Goal: Transaction & Acquisition: Book appointment/travel/reservation

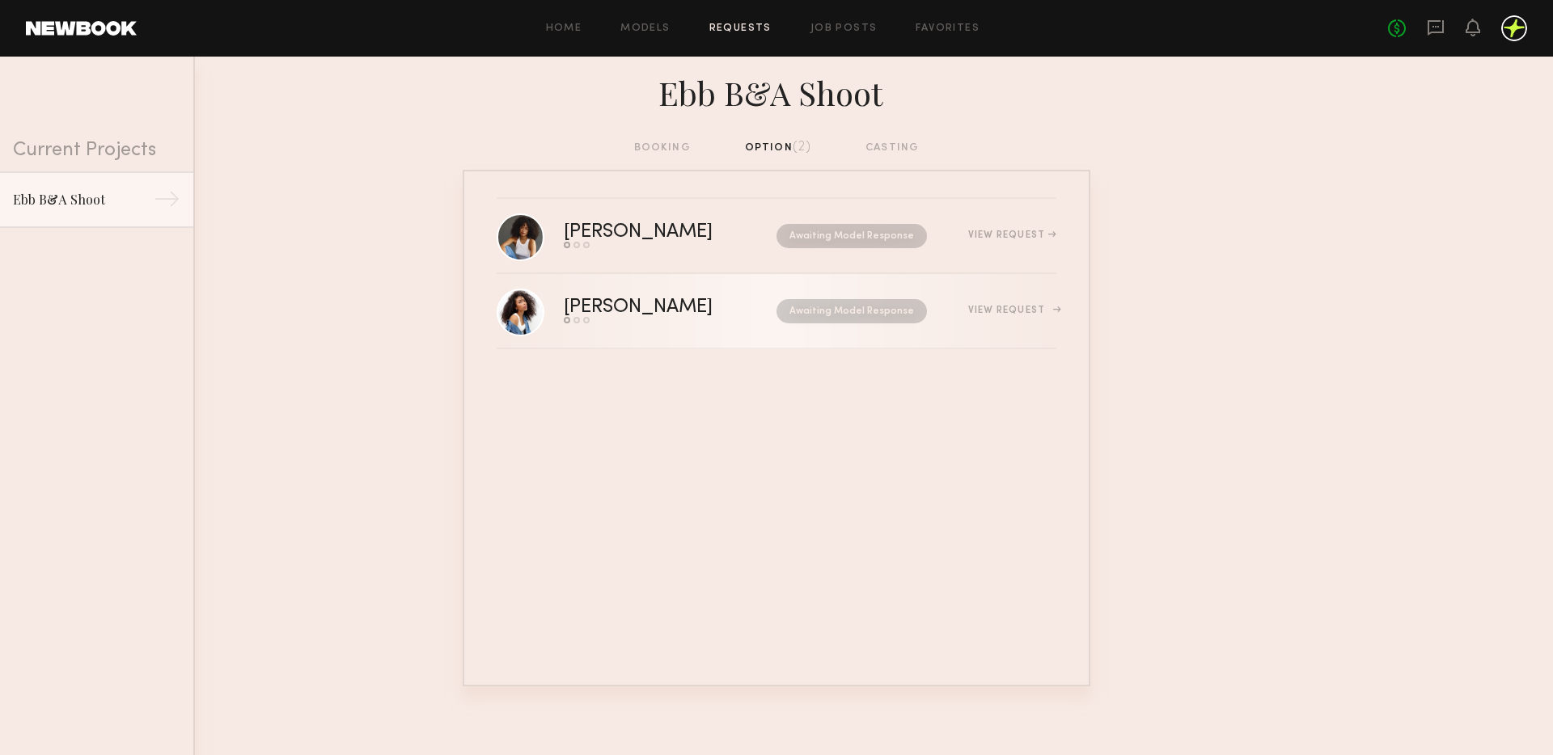
click at [665, 303] on div "[PERSON_NAME]" at bounding box center [654, 307] width 181 height 19
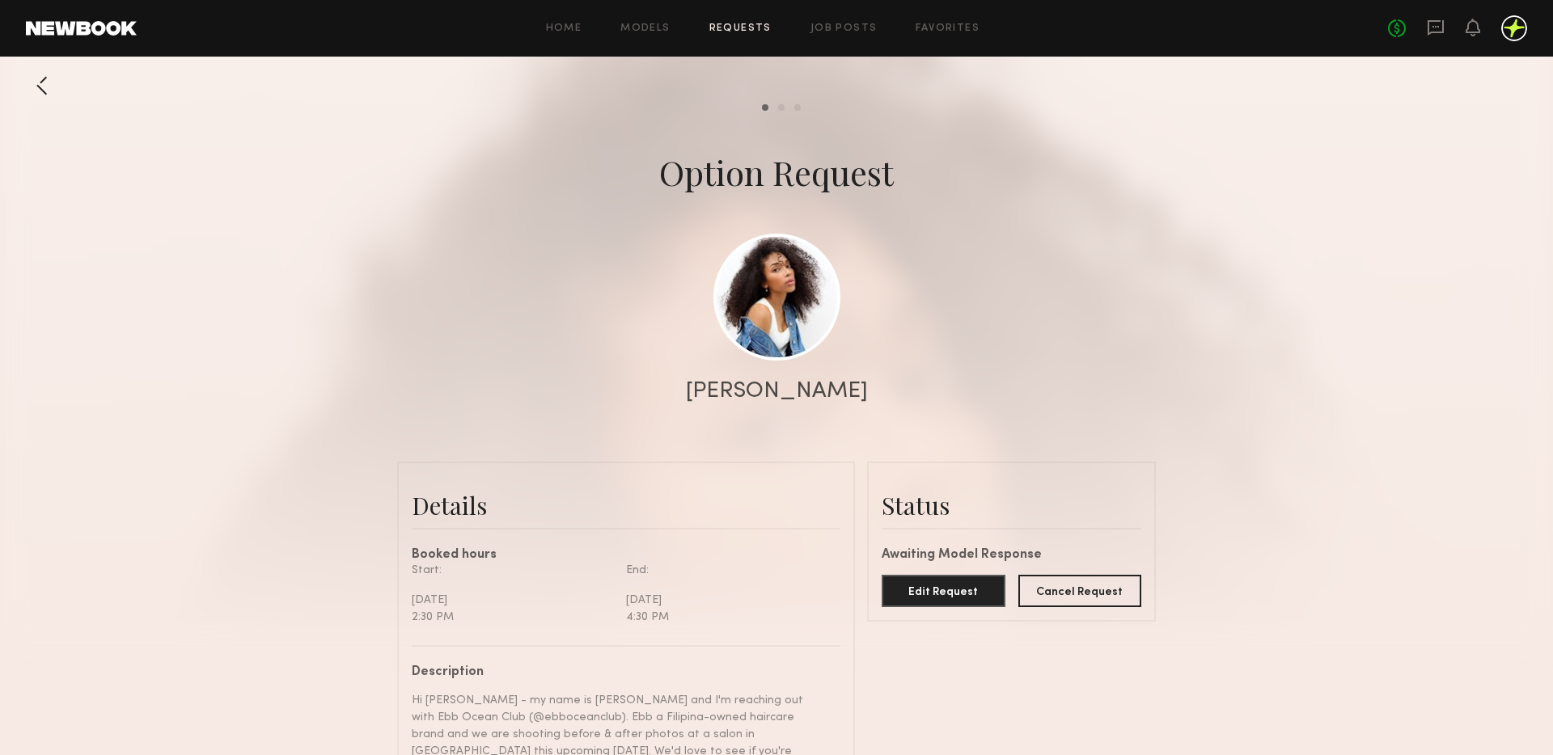
scroll to position [697, 0]
click at [788, 349] on link at bounding box center [776, 296] width 127 height 127
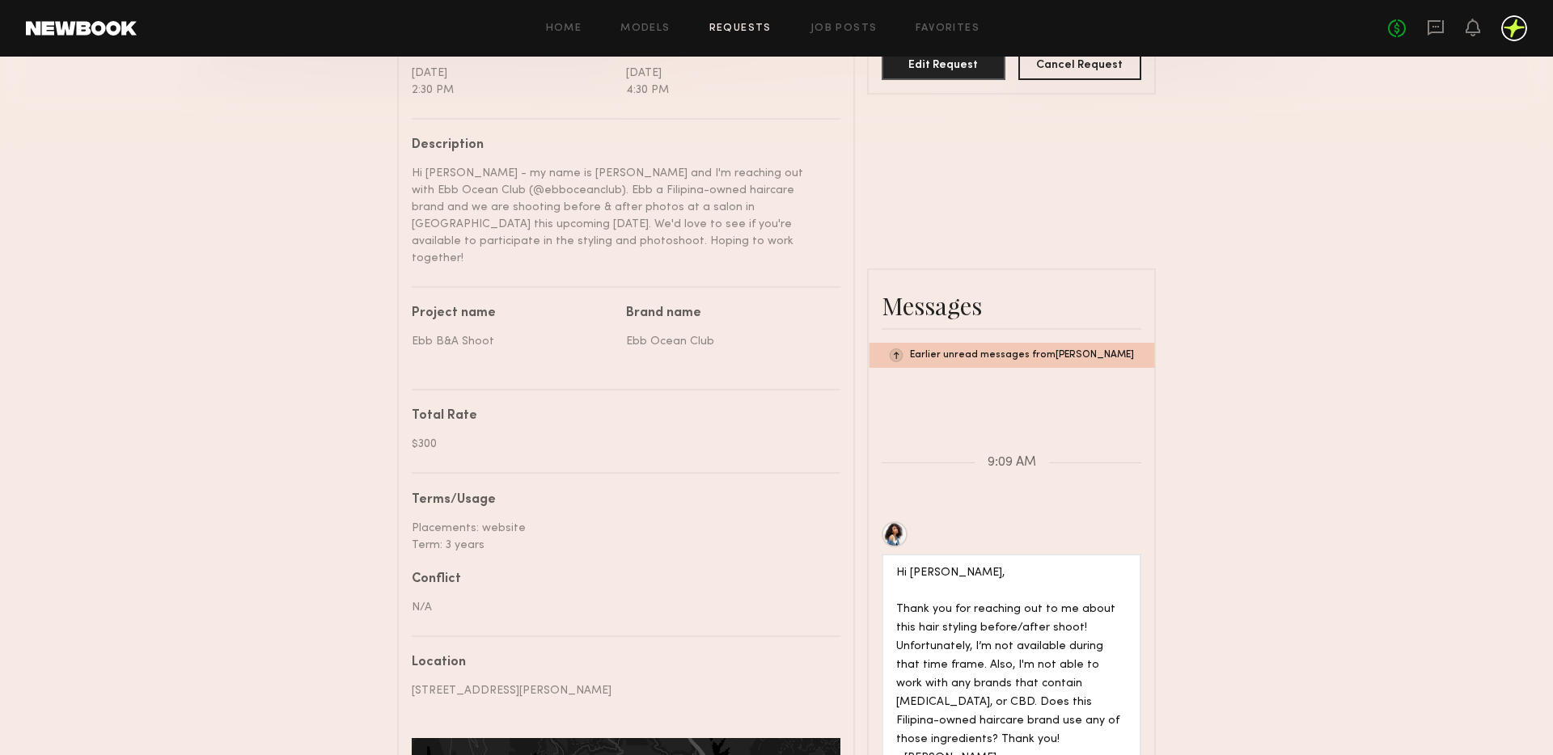
scroll to position [487, 0]
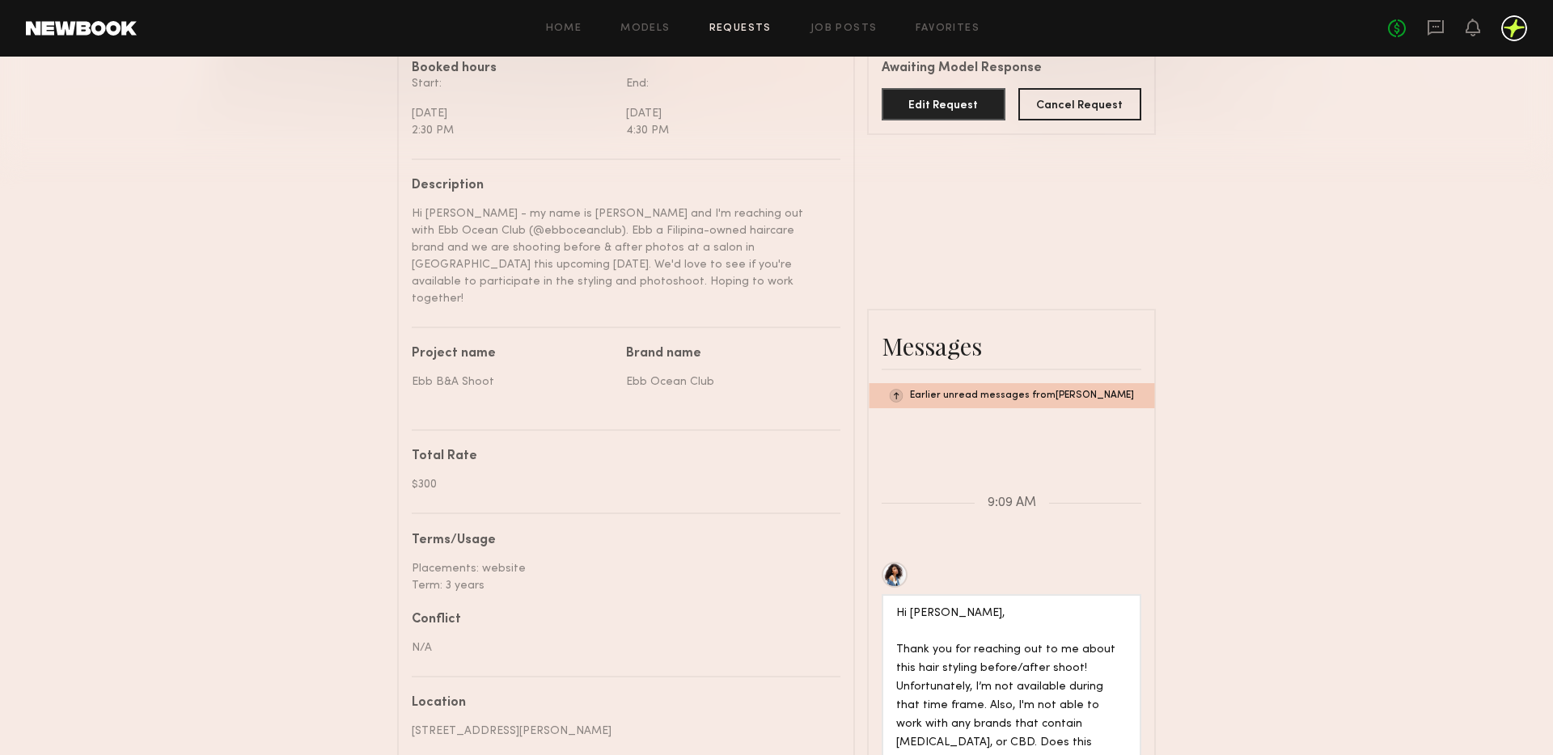
click at [1509, 31] on div at bounding box center [1514, 28] width 26 height 26
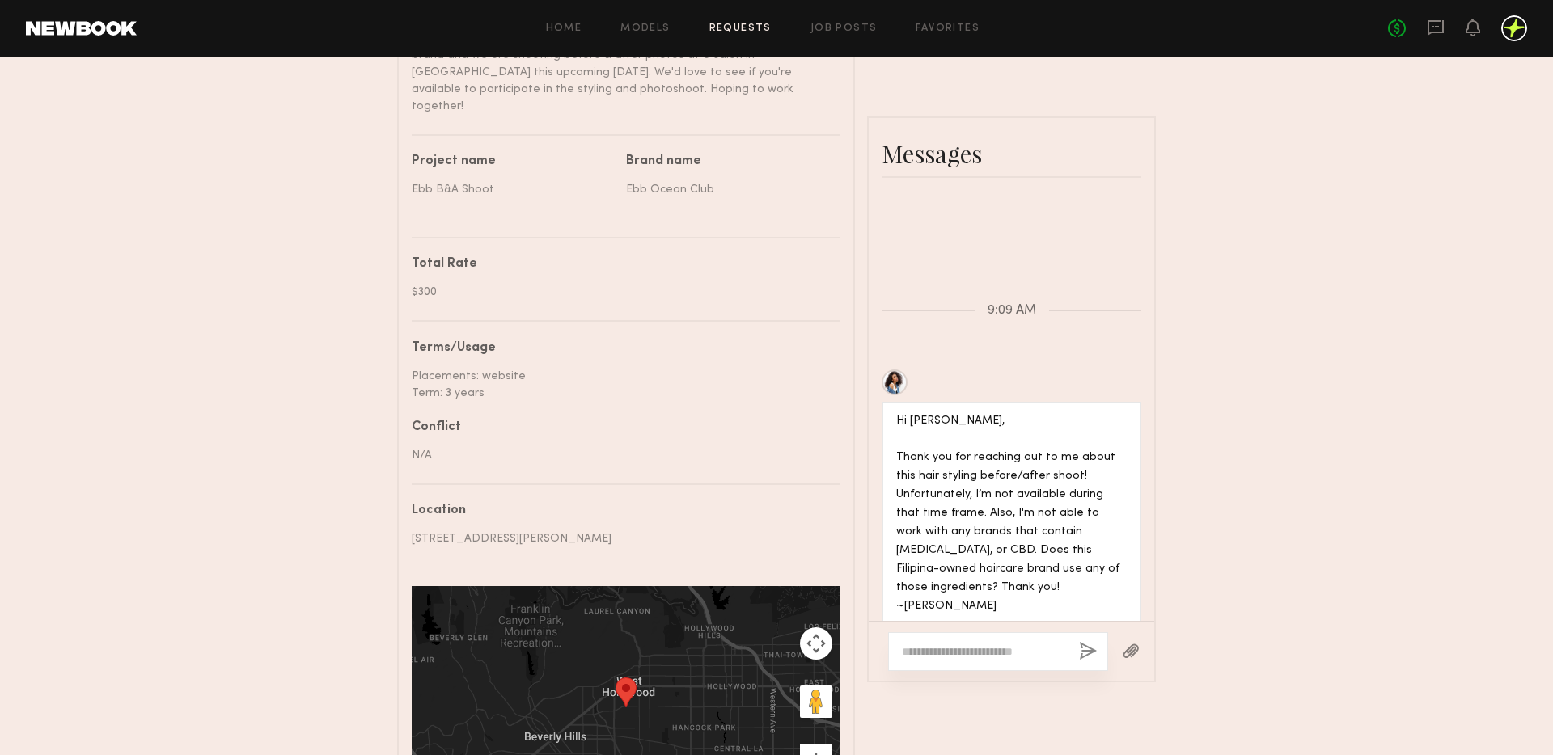
scroll to position [695, 0]
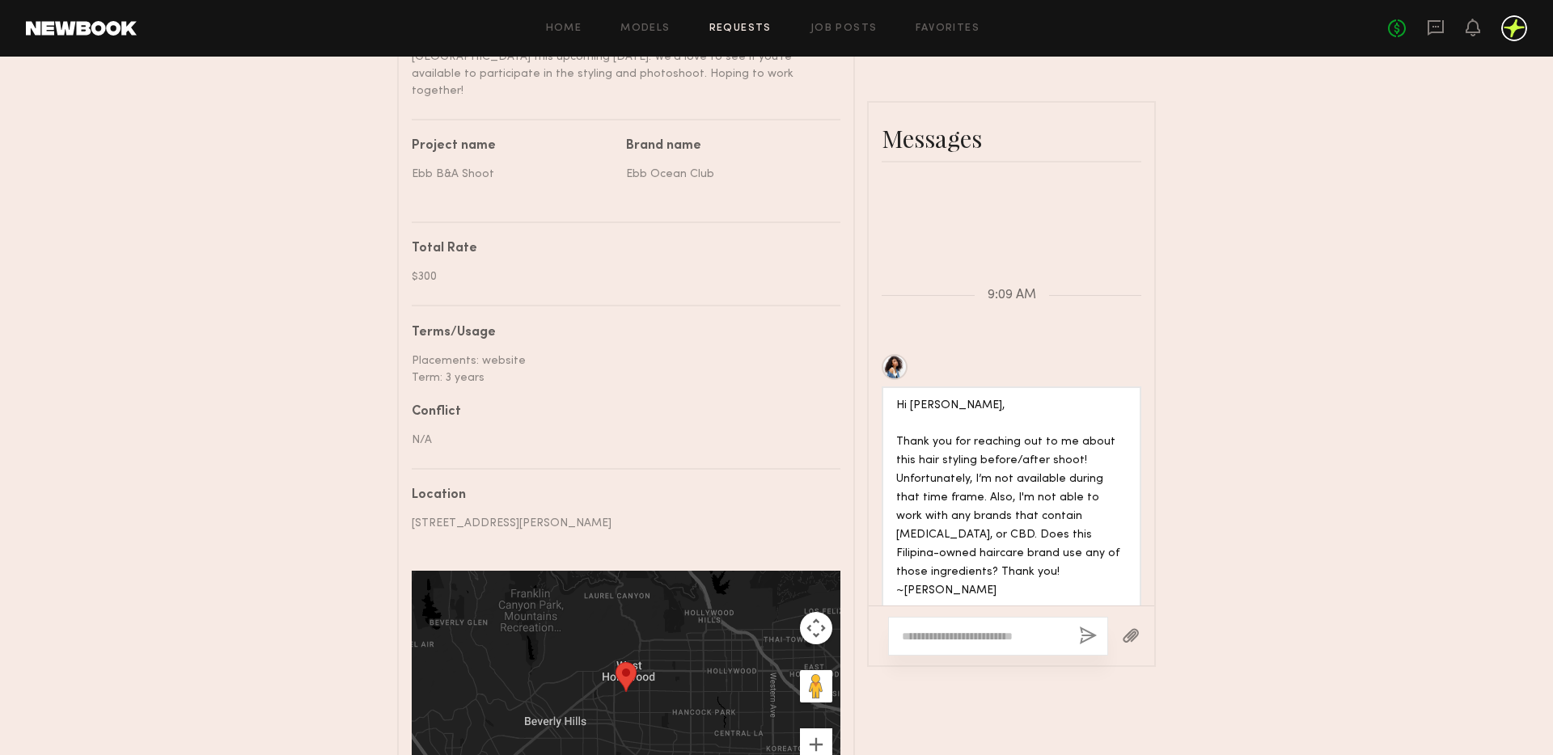
click at [1013, 617] on div at bounding box center [998, 636] width 220 height 39
click at [979, 628] on textarea at bounding box center [984, 636] width 164 height 16
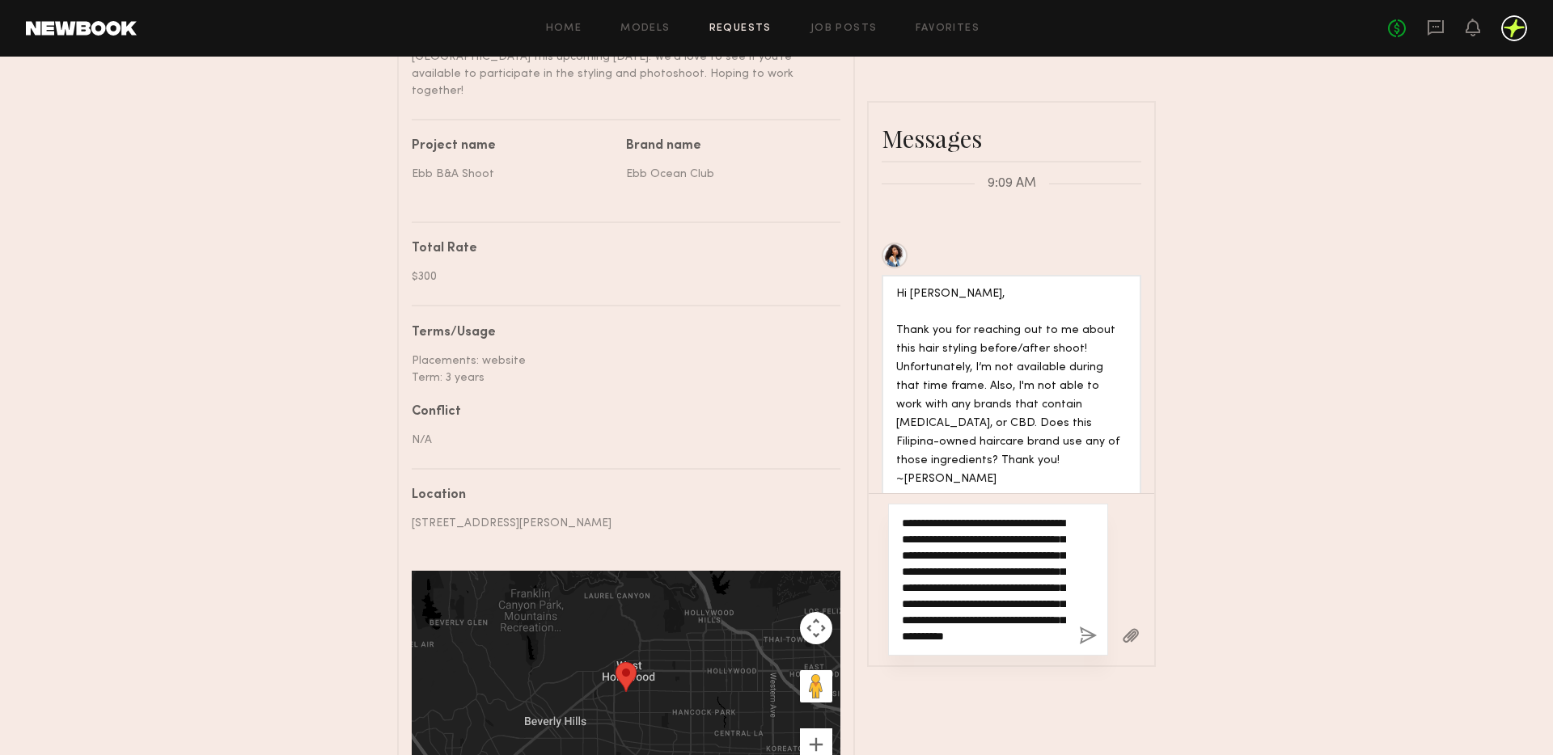
scroll to position [810, 0]
type textarea "**********"
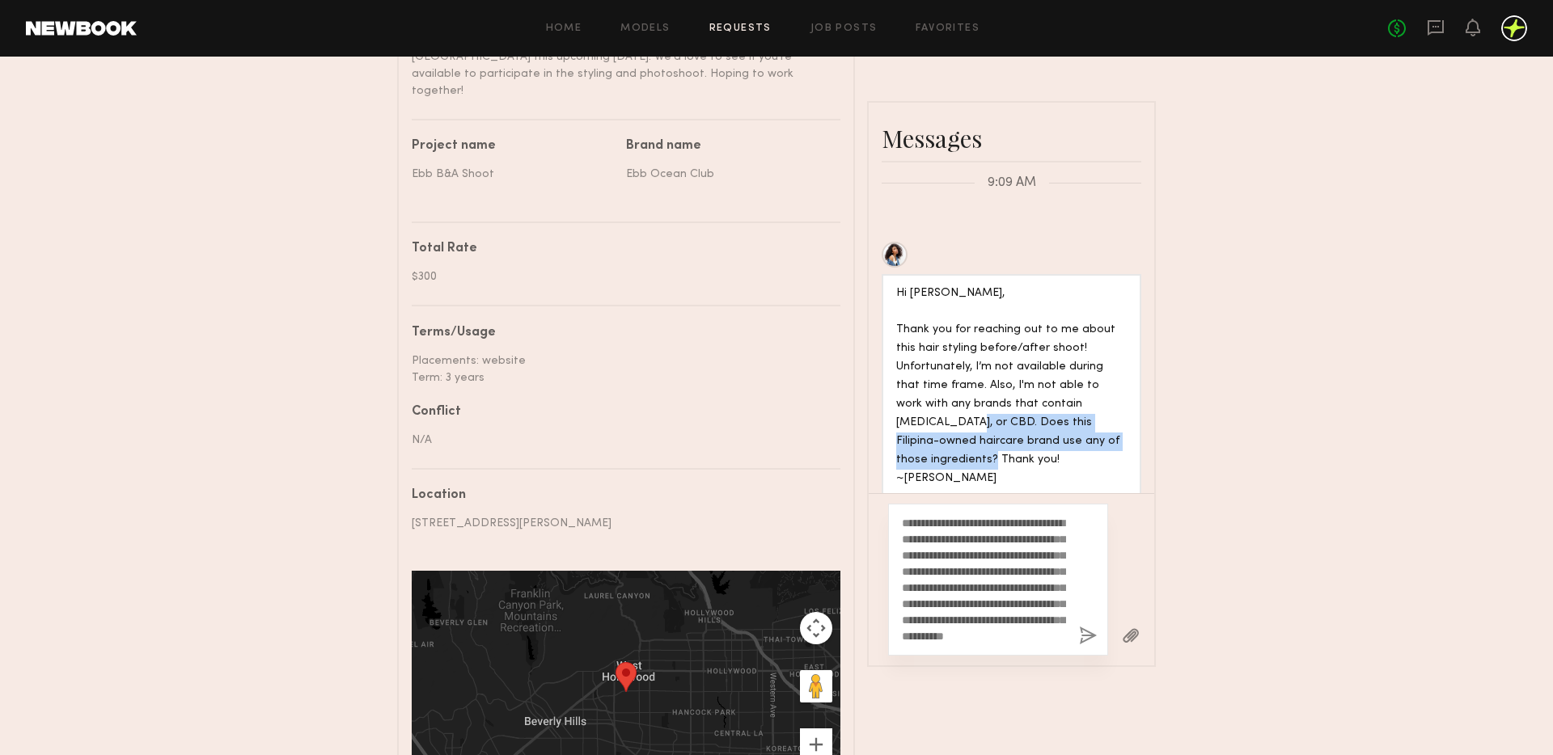
drag, startPoint x: 895, startPoint y: 417, endPoint x: 1086, endPoint y: 428, distance: 191.2
click at [1086, 428] on div "Hi Victoria, Thank you for reaching out to me about this hair styling before/af…" at bounding box center [1011, 387] width 231 height 204
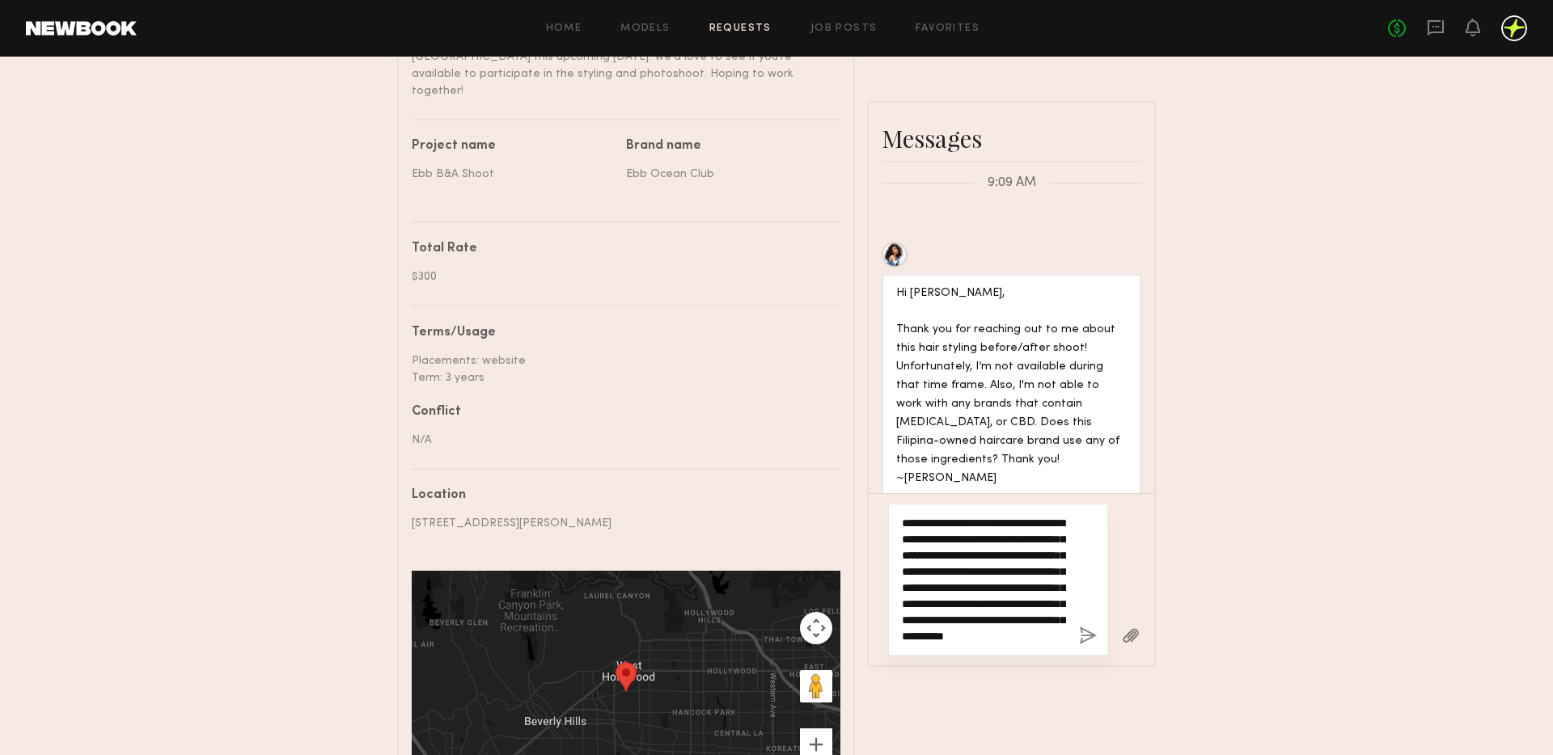
click at [995, 543] on textarea "**********" at bounding box center [984, 579] width 164 height 129
click at [1055, 529] on textarea "**********" at bounding box center [984, 579] width 164 height 129
click at [1048, 578] on textarea "**********" at bounding box center [984, 579] width 164 height 129
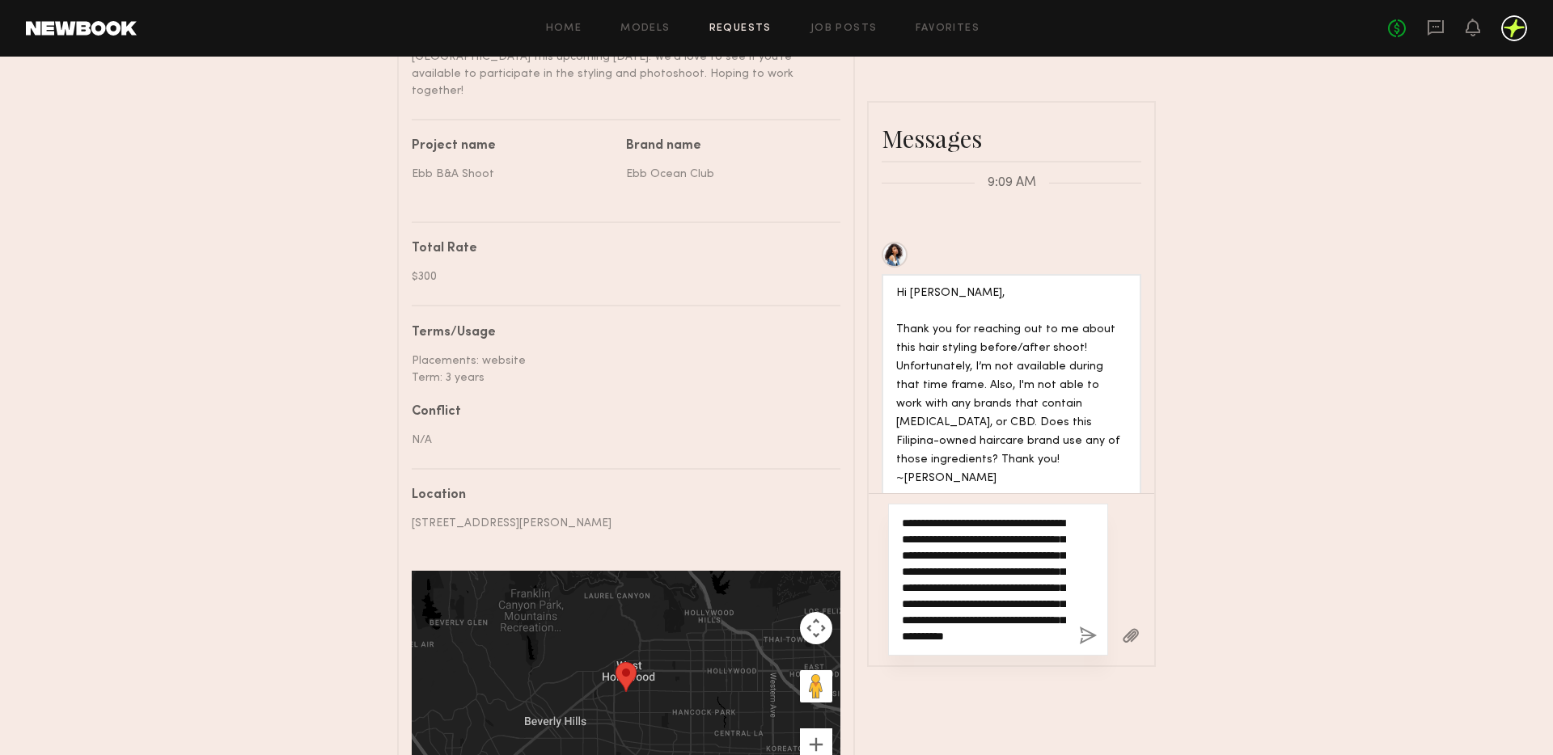
scroll to position [49, 0]
click at [991, 631] on textarea "**********" at bounding box center [984, 579] width 164 height 129
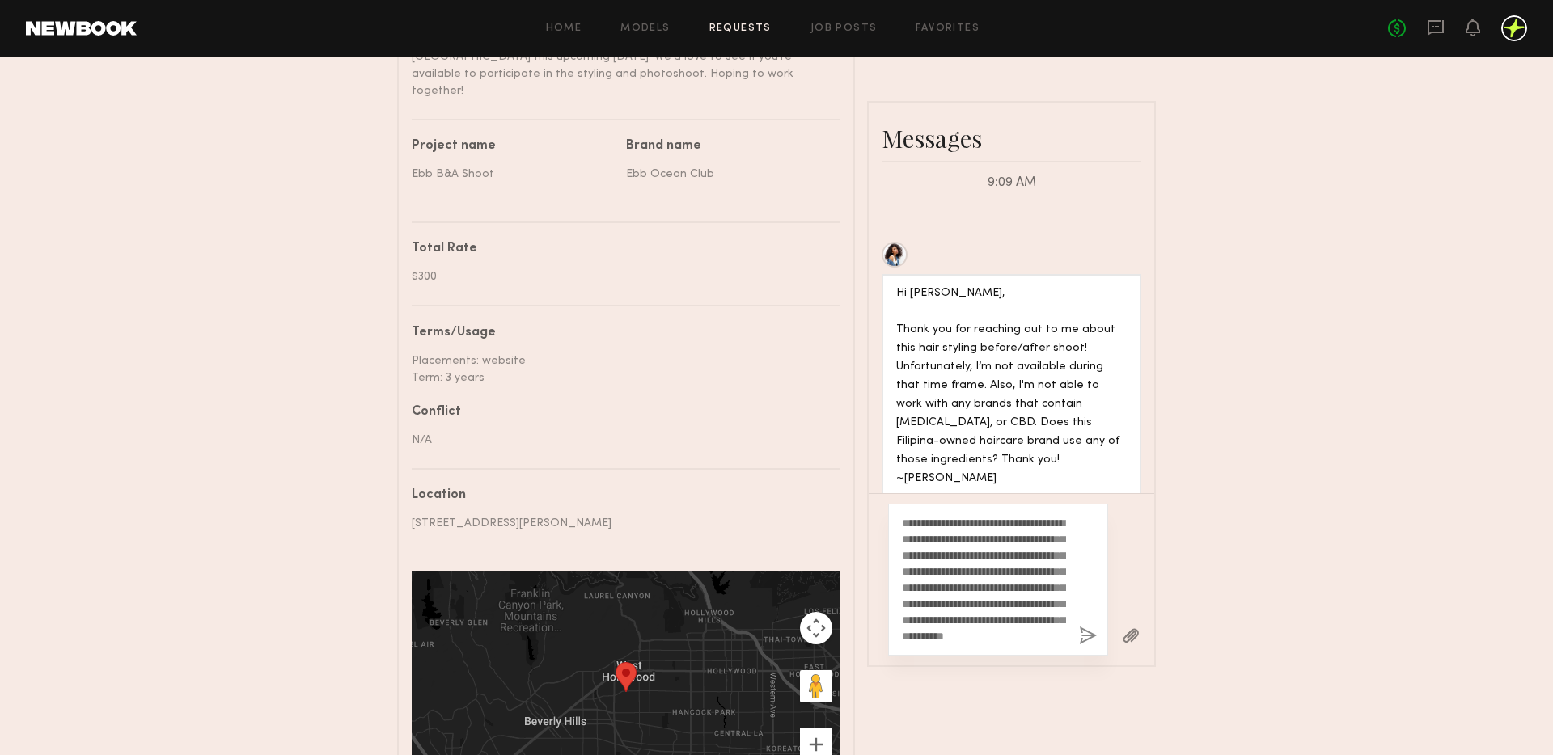
click at [1088, 627] on button "button" at bounding box center [1088, 637] width 18 height 20
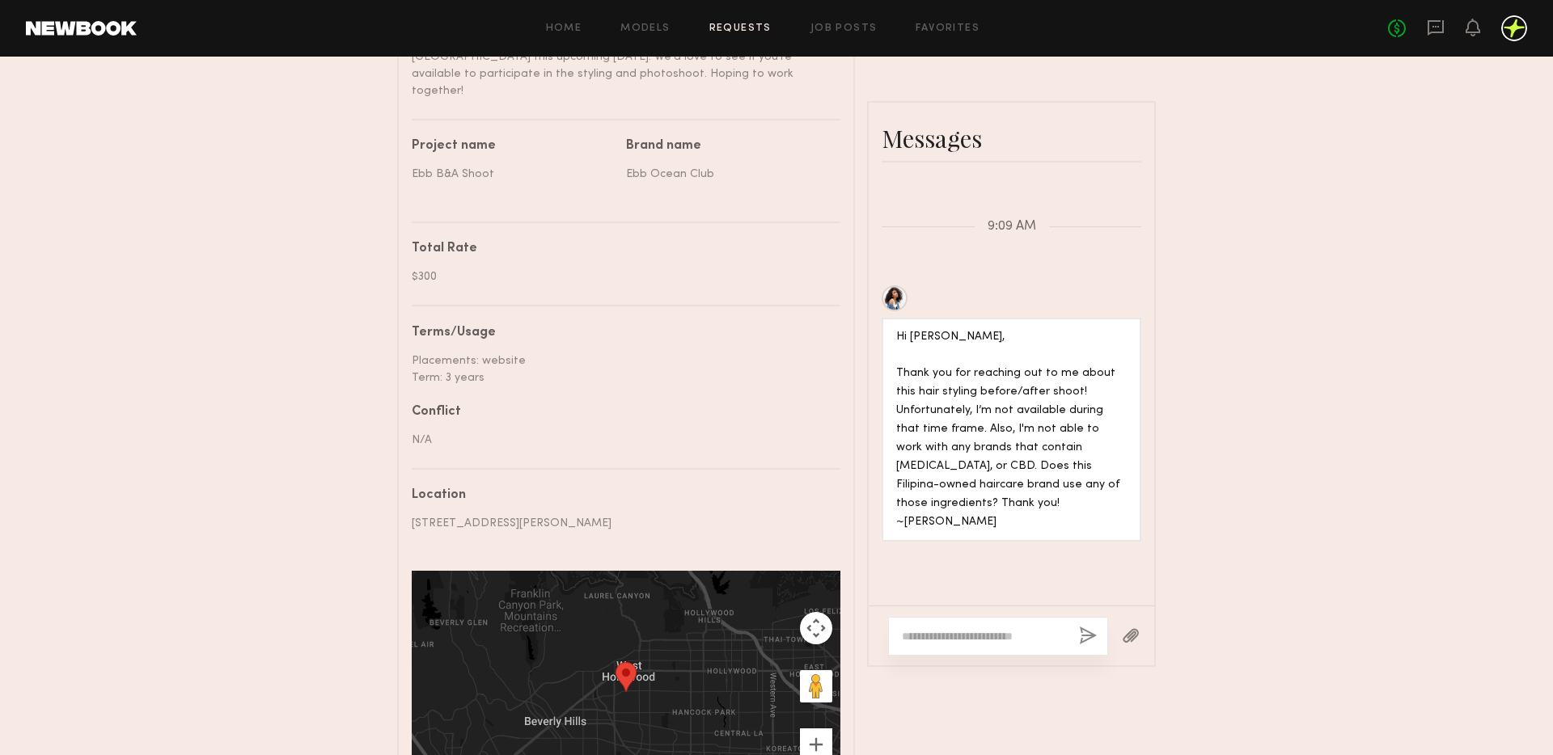
scroll to position [977, 0]
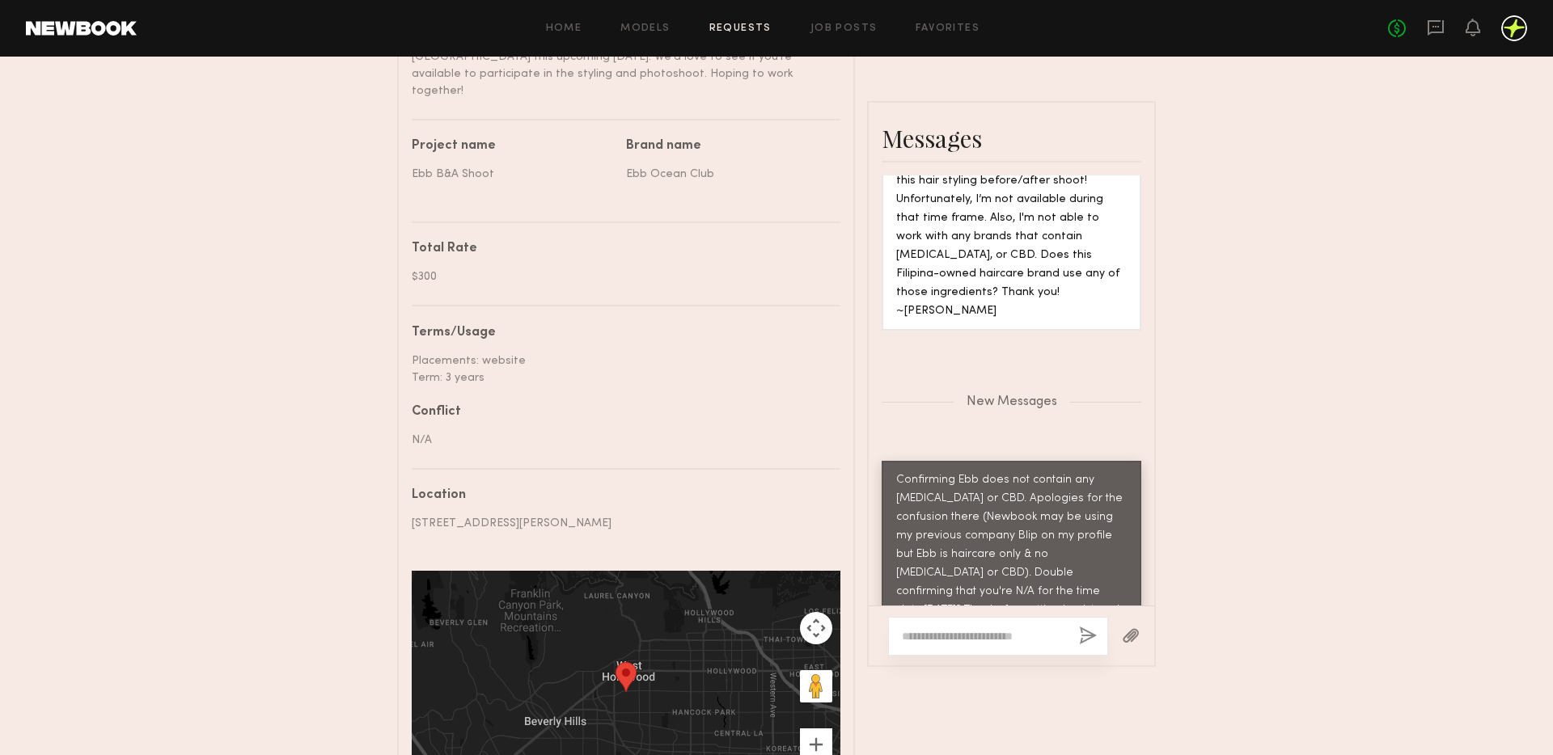
click at [752, 28] on link "Requests" at bounding box center [740, 28] width 62 height 11
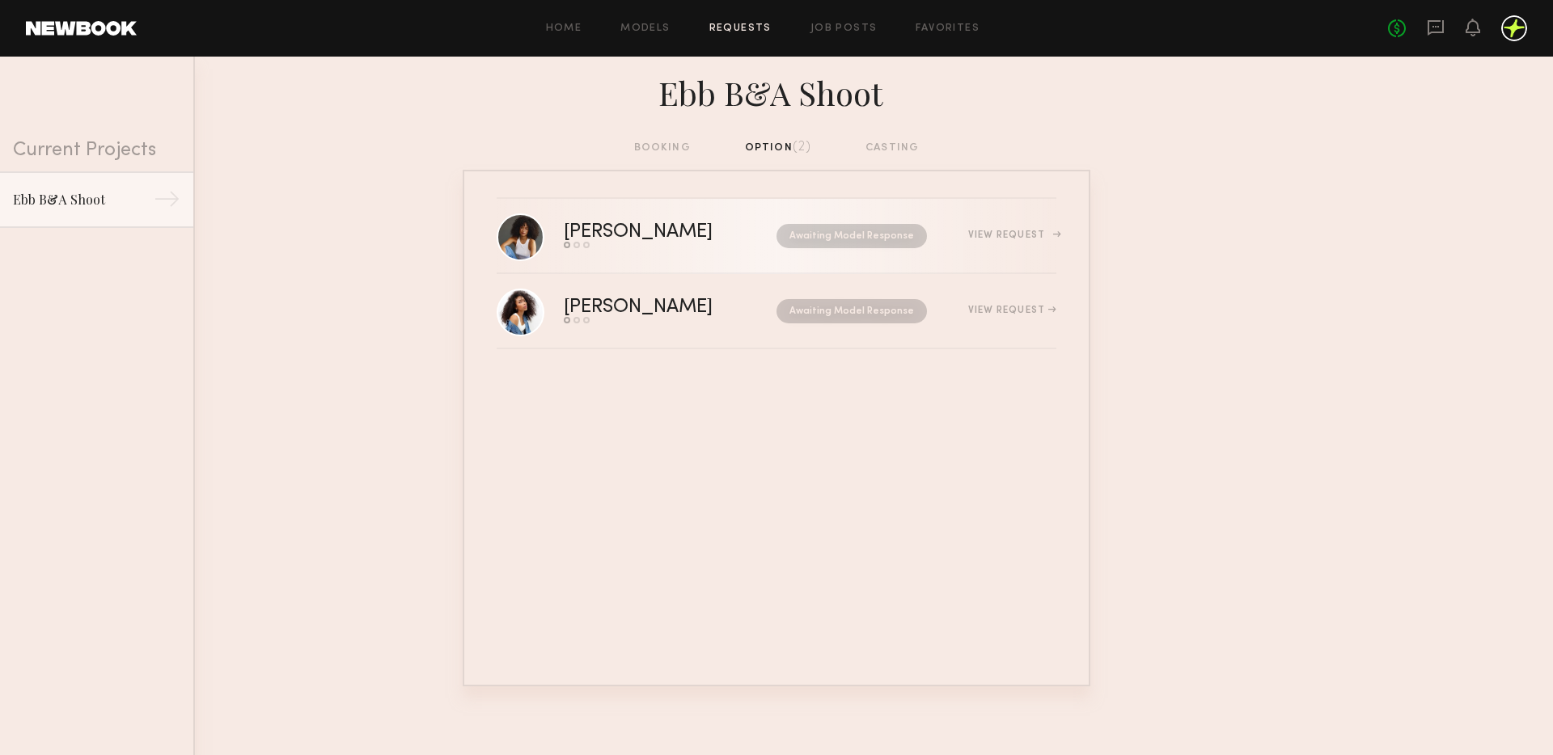
click at [692, 216] on link "Cyan C. Send request Model response Book model Awaiting Model Response View Req…" at bounding box center [777, 236] width 560 height 75
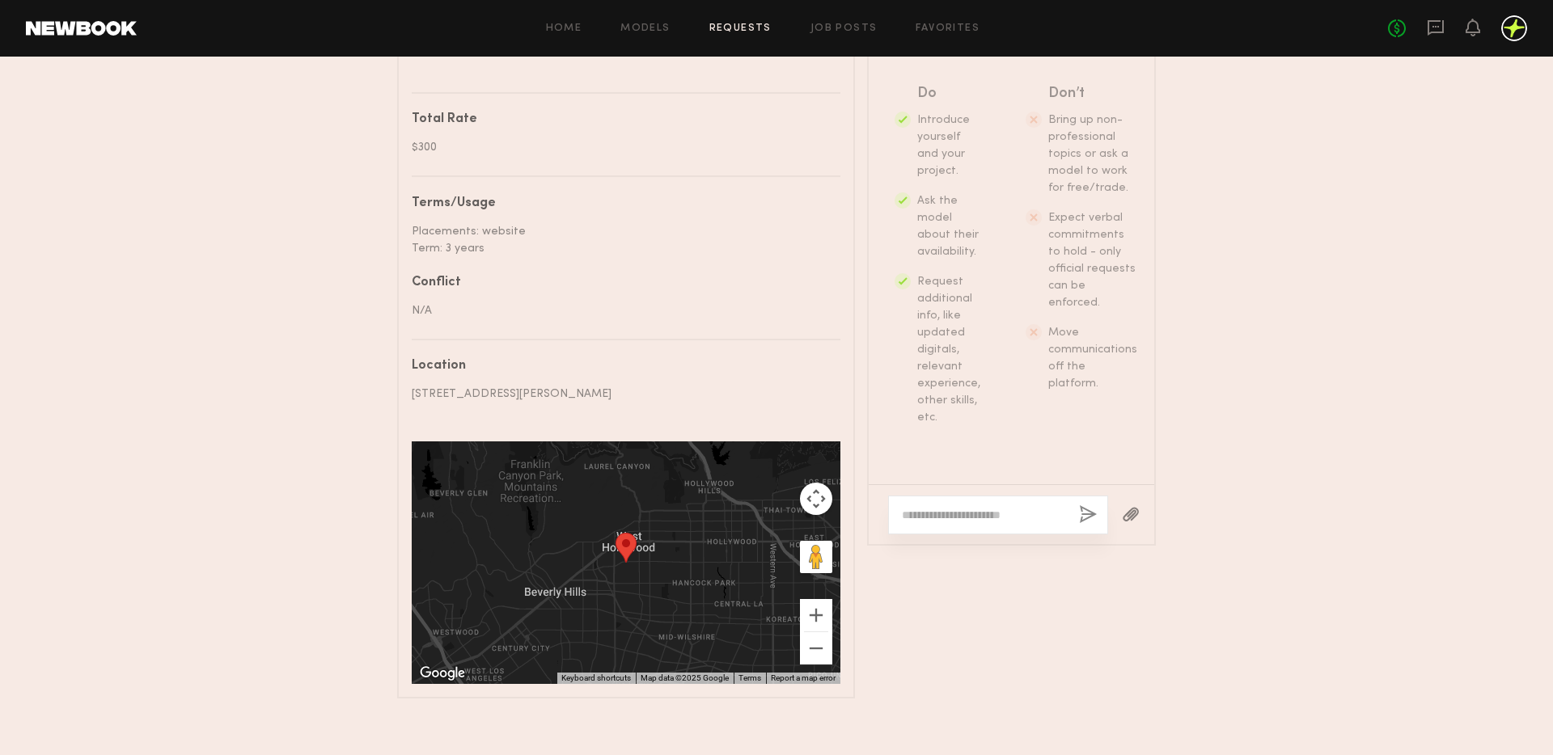
scroll to position [813, 0]
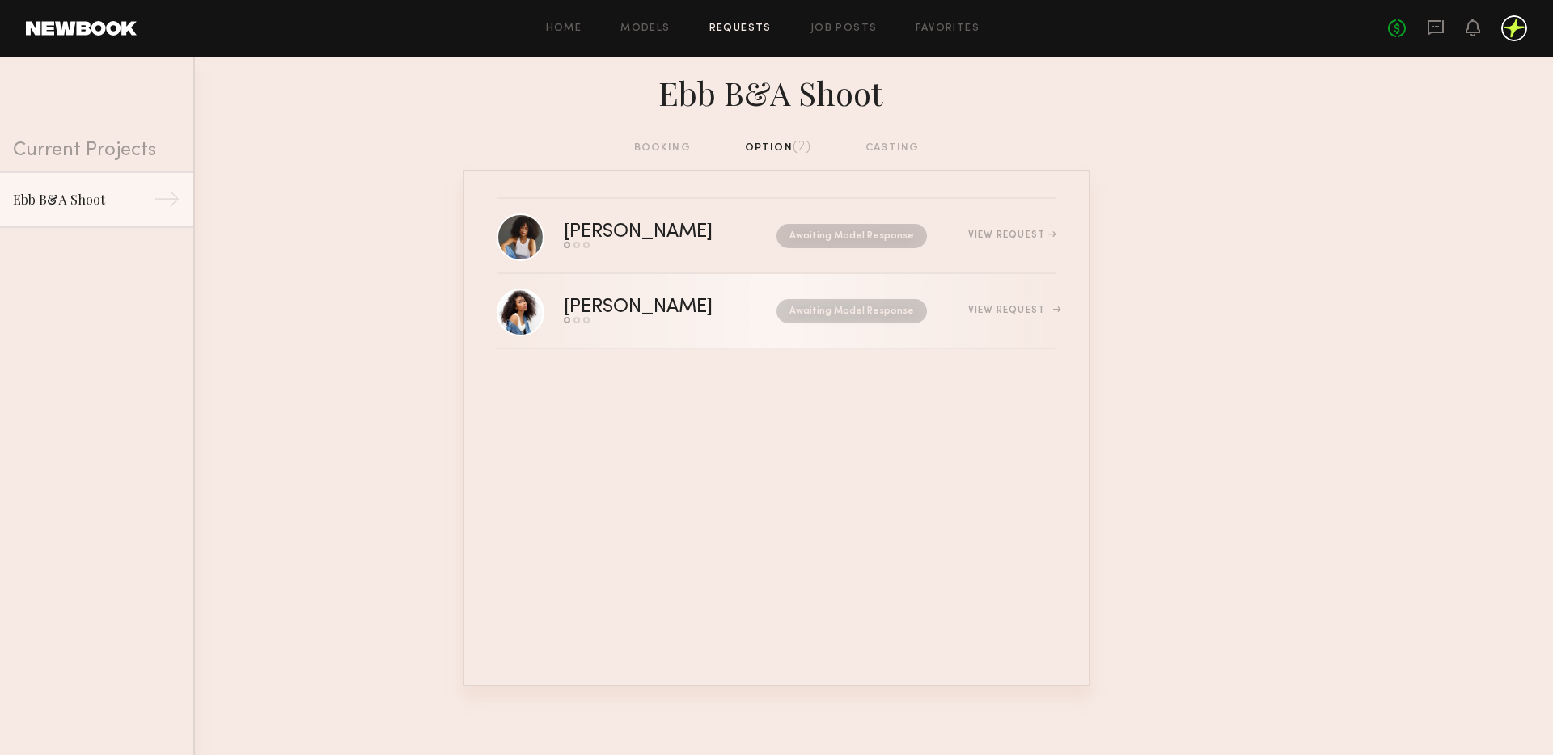
click at [651, 297] on link "Janelle J. Send request Model response Book model Awaiting Model Response View …" at bounding box center [777, 311] width 560 height 75
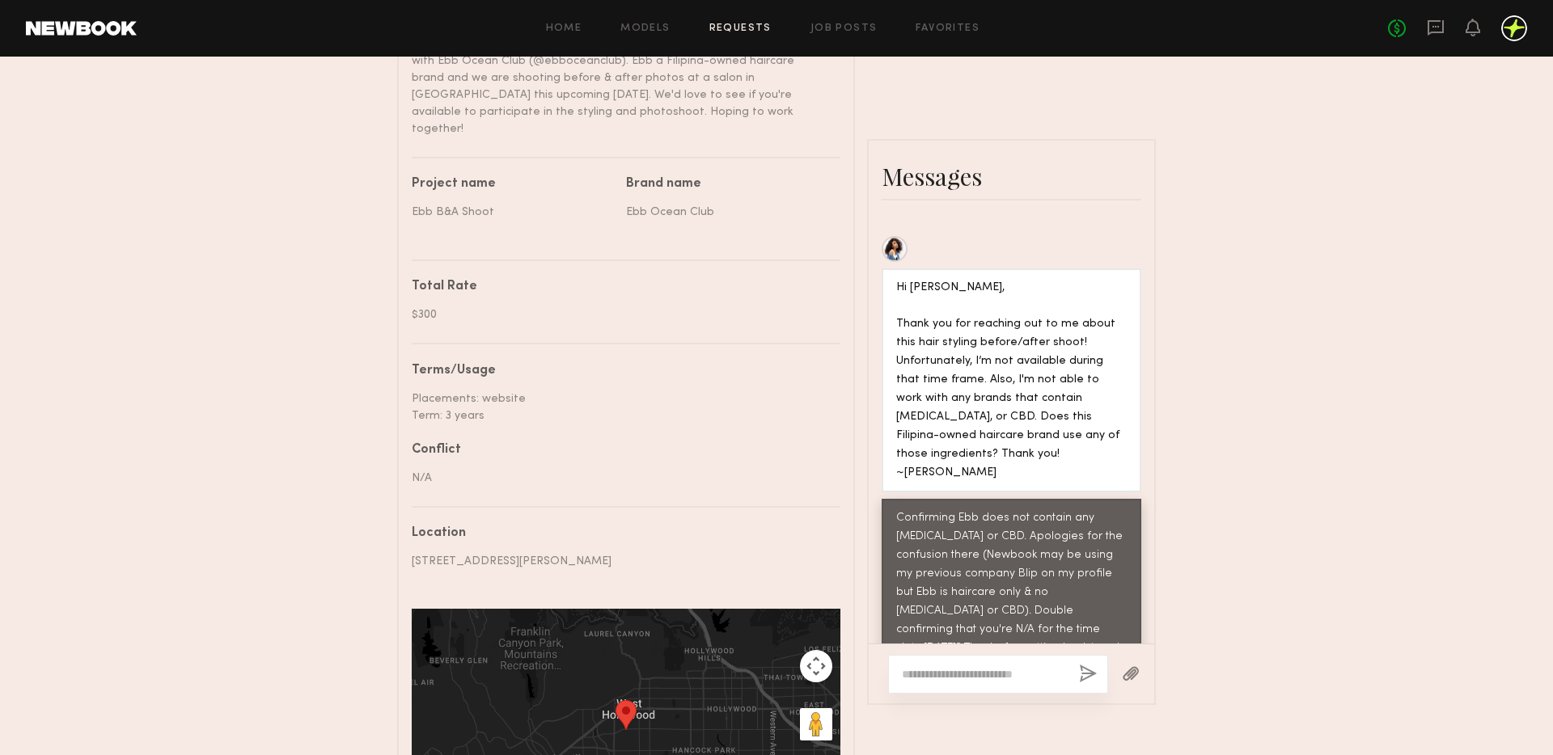
scroll to position [634, 0]
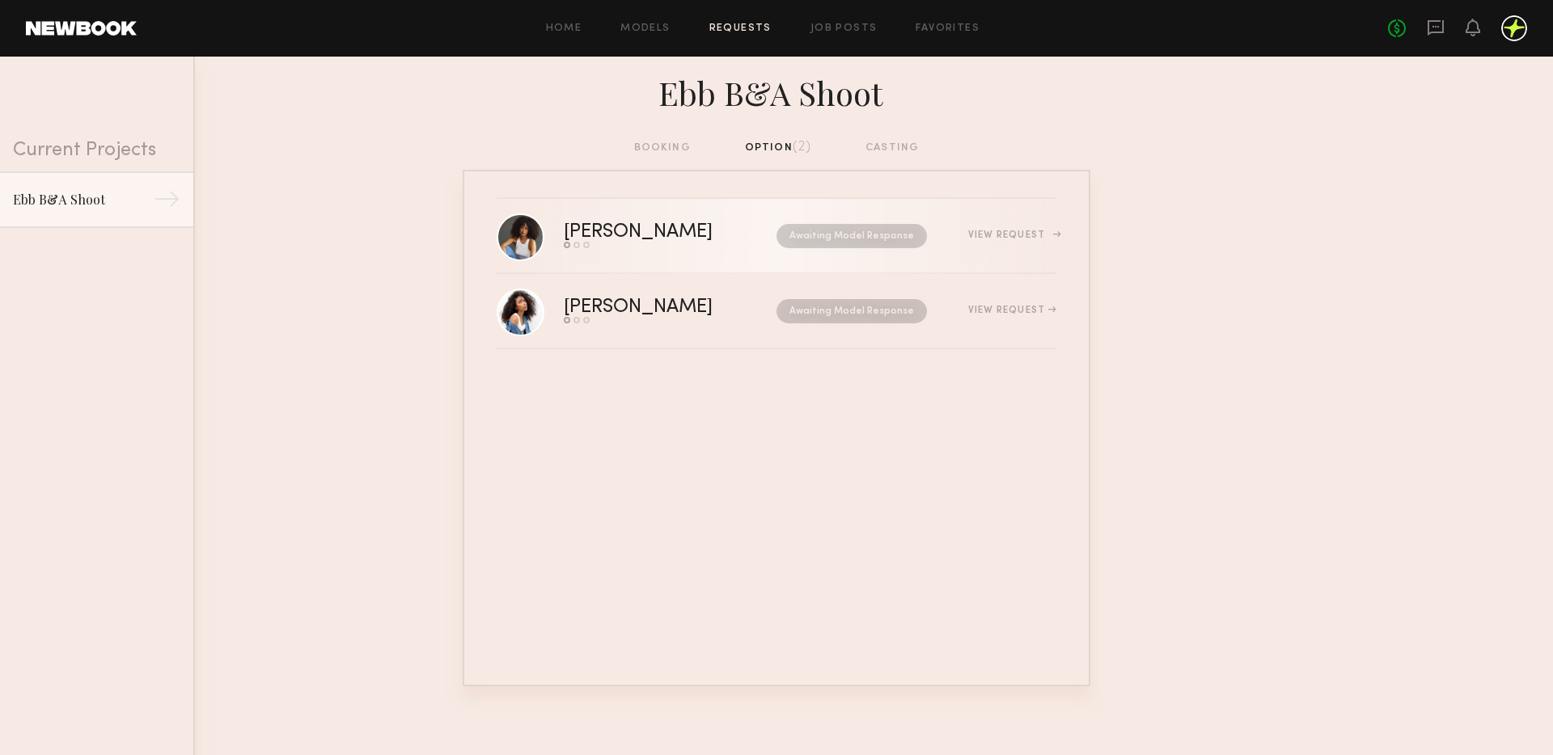
click at [690, 272] on link "Cyan C. Send request Model response Book model Awaiting Model Response View Req…" at bounding box center [777, 236] width 560 height 75
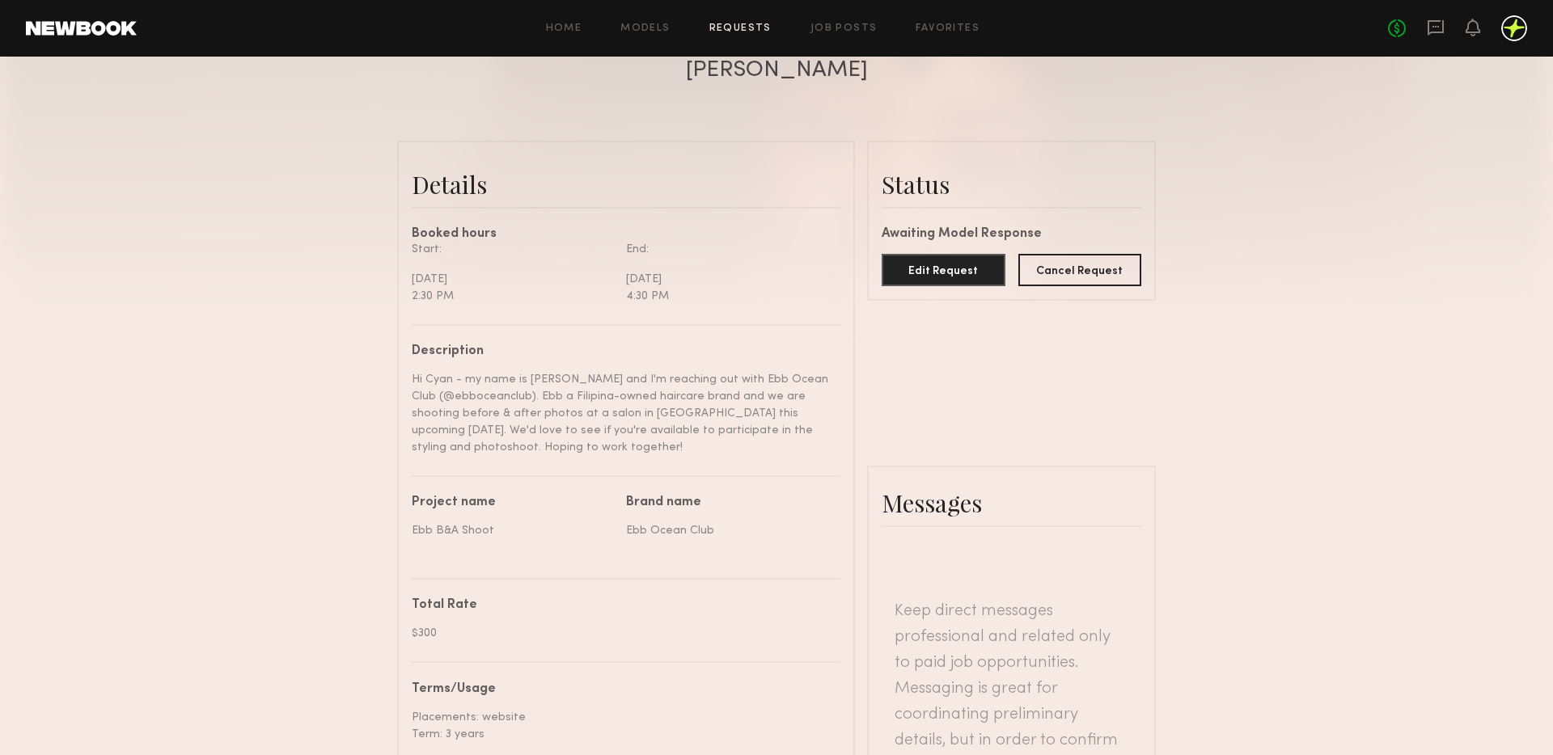
scroll to position [115, 0]
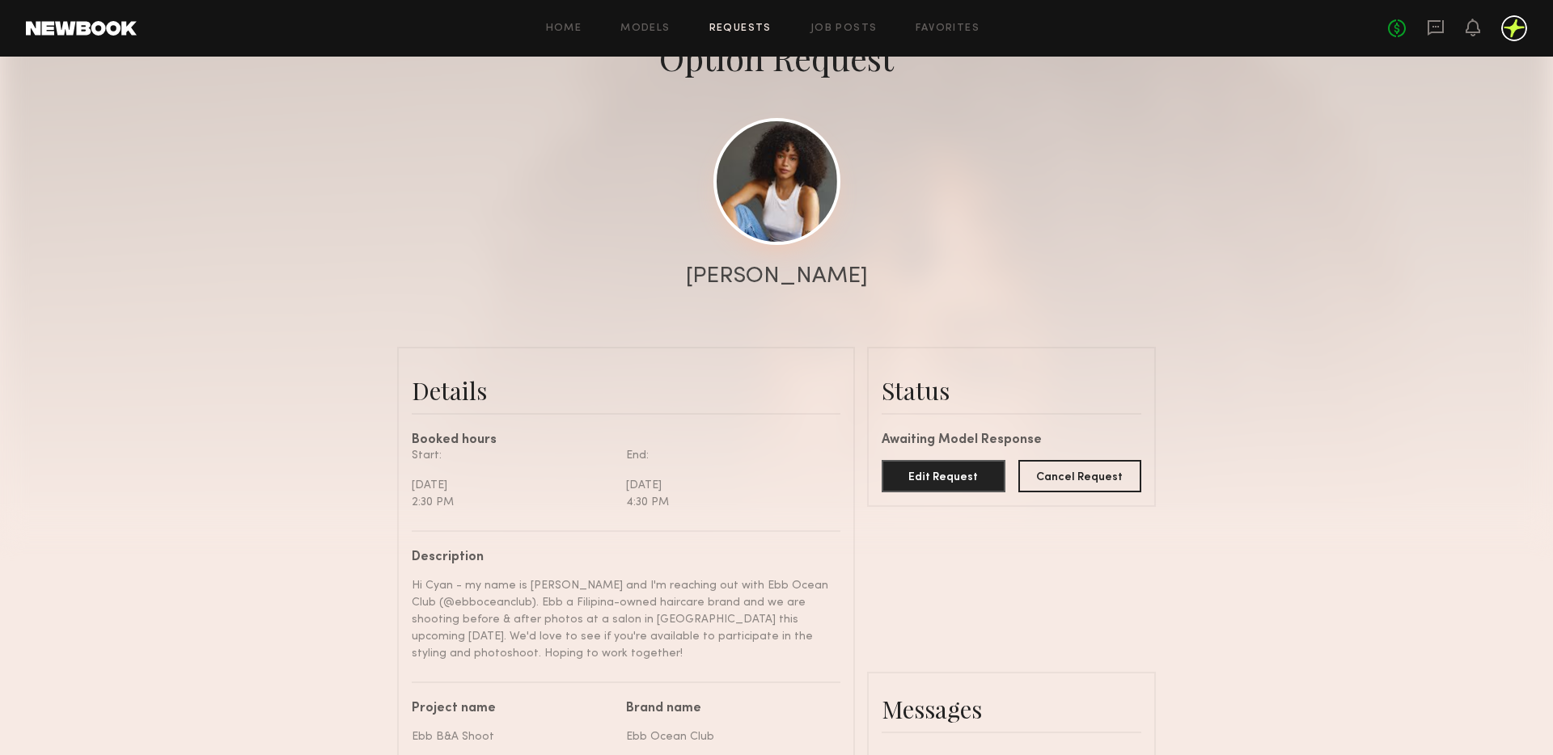
click at [755, 140] on link at bounding box center [776, 181] width 127 height 127
click at [448, 314] on div at bounding box center [776, 208] width 1553 height 647
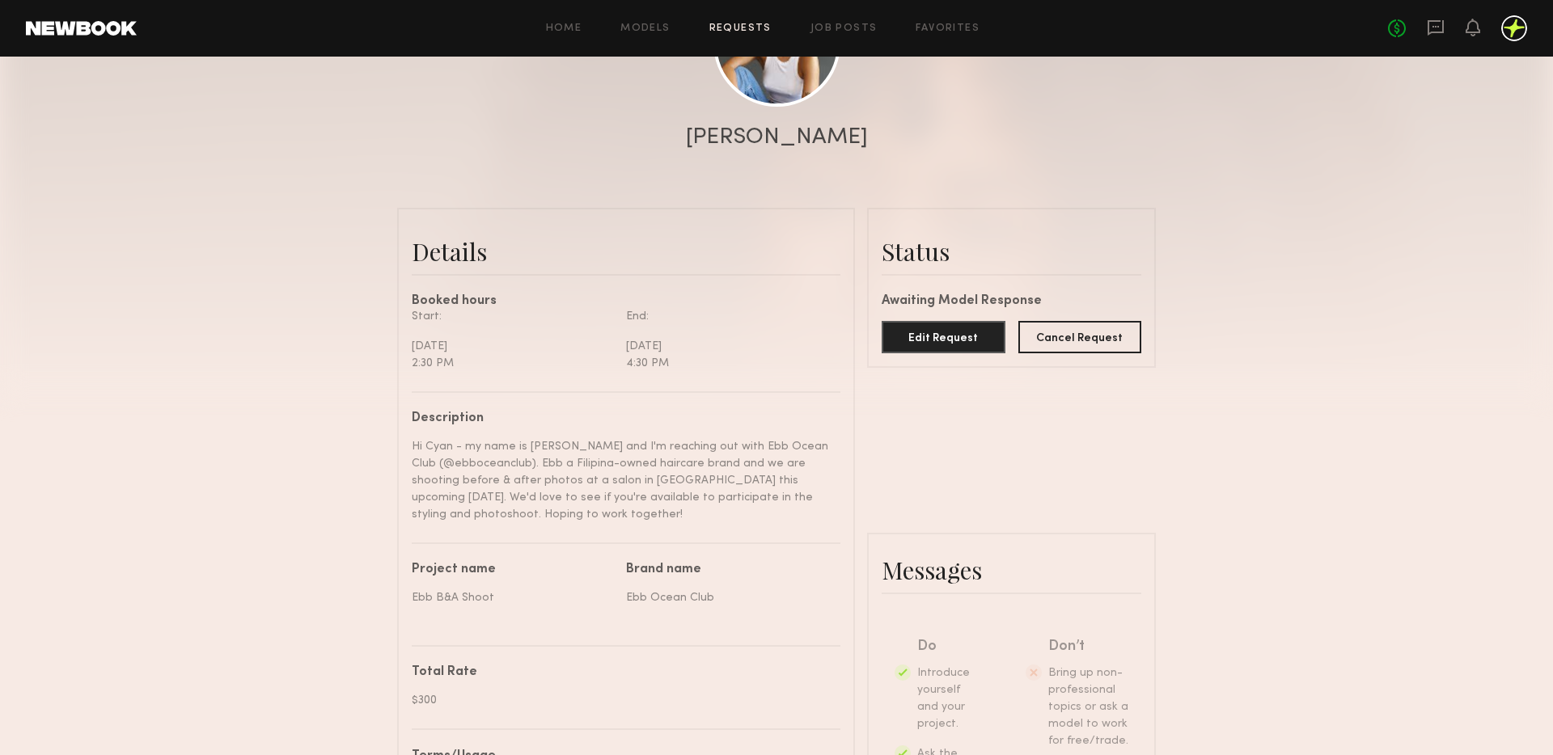
scroll to position [0, 0]
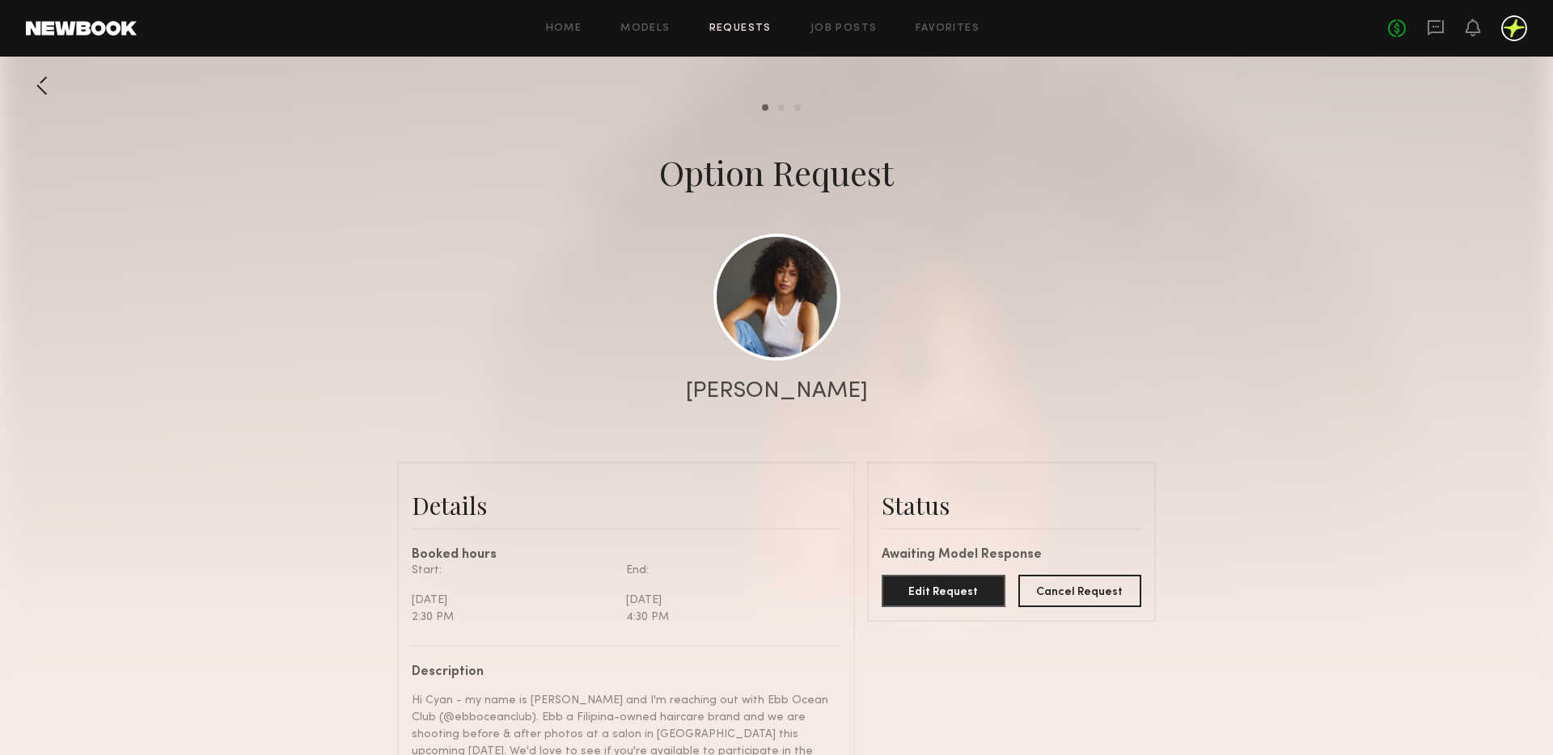
click at [1515, 26] on div at bounding box center [1514, 28] width 26 height 26
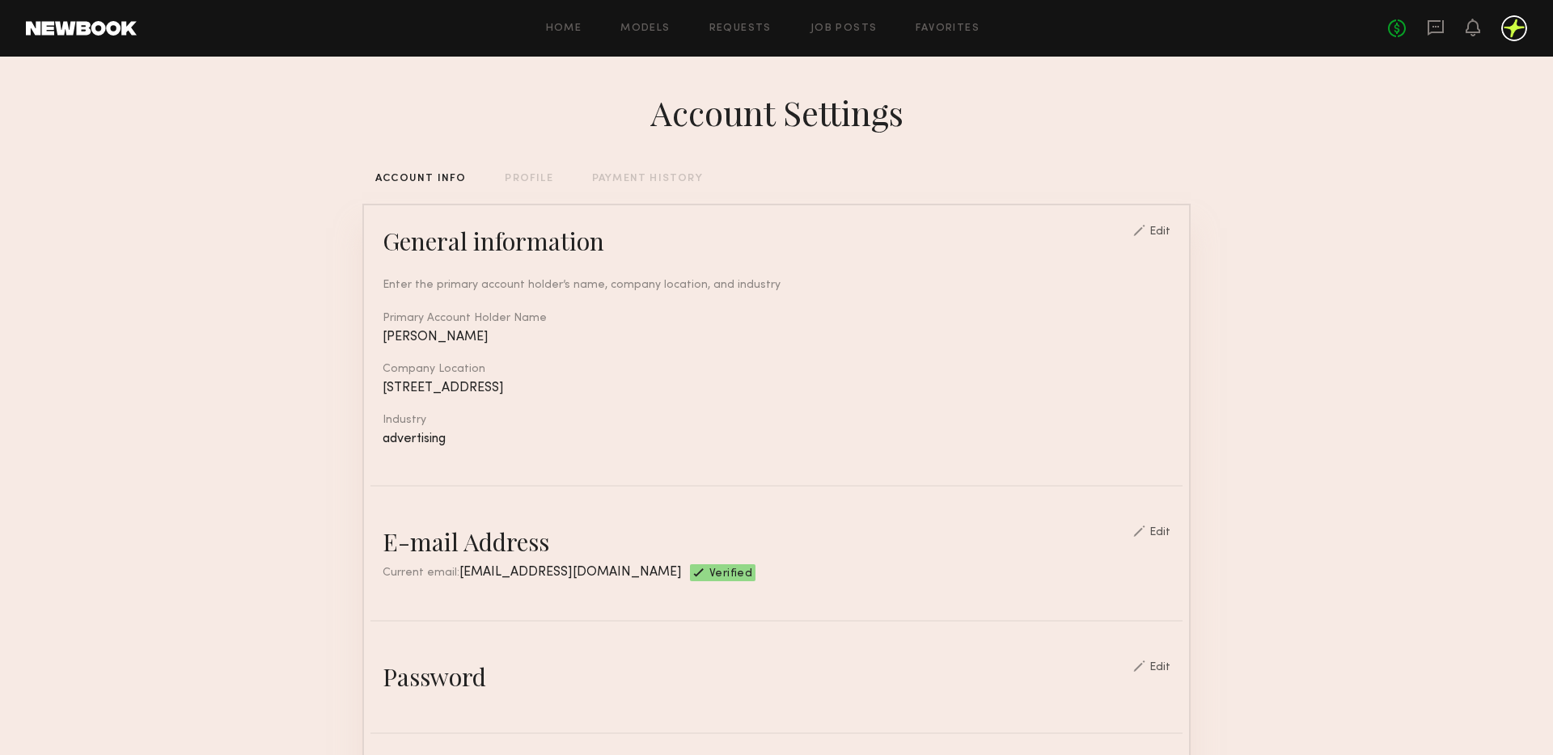
click at [524, 174] on div "PROFILE" at bounding box center [529, 179] width 48 height 11
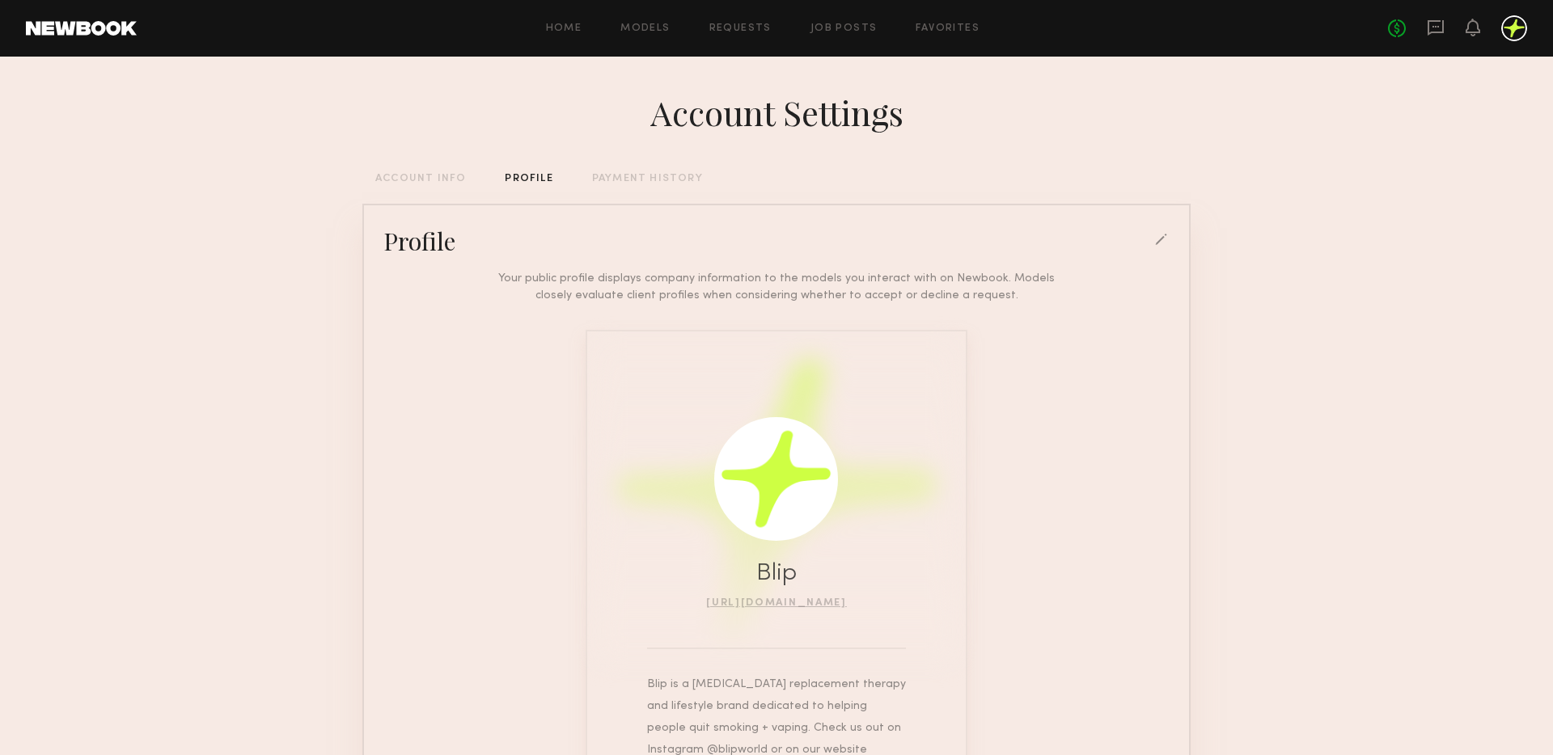
click at [531, 182] on div "PROFILE" at bounding box center [529, 179] width 48 height 11
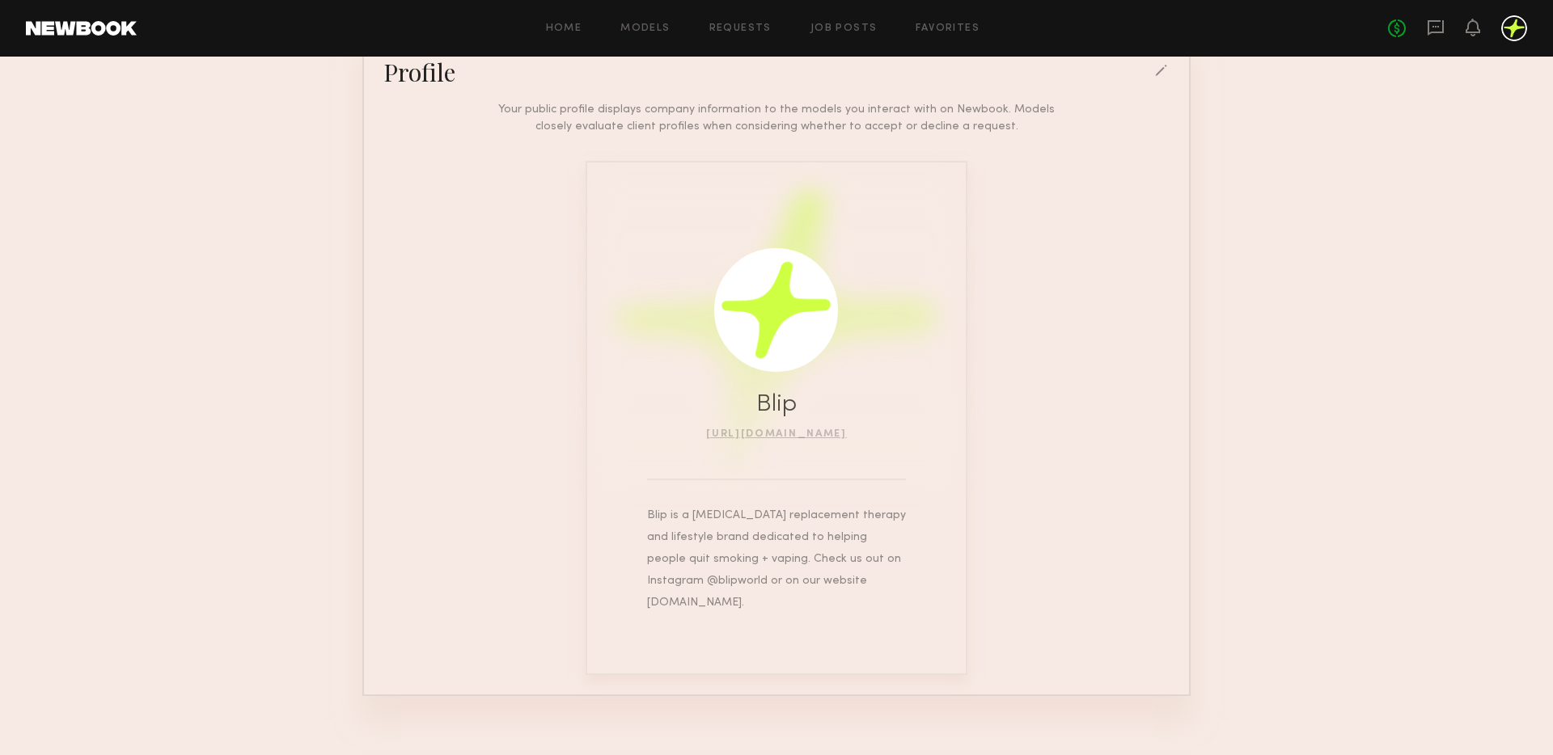
scroll to position [48, 0]
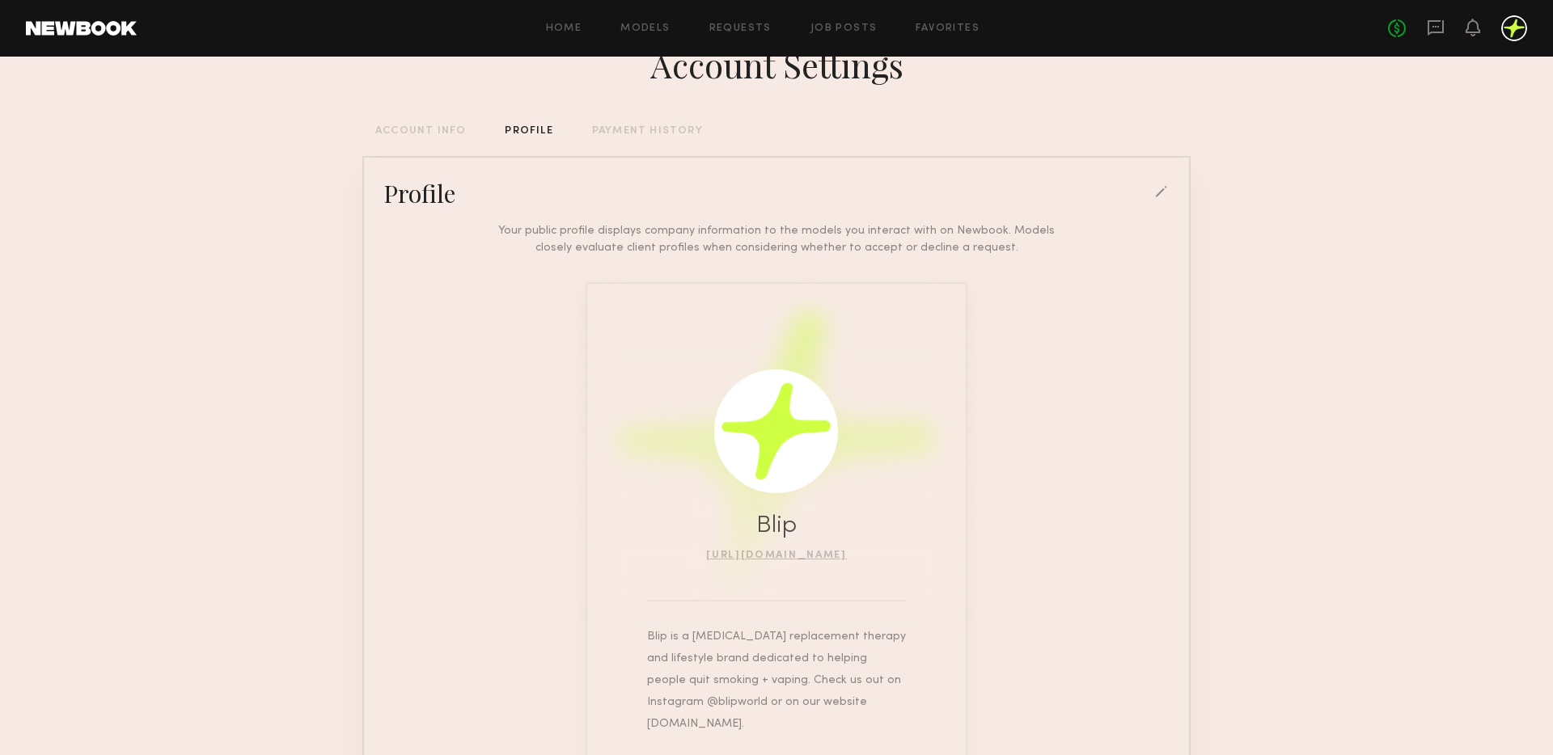
click at [1158, 187] on div at bounding box center [1162, 193] width 15 height 15
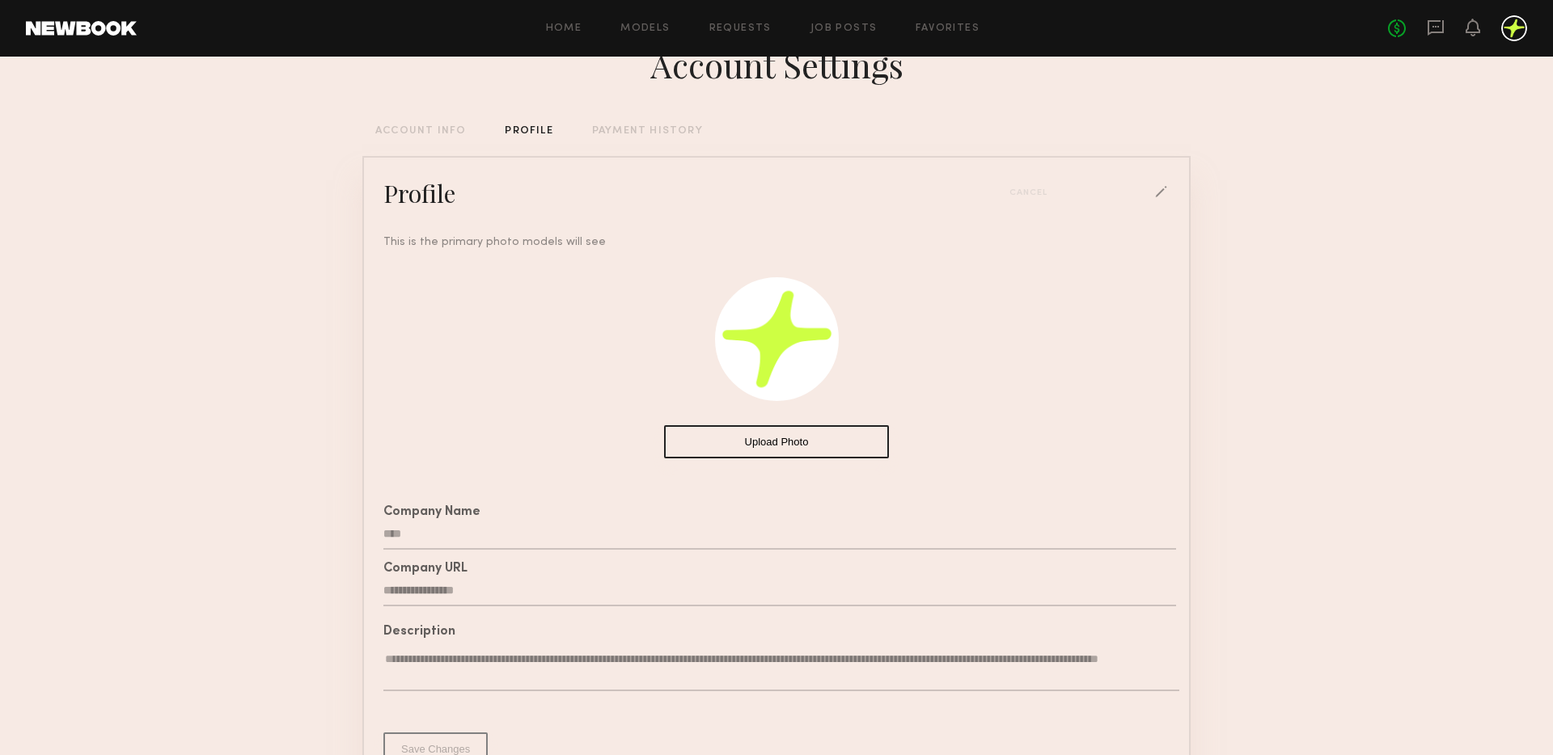
scroll to position [180, 0]
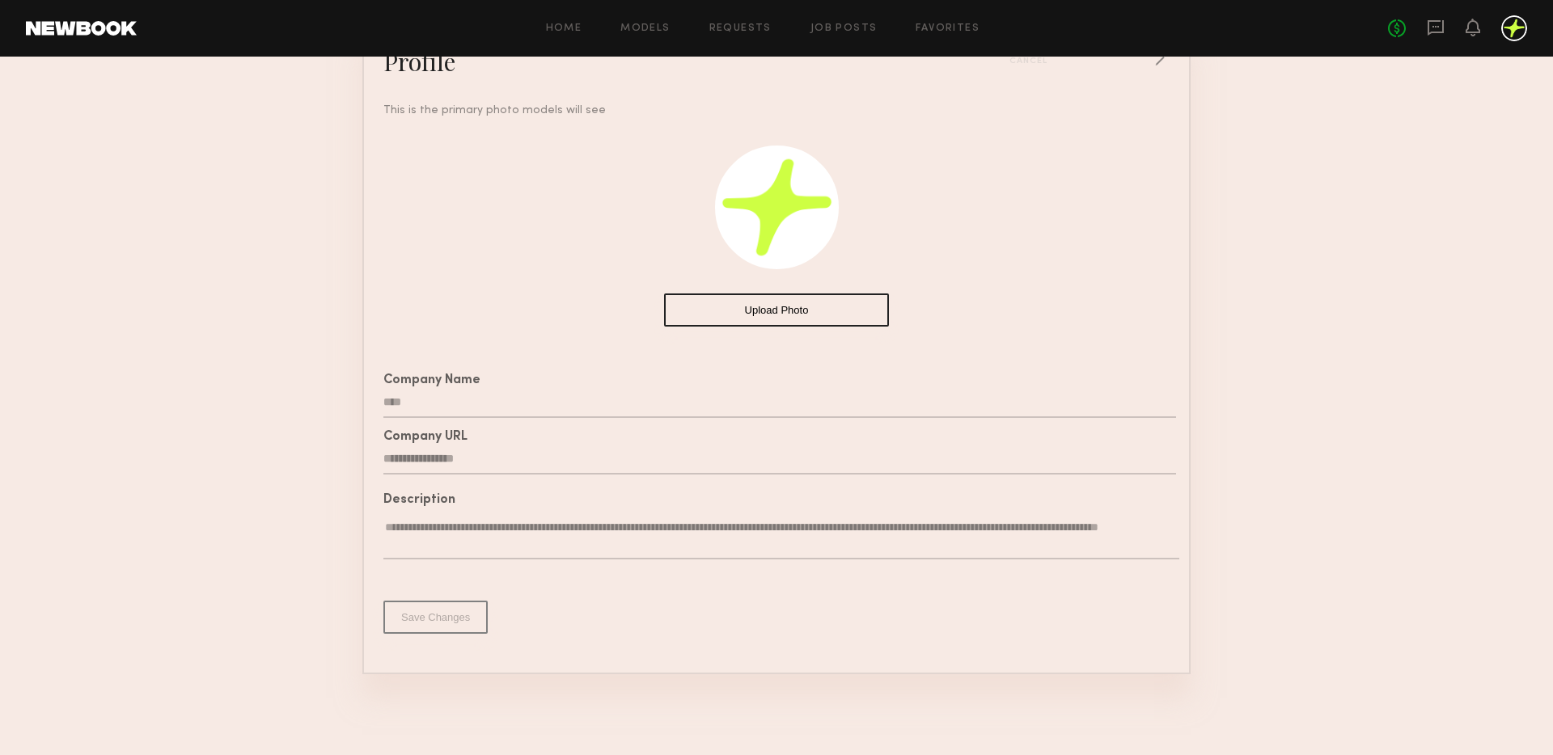
click at [480, 520] on textarea "**********" at bounding box center [781, 540] width 796 height 40
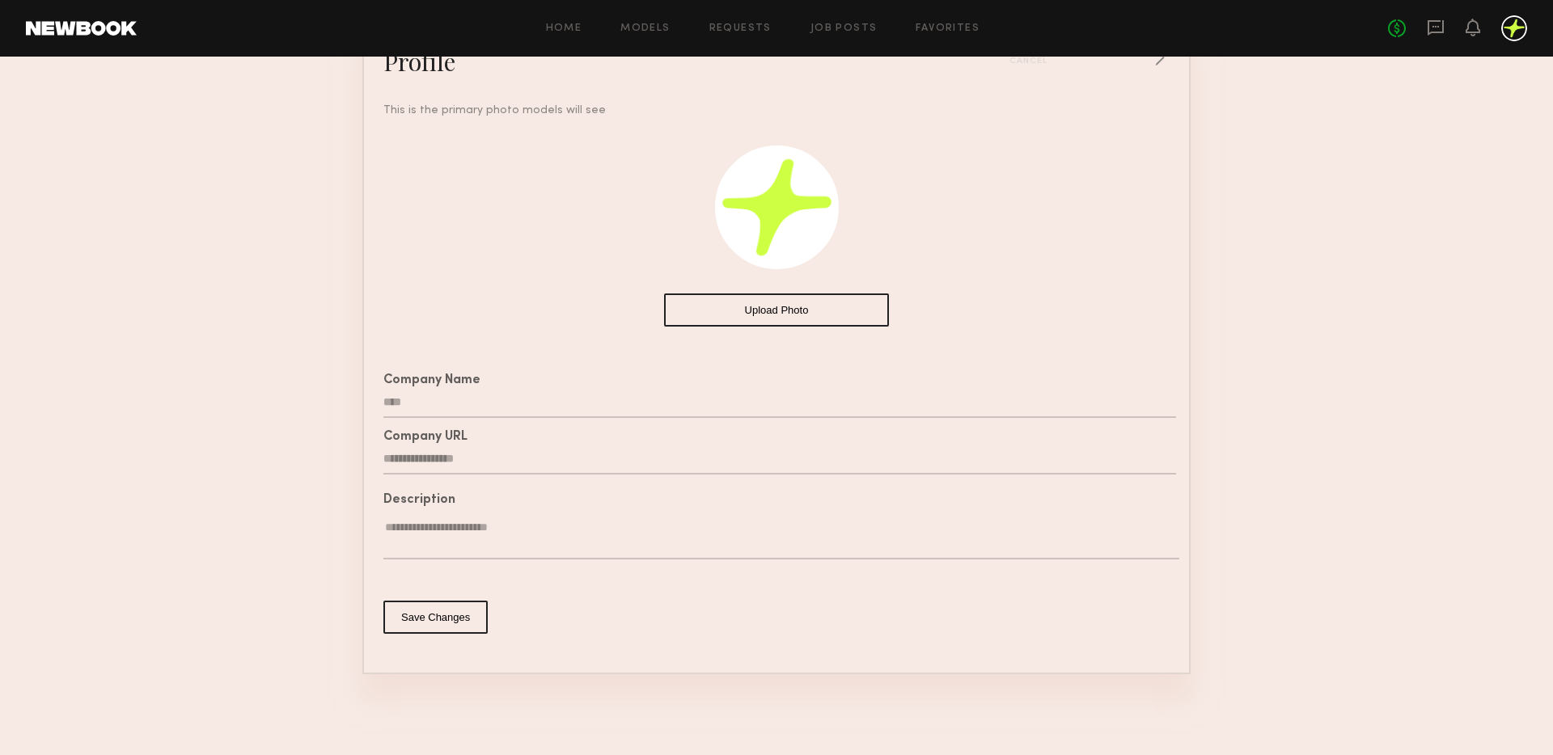
click at [490, 468] on input "**********" at bounding box center [779, 459] width 793 height 31
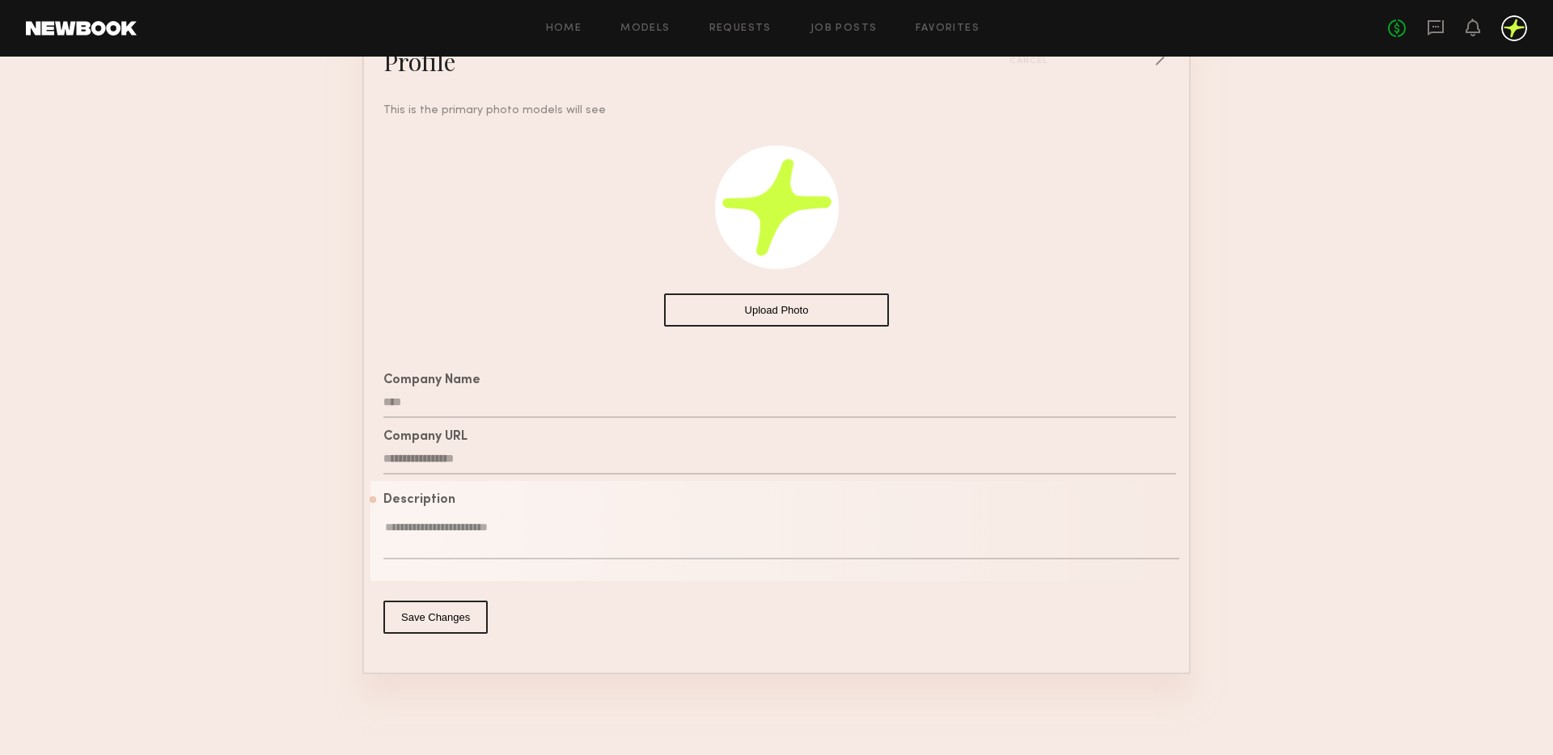
click at [490, 468] on input "**********" at bounding box center [779, 459] width 793 height 31
paste input "********"
type input "**********"
click at [453, 395] on input "****" at bounding box center [779, 402] width 793 height 31
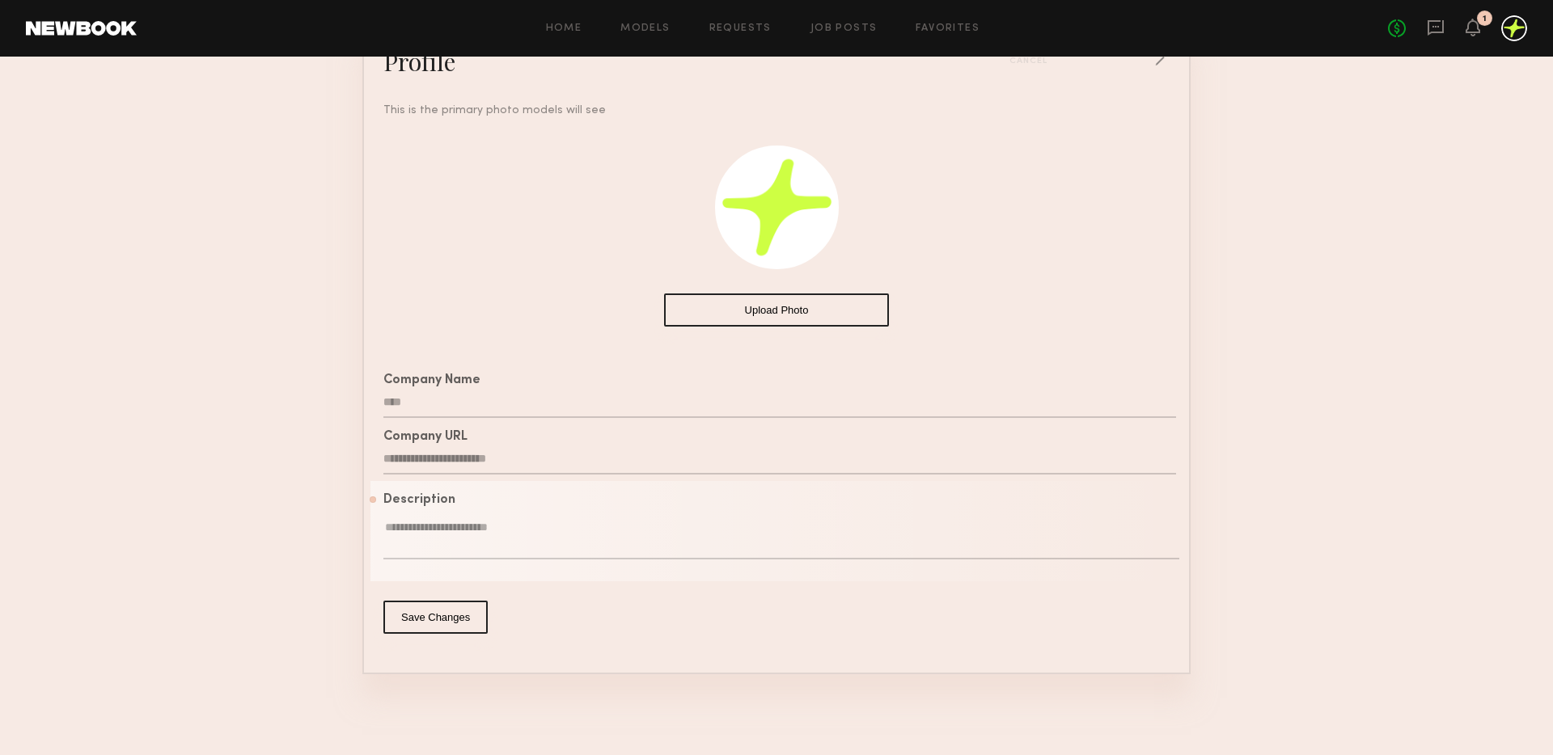
click at [453, 395] on input "****" at bounding box center [779, 402] width 793 height 31
type input "**********"
click at [791, 308] on button "Upload Photo" at bounding box center [776, 310] width 225 height 33
click at [1474, 28] on icon at bounding box center [1472, 26] width 13 height 11
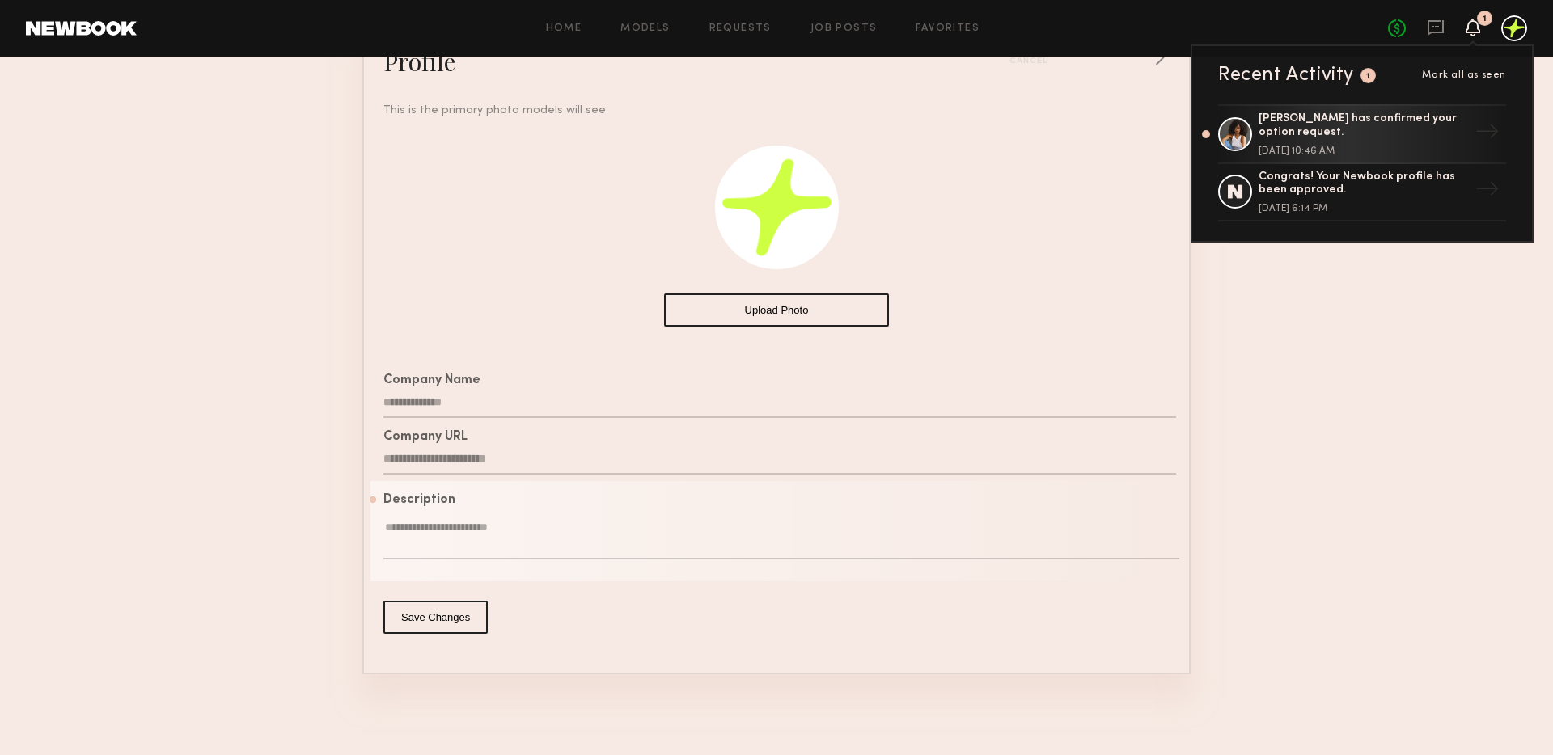
drag, startPoint x: 1322, startPoint y: 413, endPoint x: 1305, endPoint y: 409, distance: 18.2
click at [1322, 413] on section "**********" at bounding box center [776, 316] width 1553 height 878
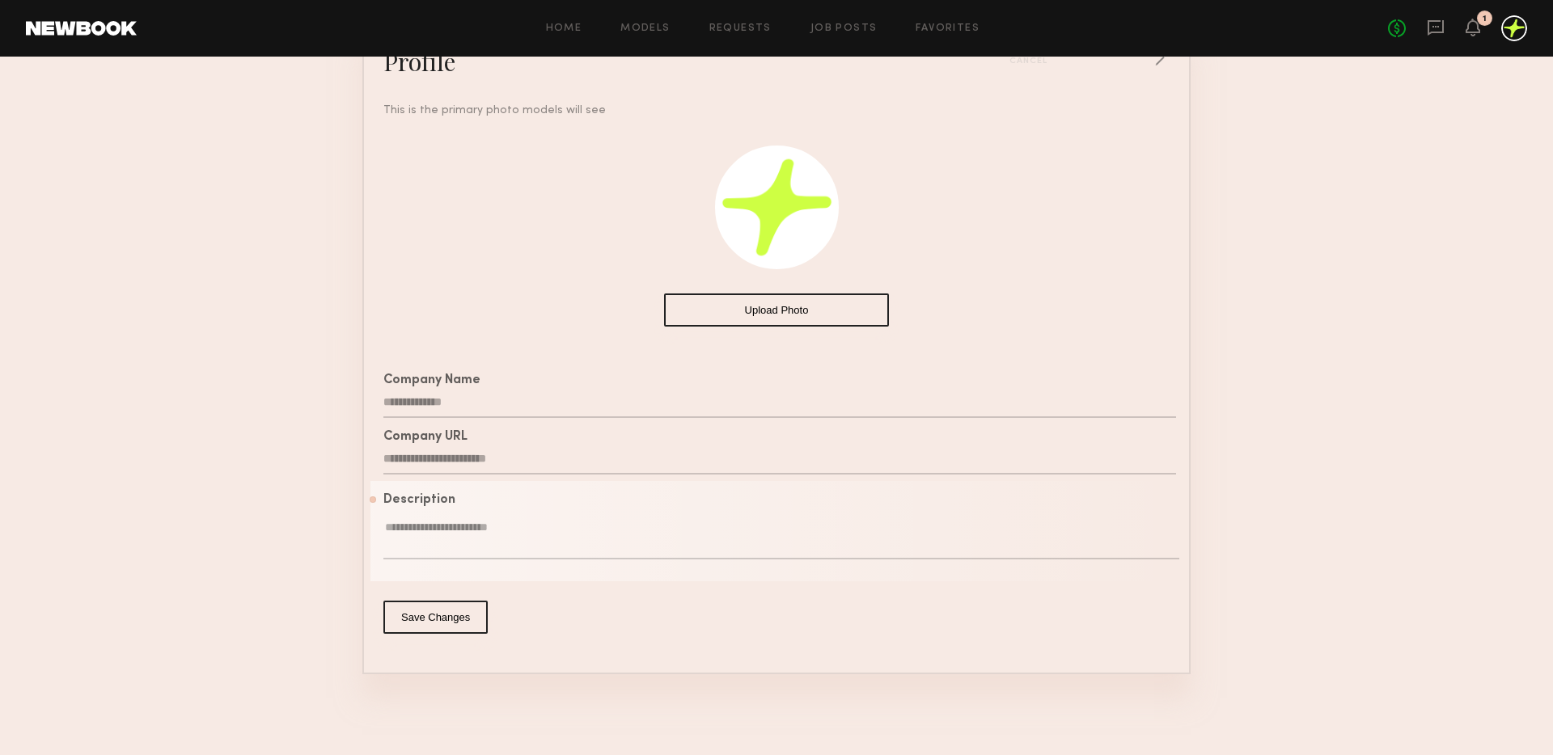
click at [792, 313] on button "Upload Photo" at bounding box center [776, 310] width 225 height 33
drag, startPoint x: 791, startPoint y: 222, endPoint x: 791, endPoint y: 239, distance: 17.0
click at [791, 239] on div at bounding box center [777, 208] width 124 height 124
click at [585, 231] on div "Upload Photo" at bounding box center [776, 224] width 812 height 210
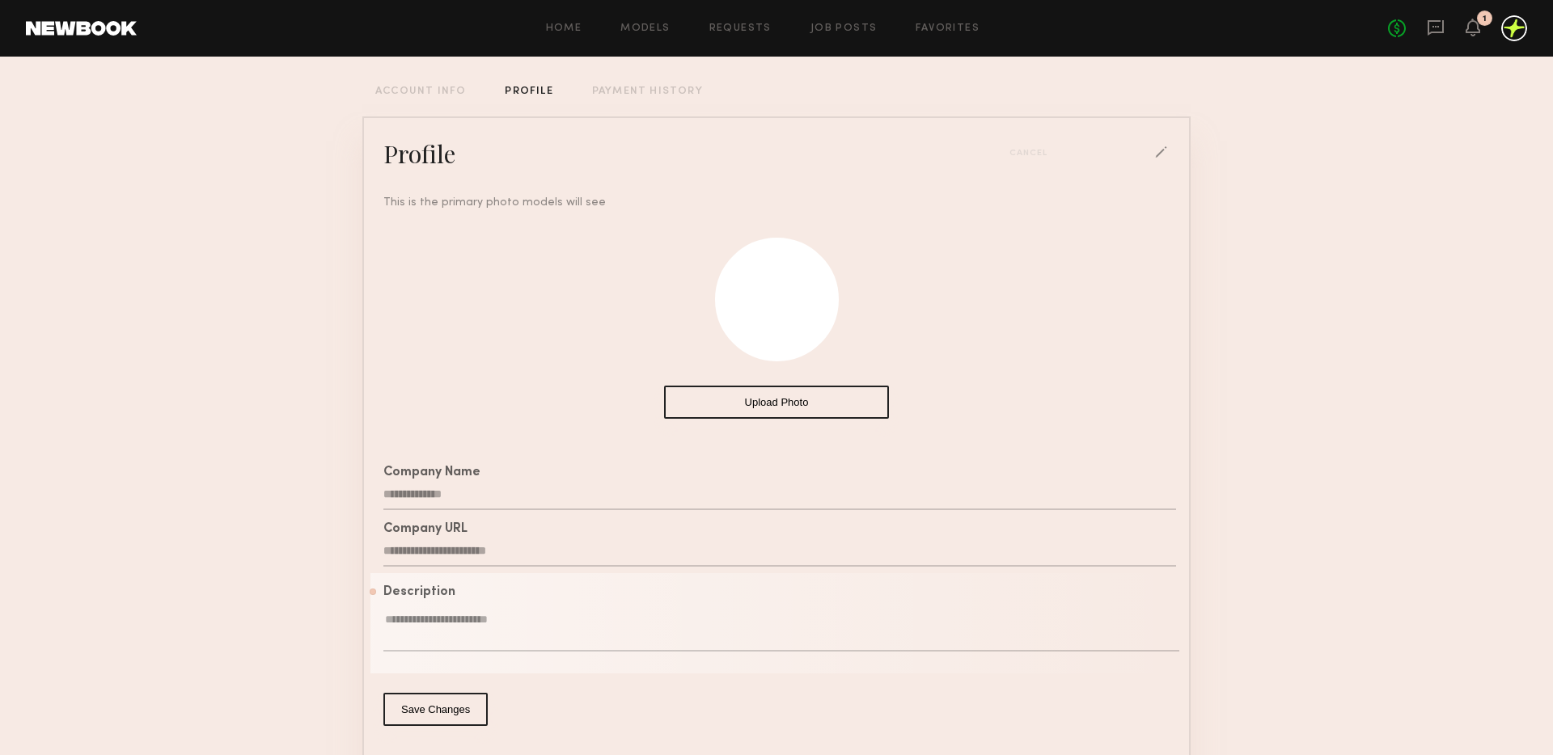
scroll to position [76, 0]
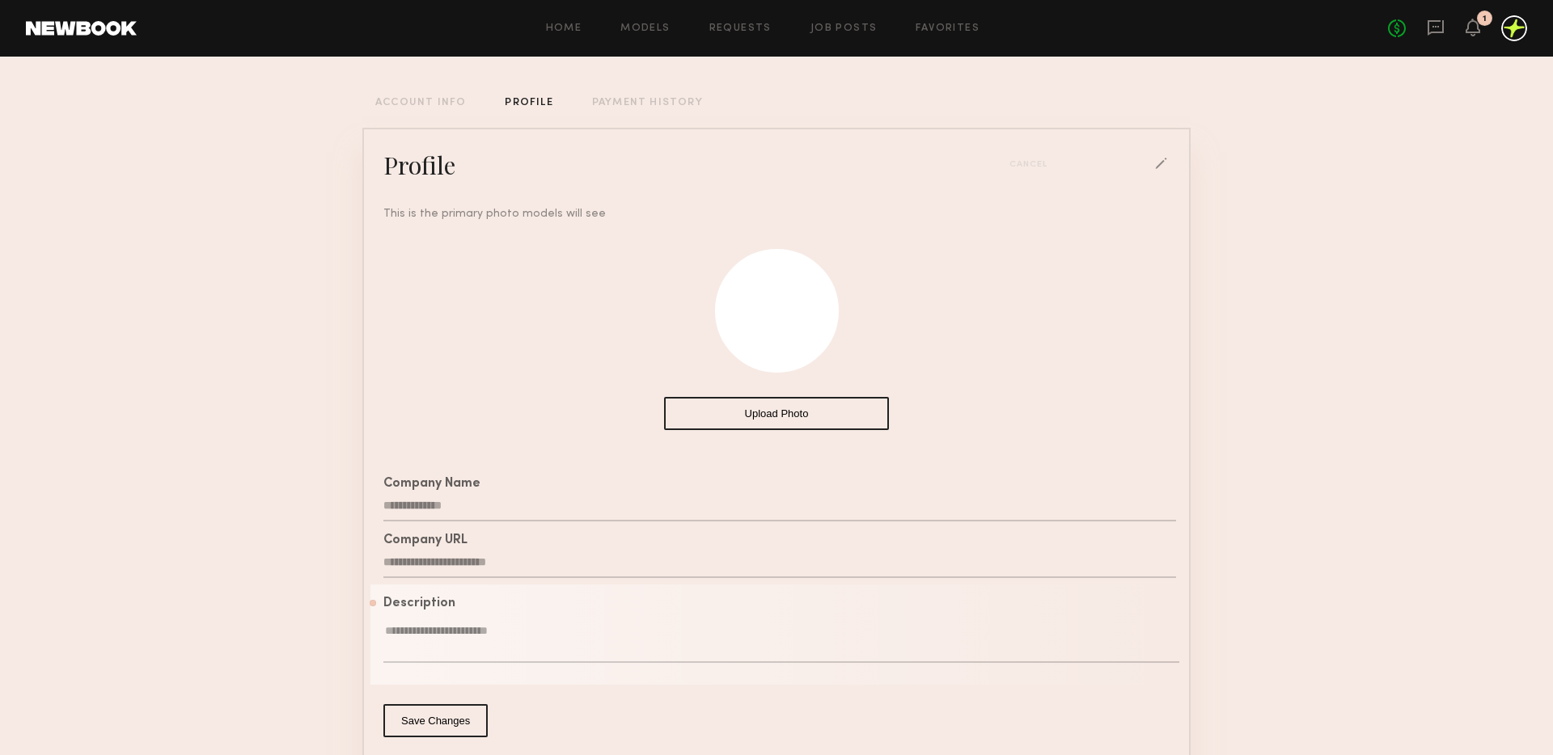
click at [444, 724] on button "Save Changes" at bounding box center [435, 721] width 104 height 33
click at [446, 716] on button "Save Changes" at bounding box center [435, 721] width 104 height 33
click at [466, 634] on textarea at bounding box center [781, 644] width 796 height 40
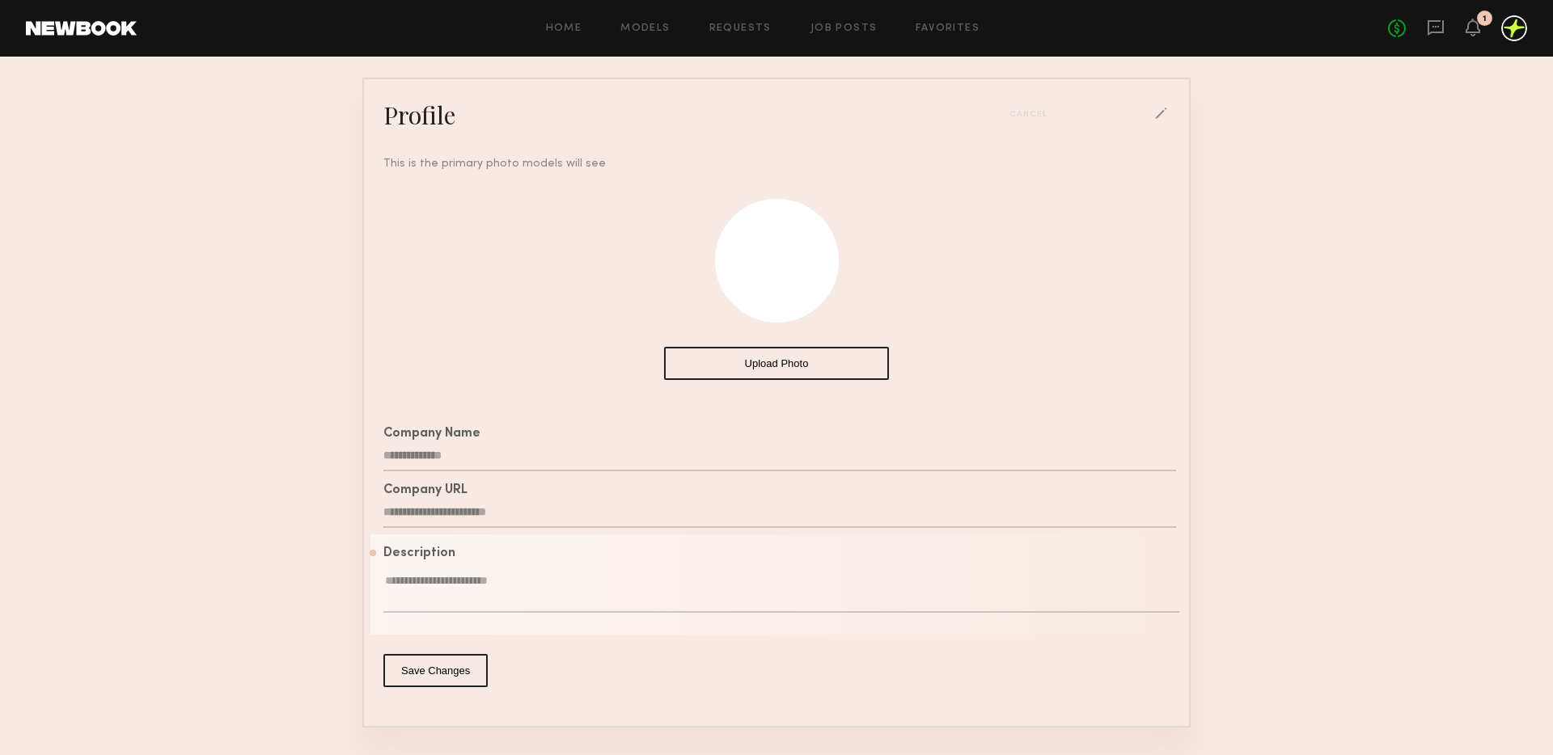
scroll to position [133, 0]
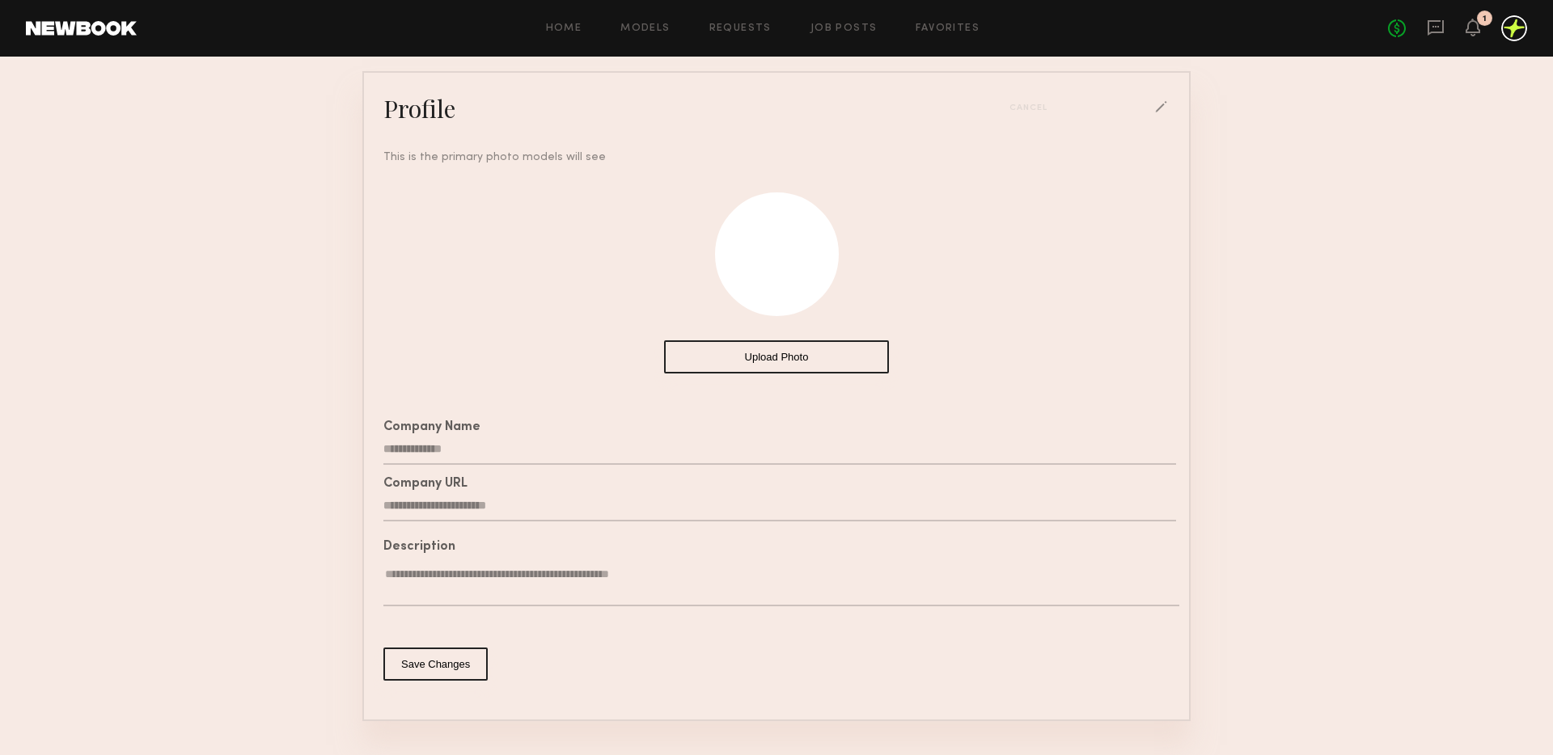
type textarea "**********"
click at [426, 654] on button "Save Changes" at bounding box center [435, 664] width 104 height 33
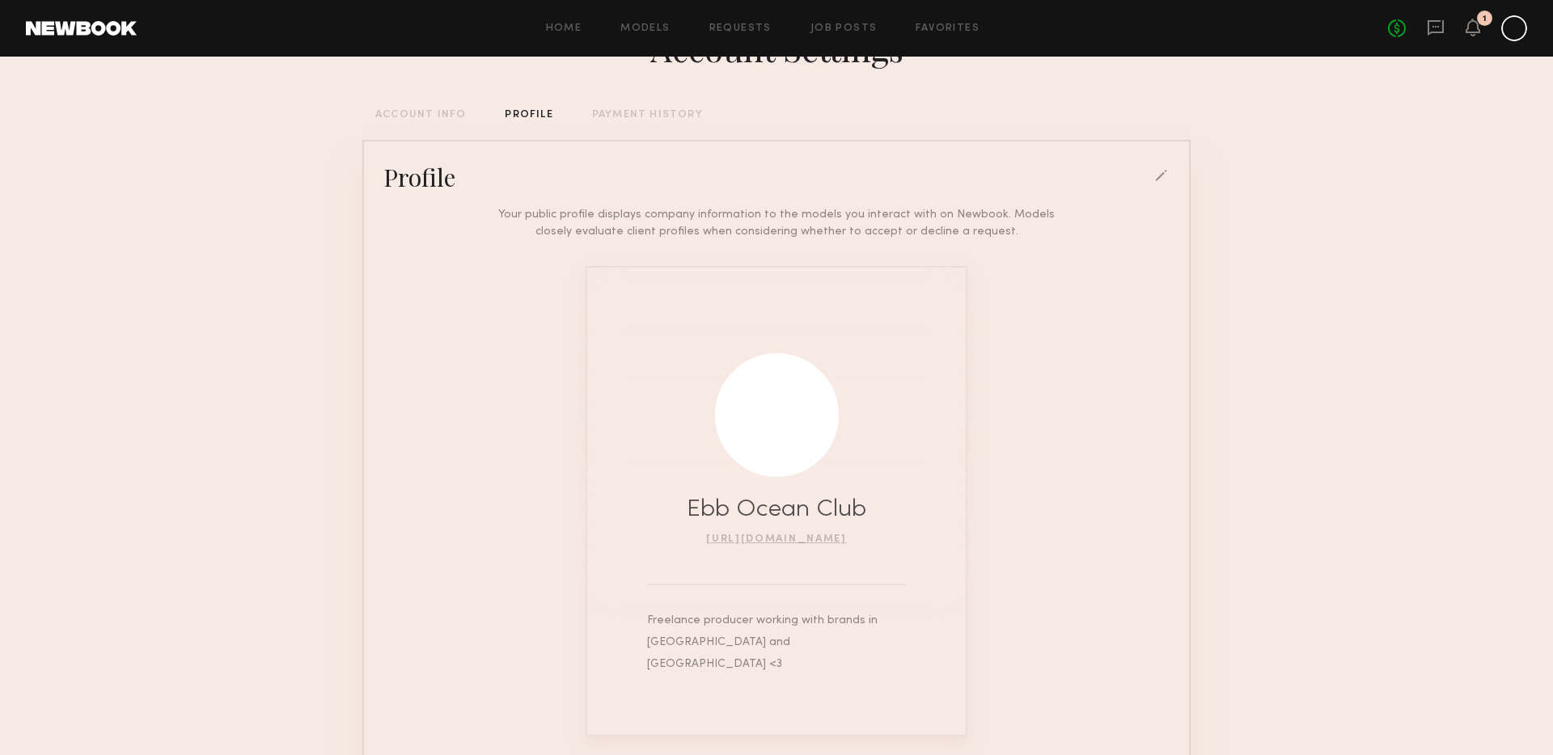
scroll to position [125, 0]
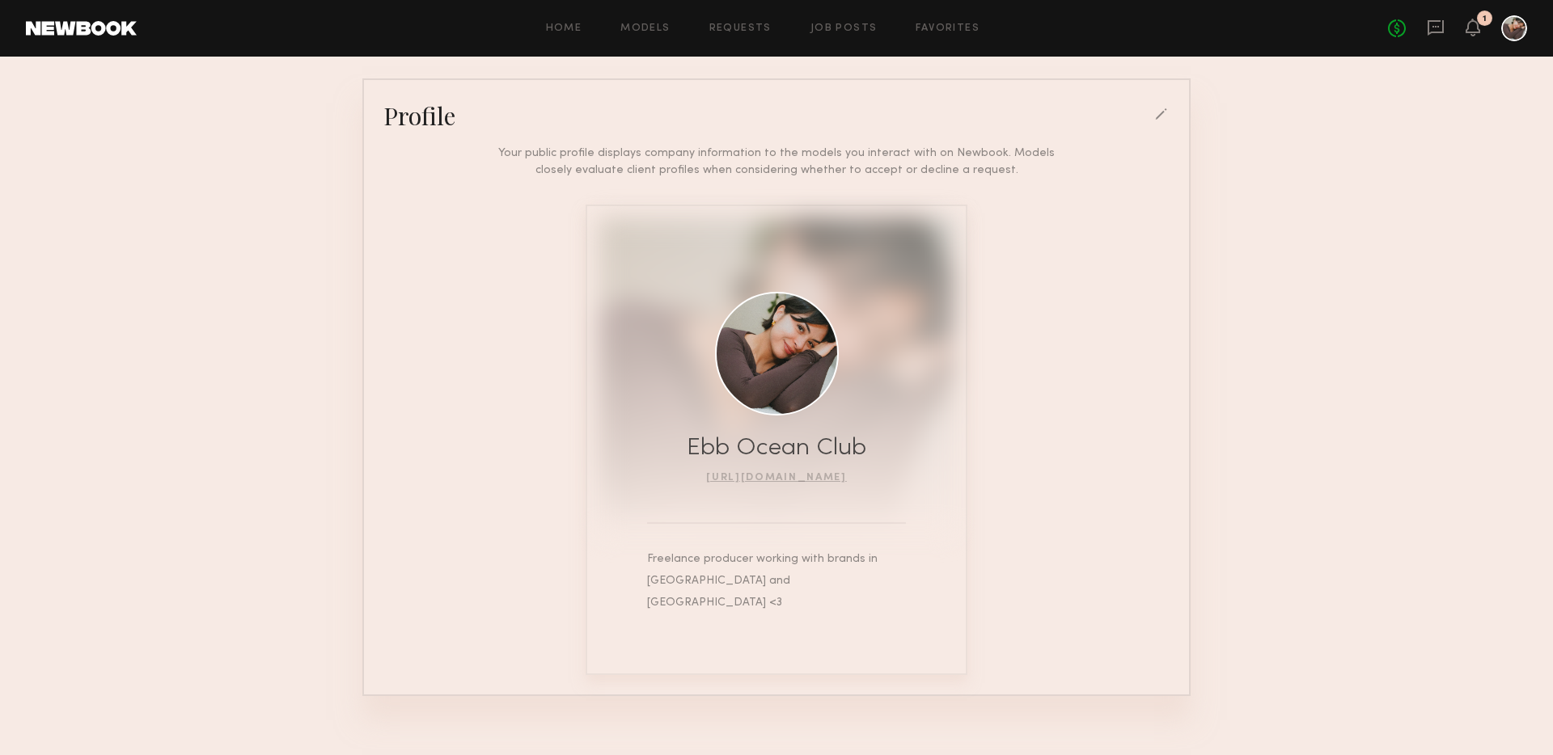
click at [1165, 113] on div at bounding box center [1162, 115] width 15 height 15
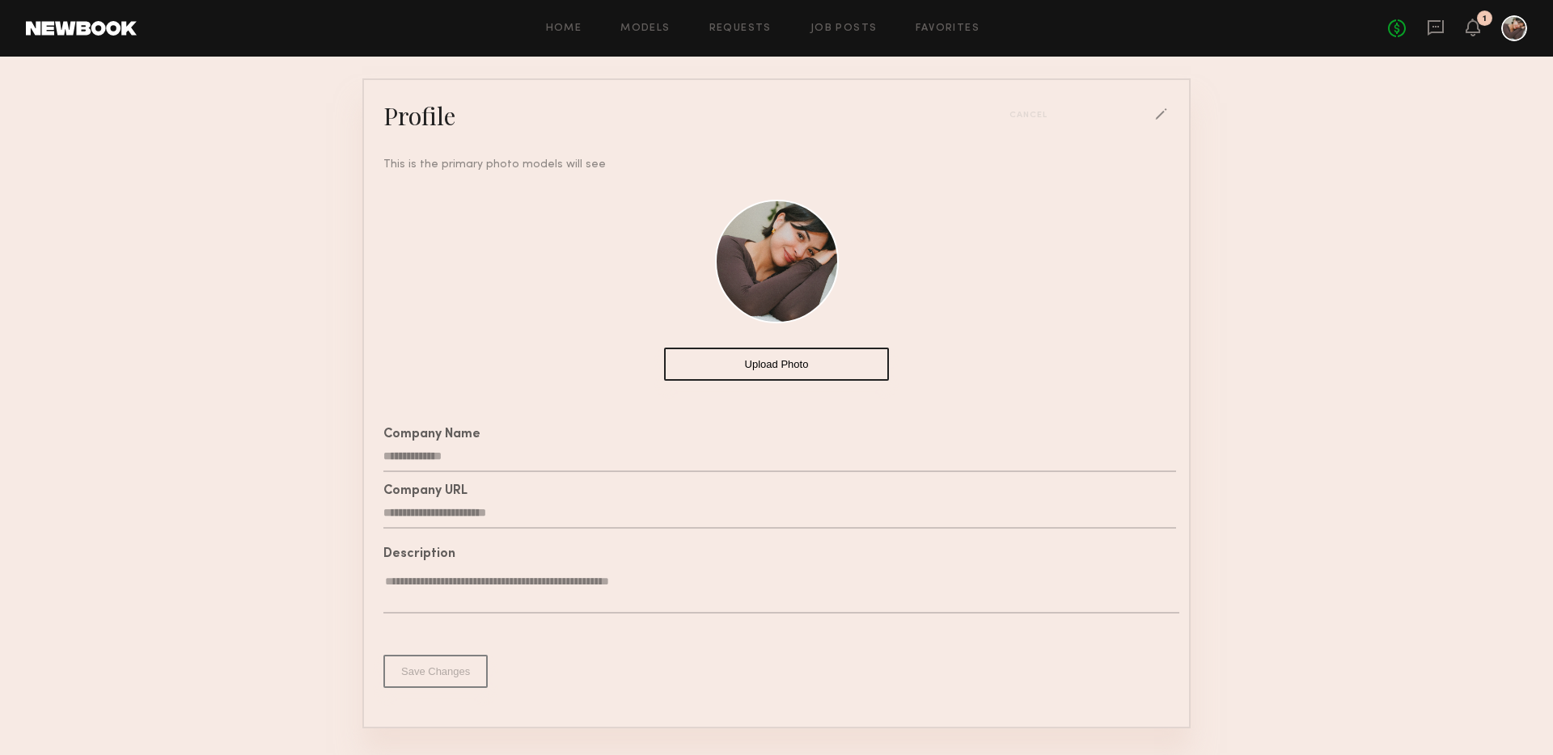
click at [474, 454] on input "**********" at bounding box center [779, 457] width 793 height 31
type input "**********"
click at [419, 668] on button "Save Changes" at bounding box center [435, 671] width 104 height 33
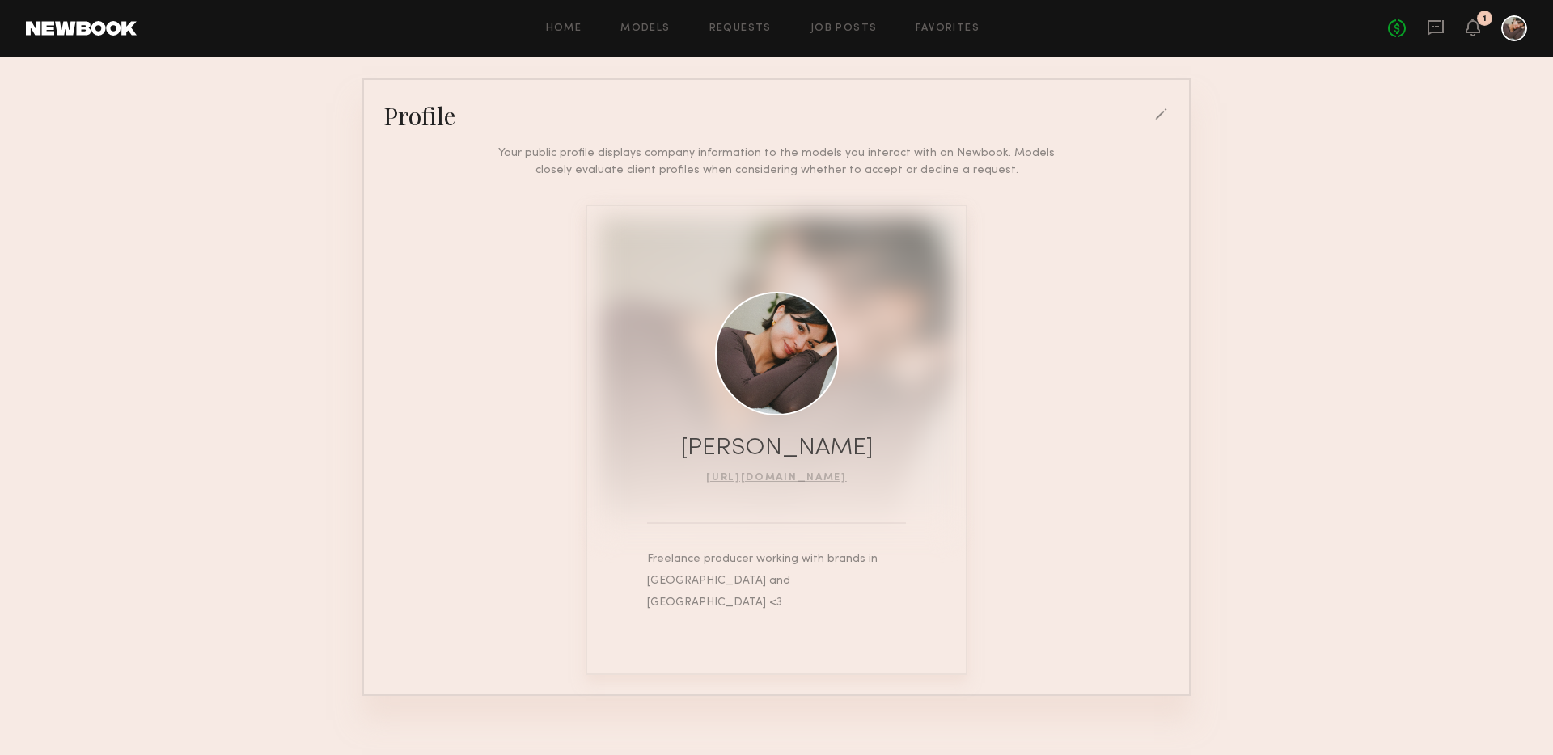
click at [1098, 492] on div "Your public profile displays company information to the models you interact wit…" at bounding box center [776, 404] width 812 height 544
click at [1462, 23] on div "No fees up to $5,000 1" at bounding box center [1457, 28] width 139 height 26
click at [1469, 23] on icon at bounding box center [1472, 26] width 13 height 11
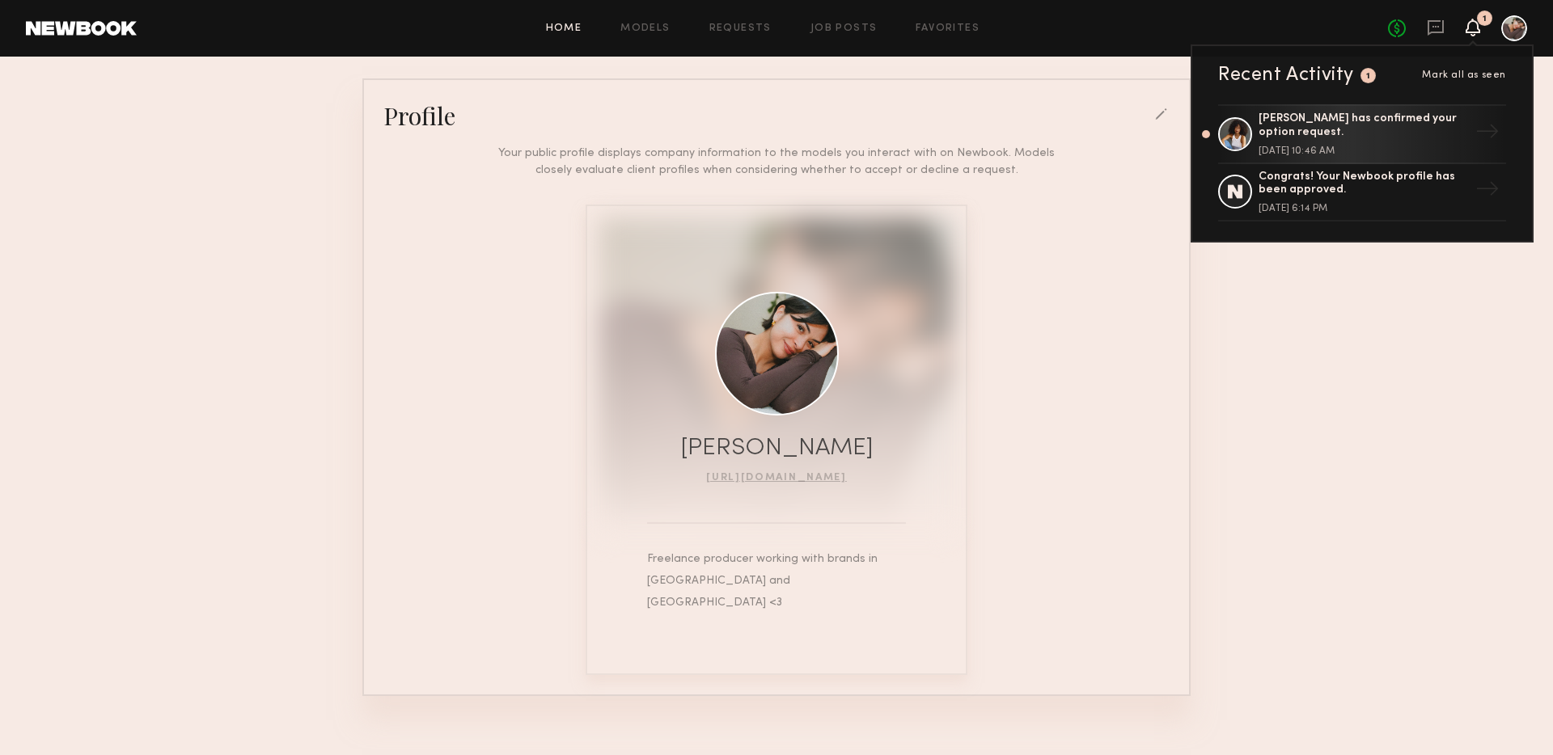
click at [563, 24] on link "Home" at bounding box center [564, 28] width 36 height 11
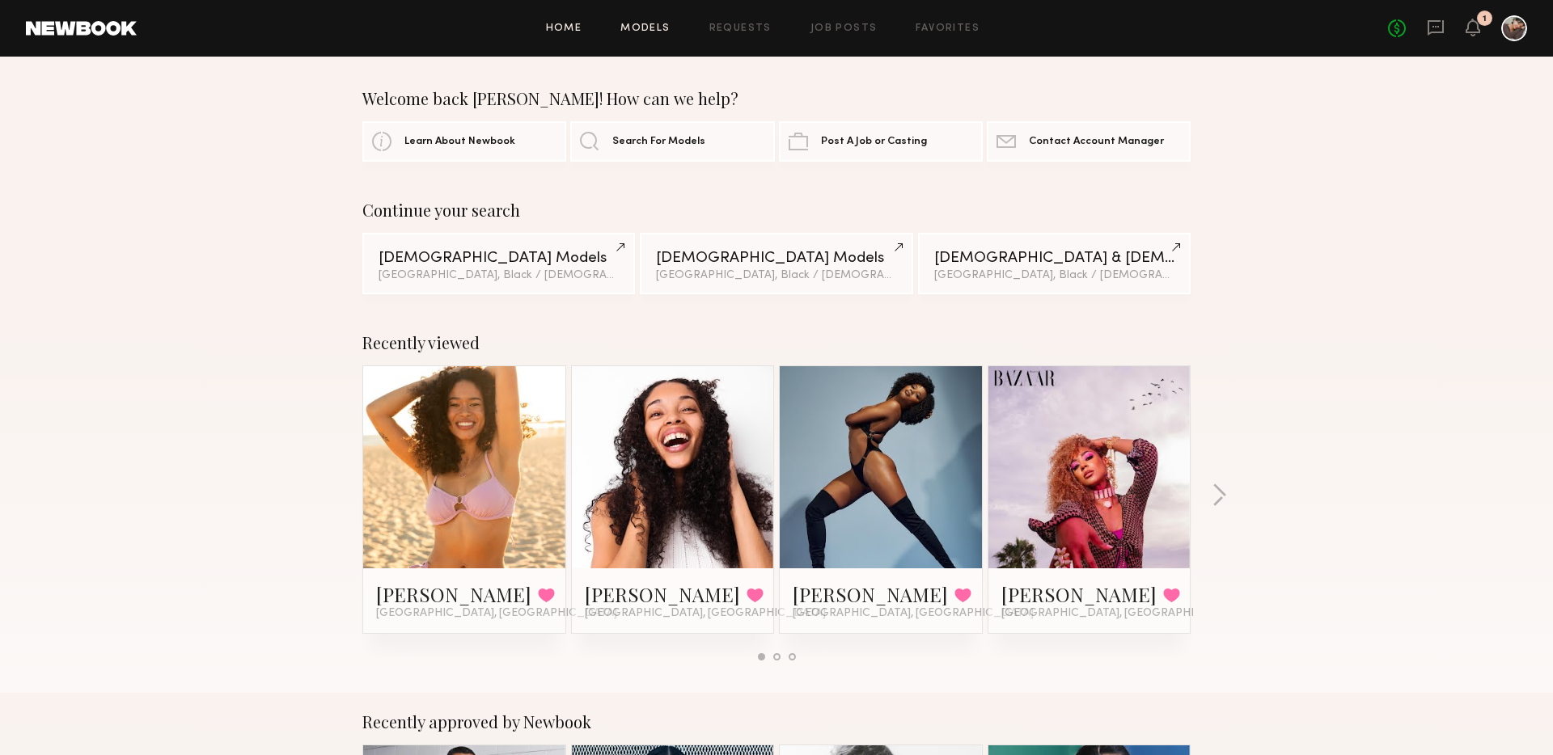
click at [642, 29] on link "Models" at bounding box center [644, 28] width 49 height 11
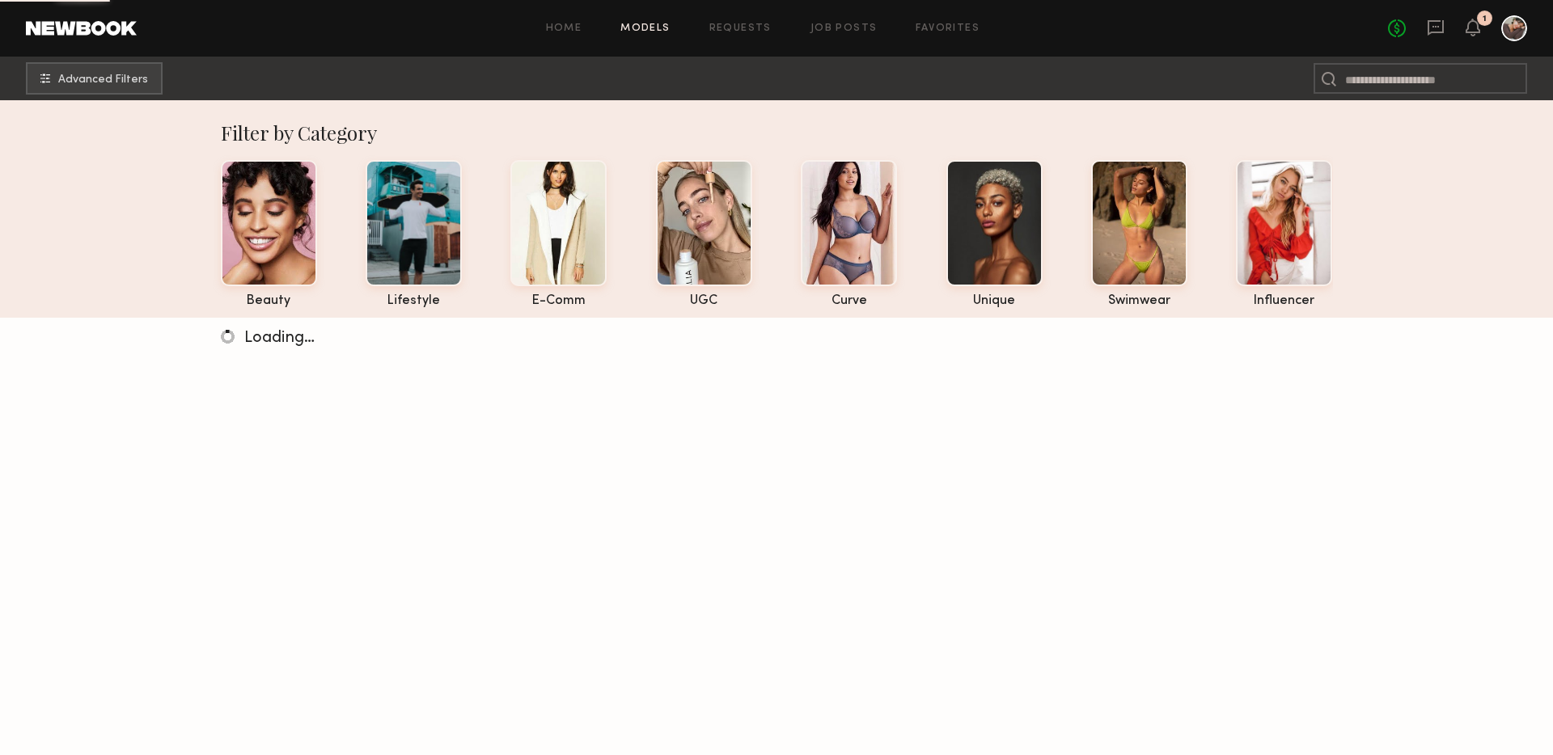
click at [746, 35] on div "Home Models Requests Job Posts Favorites Sign Out No fees up to $5,000 1" at bounding box center [832, 28] width 1390 height 26
click at [740, 30] on link "Requests" at bounding box center [740, 28] width 62 height 11
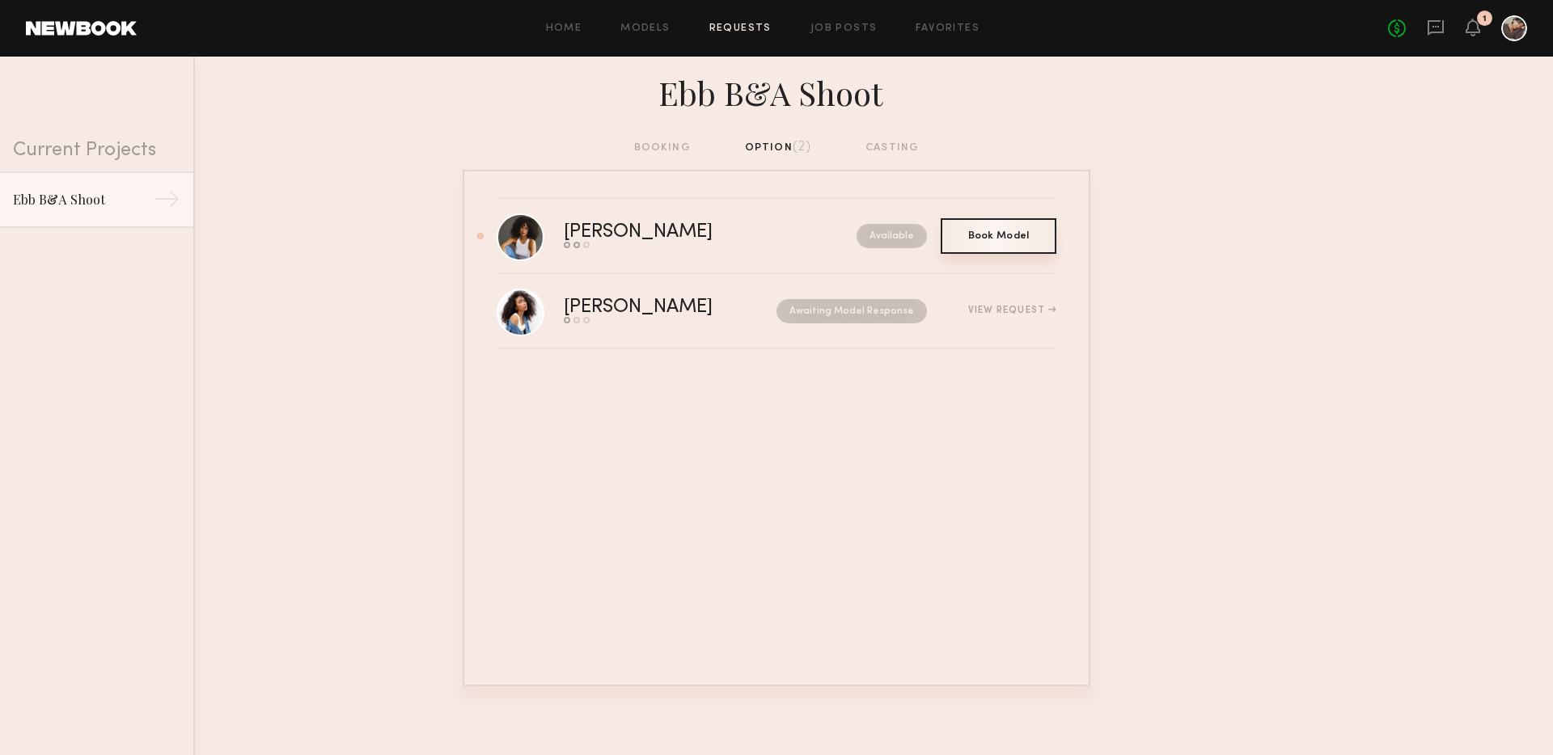
click at [1004, 234] on span "Book Model" at bounding box center [998, 236] width 61 height 10
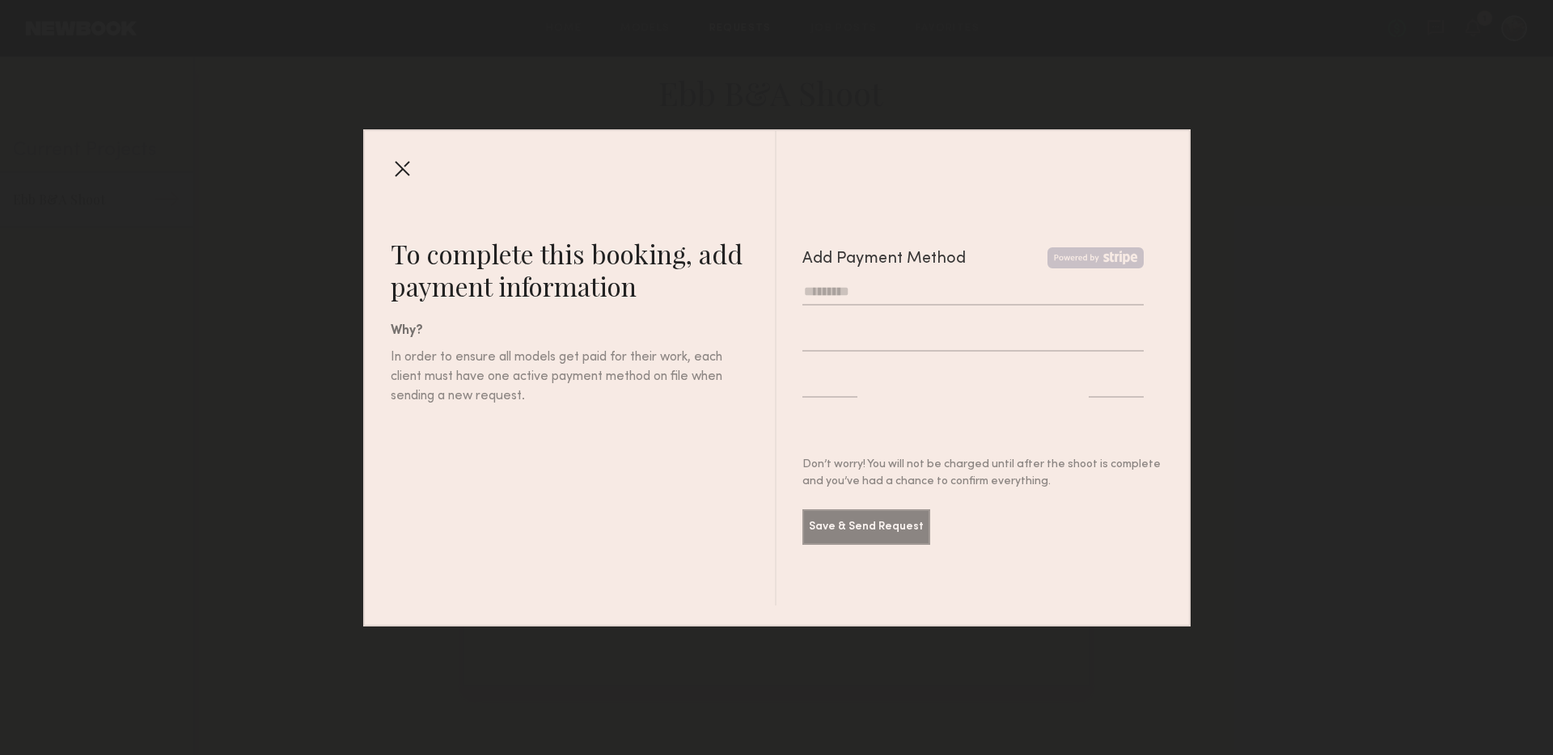
click at [899, 294] on input "text" at bounding box center [972, 292] width 341 height 27
click at [401, 168] on div at bounding box center [402, 168] width 26 height 26
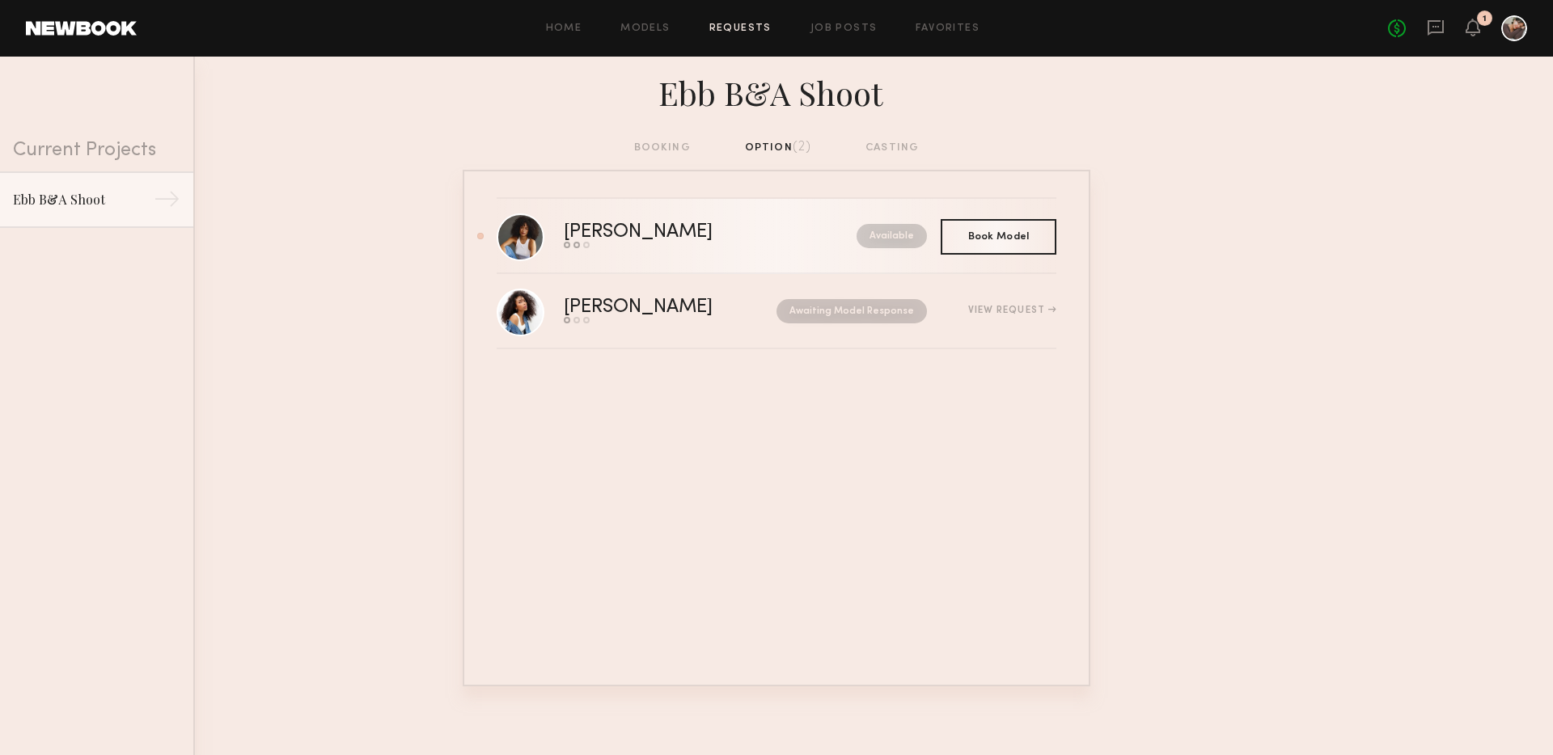
click at [743, 265] on link "Cyan C. Send request Model response Book model Available" at bounding box center [777, 236] width 560 height 75
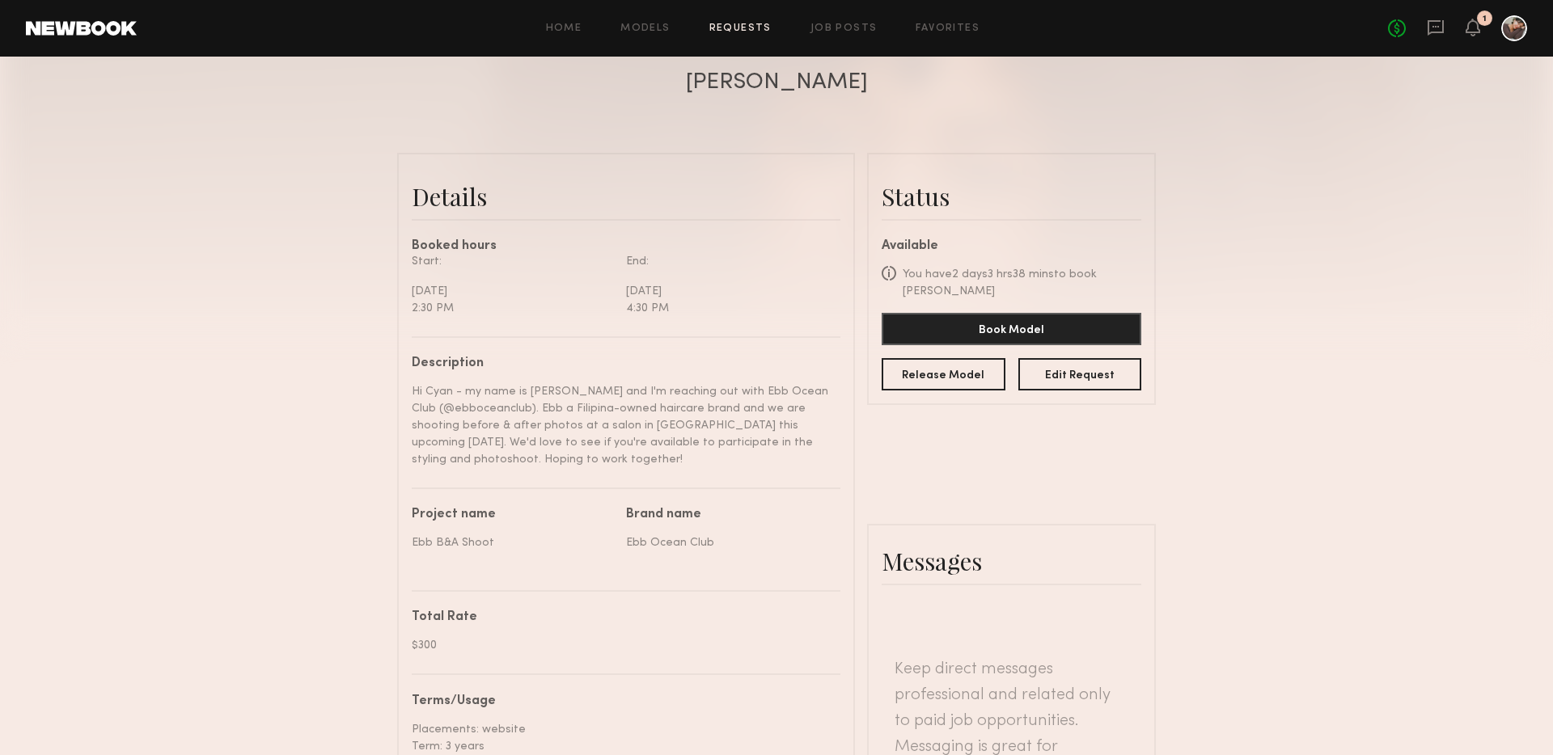
scroll to position [310, 0]
click at [1023, 311] on button "Book Model" at bounding box center [1012, 327] width 260 height 32
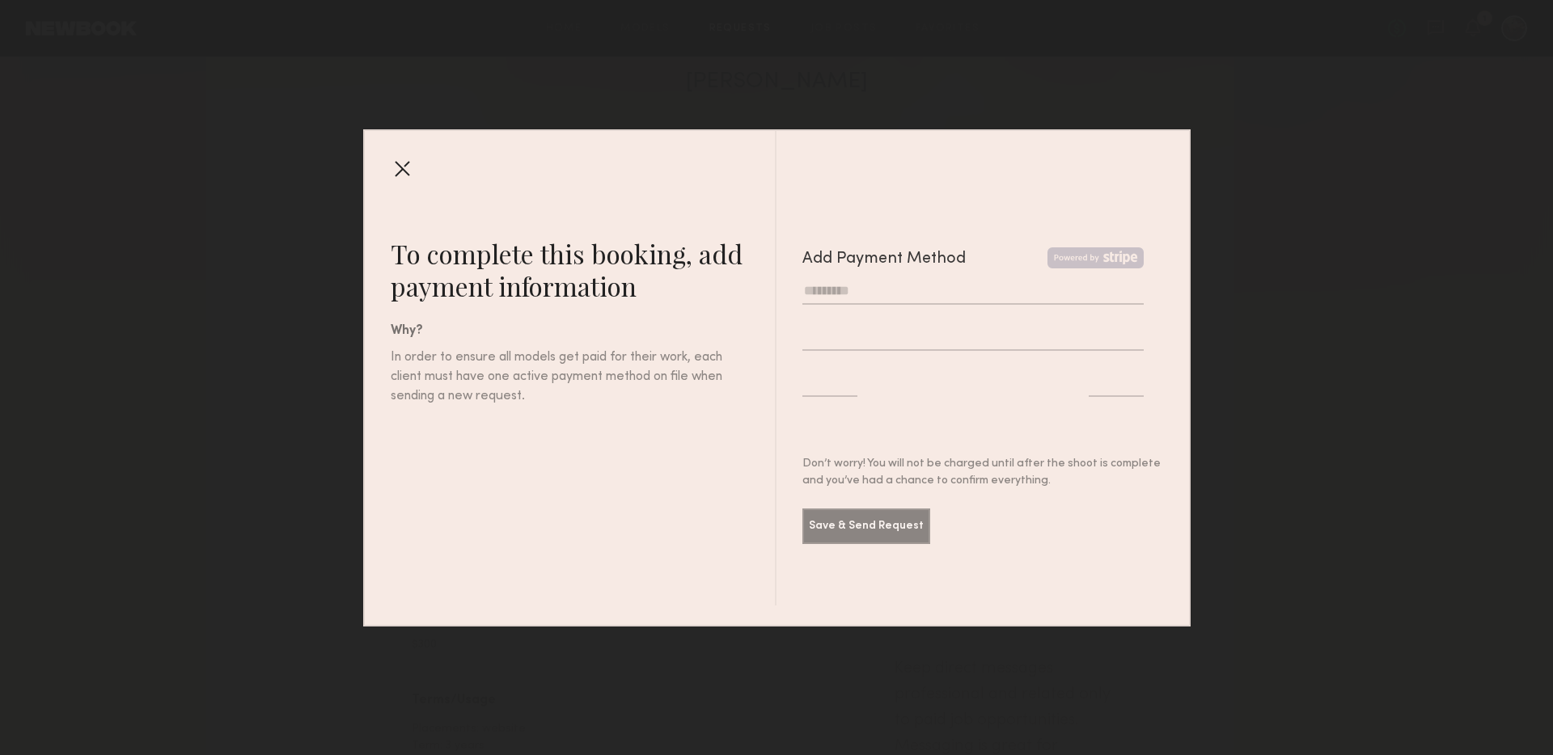
click at [891, 291] on input "text" at bounding box center [972, 291] width 341 height 27
type input "**********"
click at [821, 393] on div at bounding box center [829, 383] width 55 height 27
click at [1107, 373] on div at bounding box center [1116, 383] width 55 height 27
click at [876, 527] on button "Save & Send Request" at bounding box center [866, 526] width 128 height 36
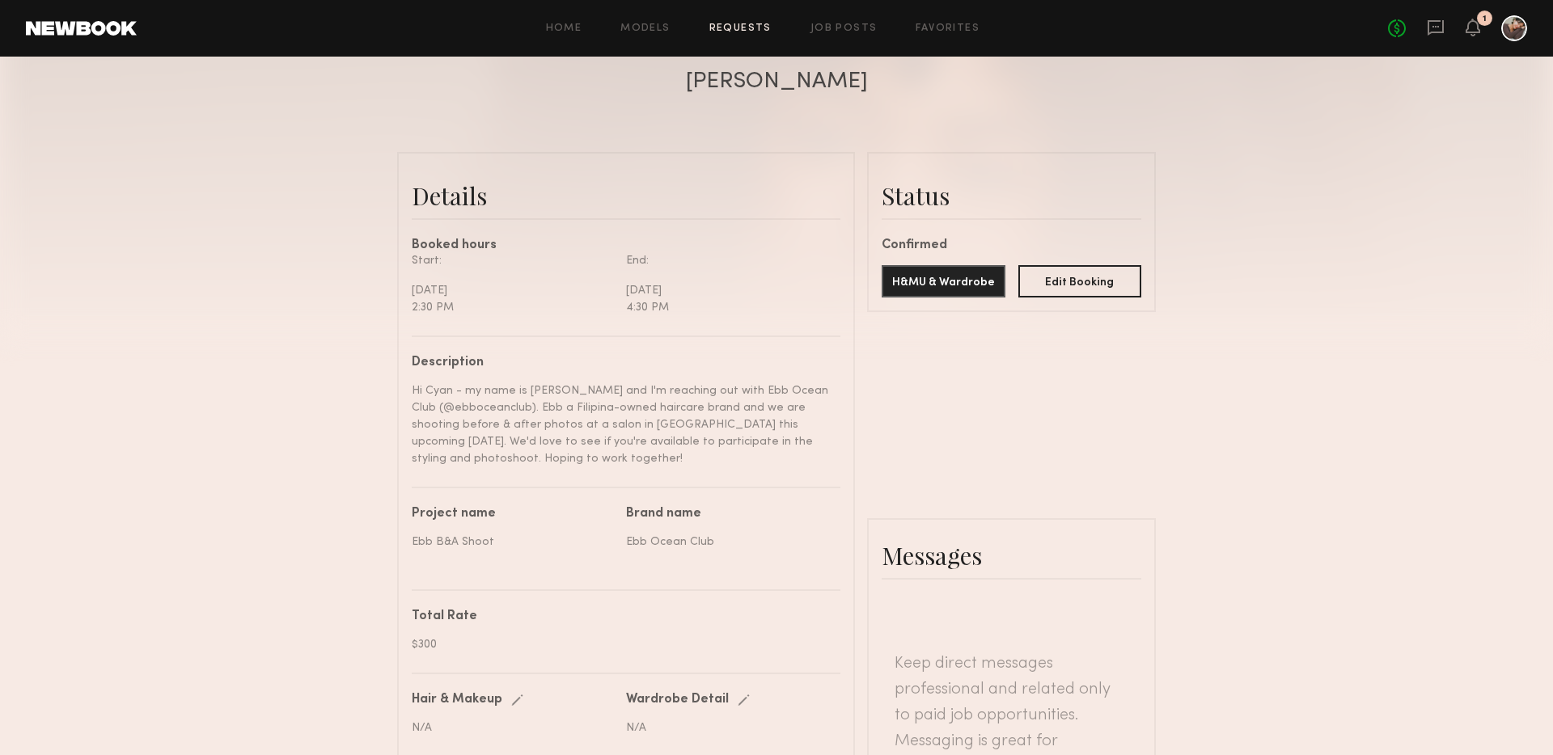
click at [851, 378] on common-border "Details Booked hours Start: Monday, September 29 2:30 PM End: Monday, September…" at bounding box center [626, 715] width 458 height 1127
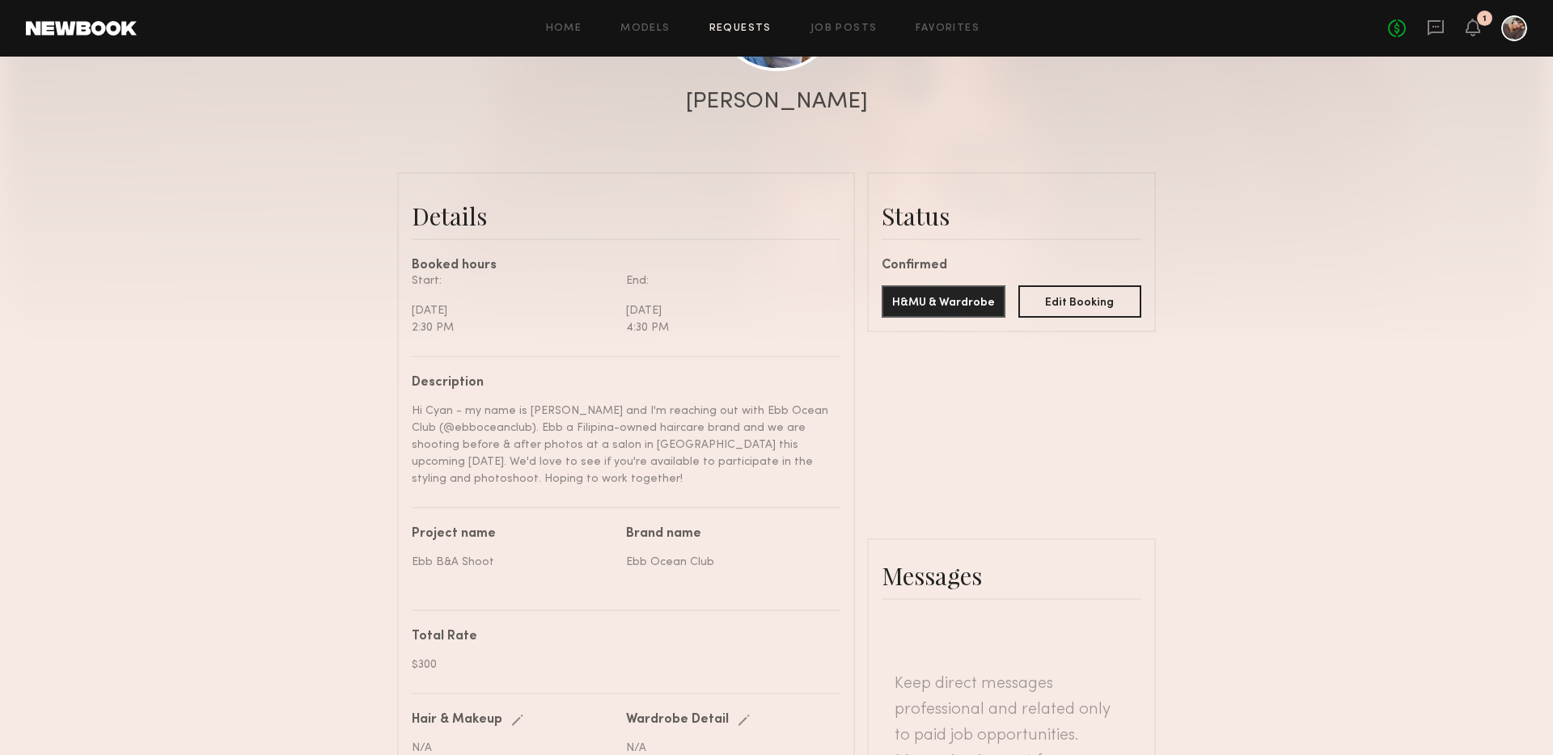
scroll to position [0, 0]
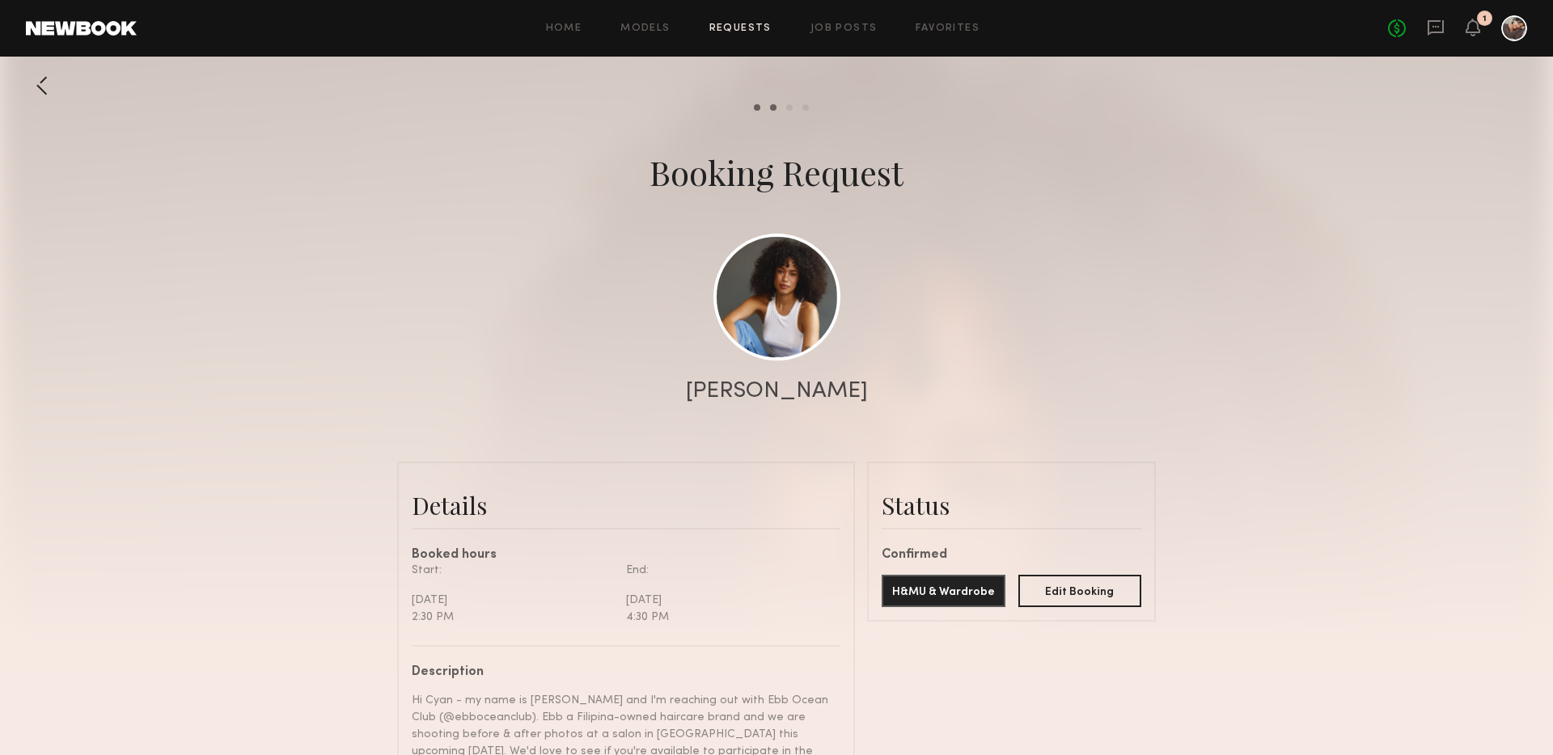
click at [50, 88] on div at bounding box center [42, 86] width 32 height 32
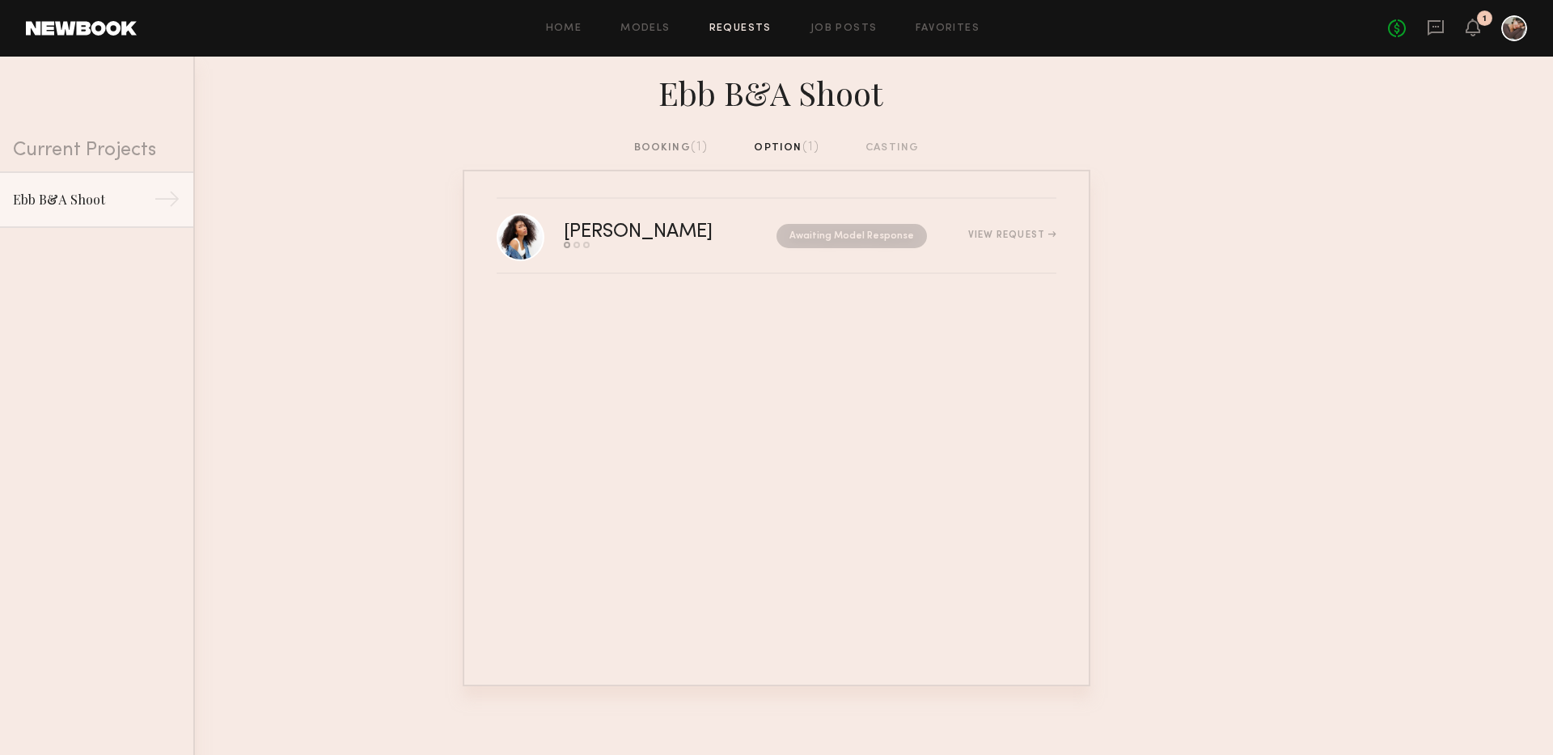
click at [674, 154] on div "booking (1)" at bounding box center [671, 148] width 74 height 18
click at [770, 147] on div "option (1)" at bounding box center [787, 148] width 66 height 18
click at [709, 246] on div "Send request Model response Book model" at bounding box center [654, 245] width 181 height 6
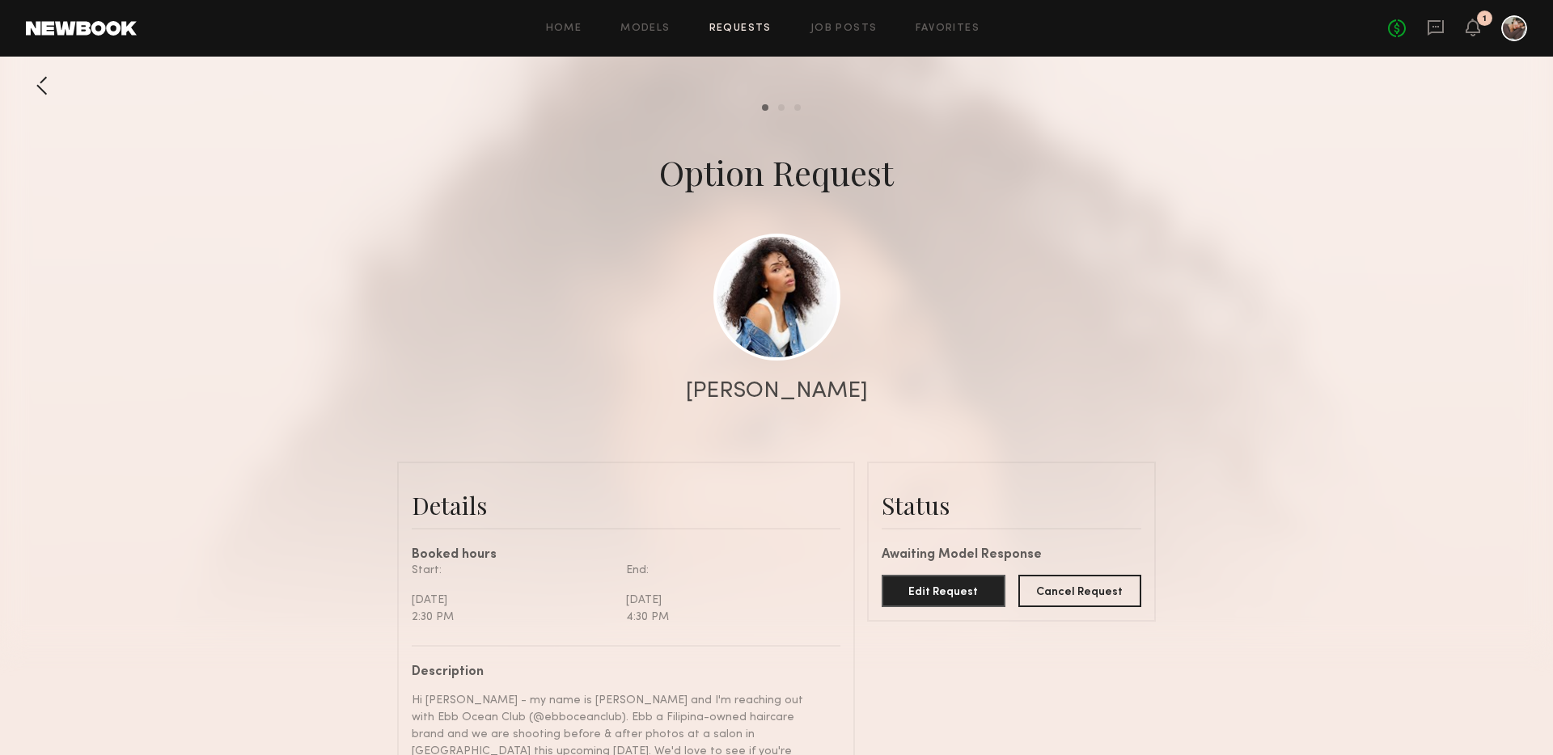
click at [36, 87] on div at bounding box center [42, 86] width 32 height 32
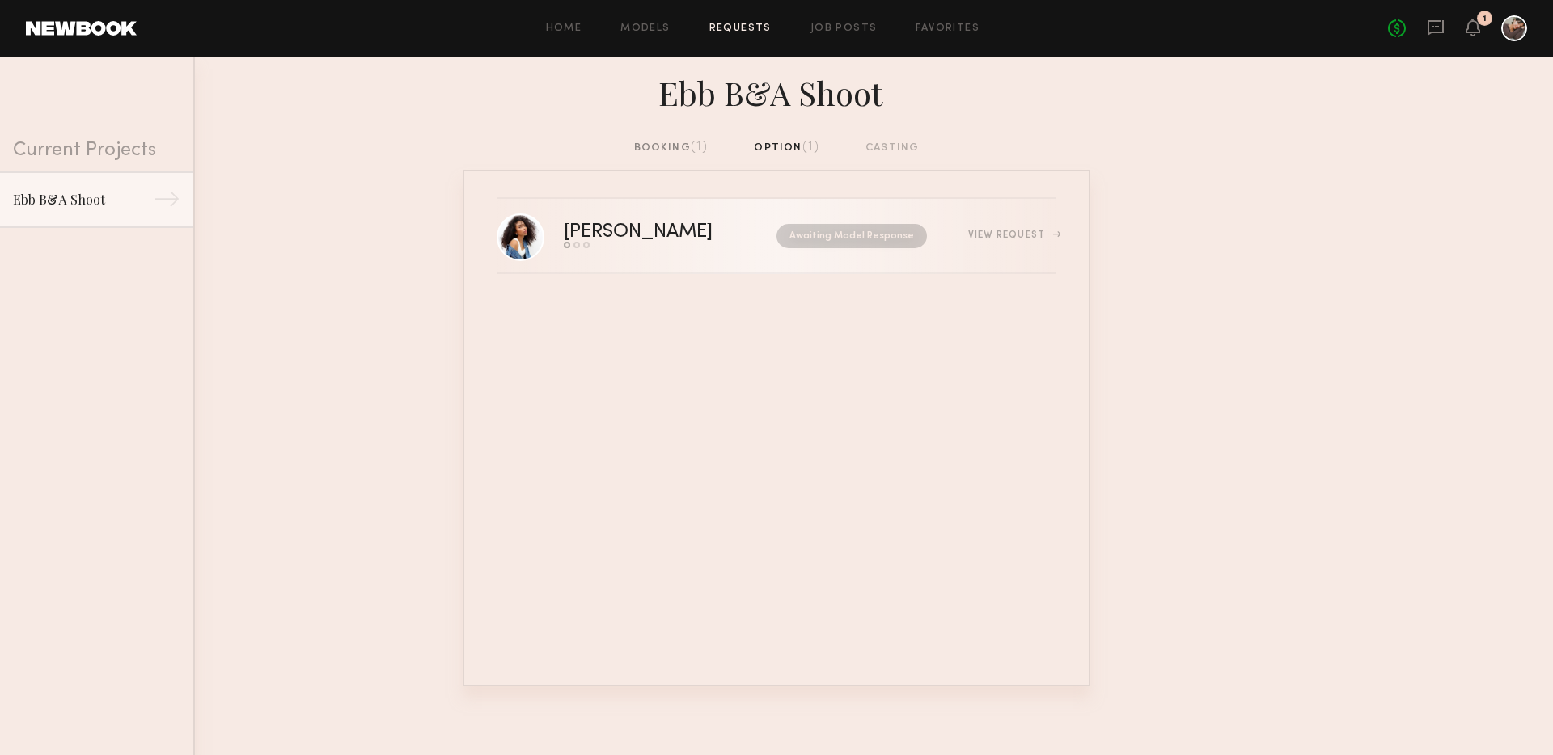
click at [657, 248] on link "Janelle J. Send request Model response Book model Awaiting Model Response View …" at bounding box center [777, 236] width 560 height 75
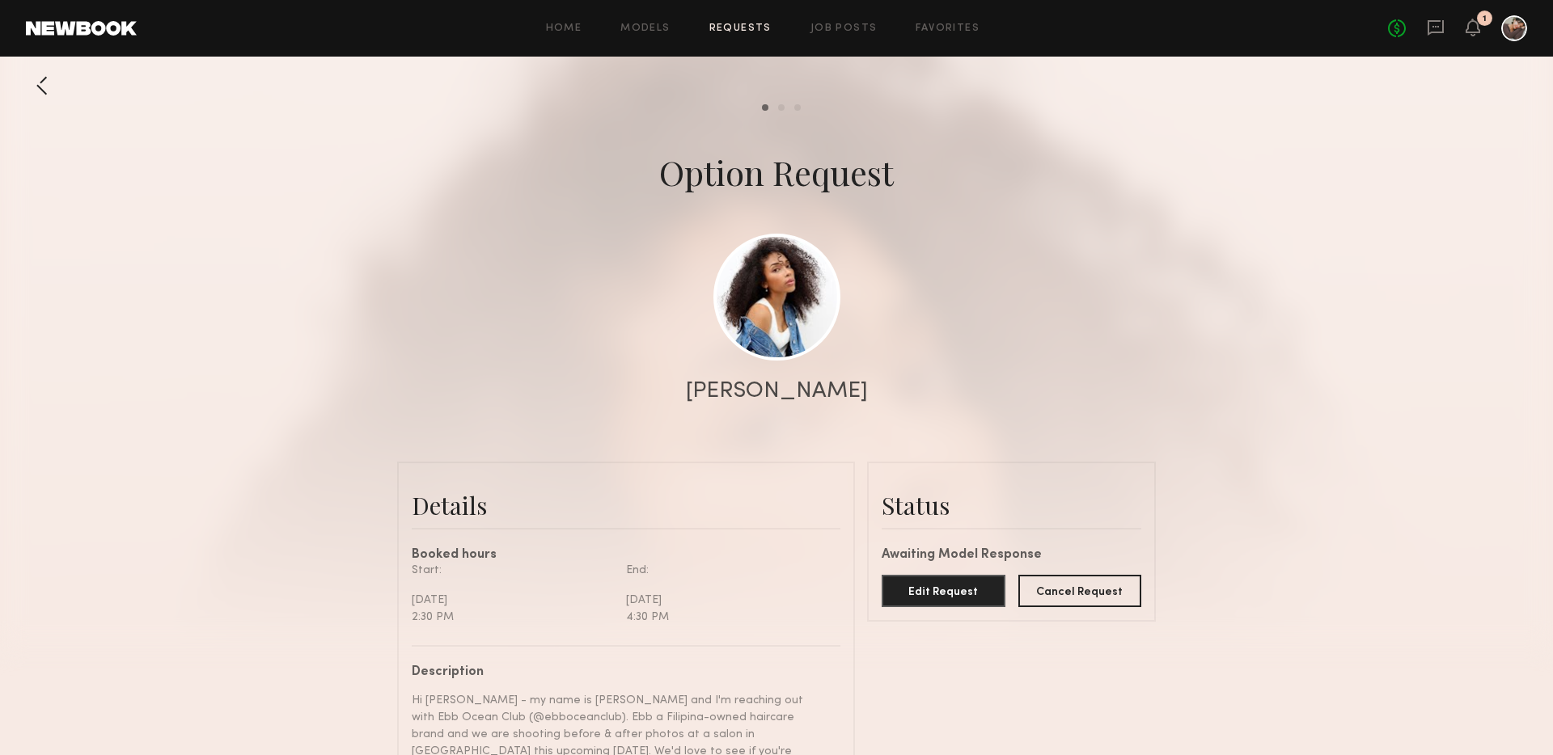
scroll to position [756, 0]
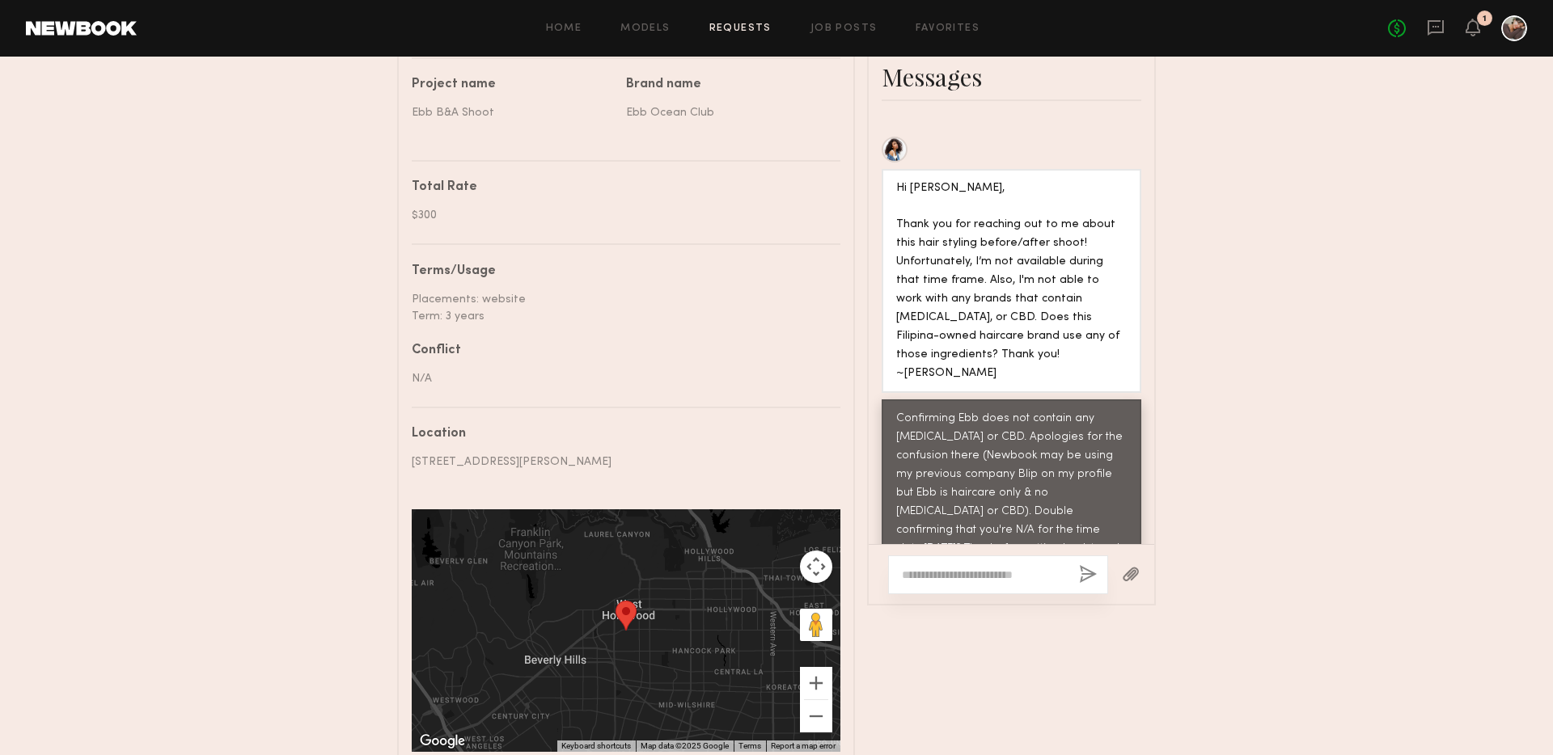
click at [959, 567] on textarea at bounding box center [984, 575] width 164 height 16
type textarea "*********"
click at [959, 567] on textarea "*********" at bounding box center [984, 575] width 164 height 16
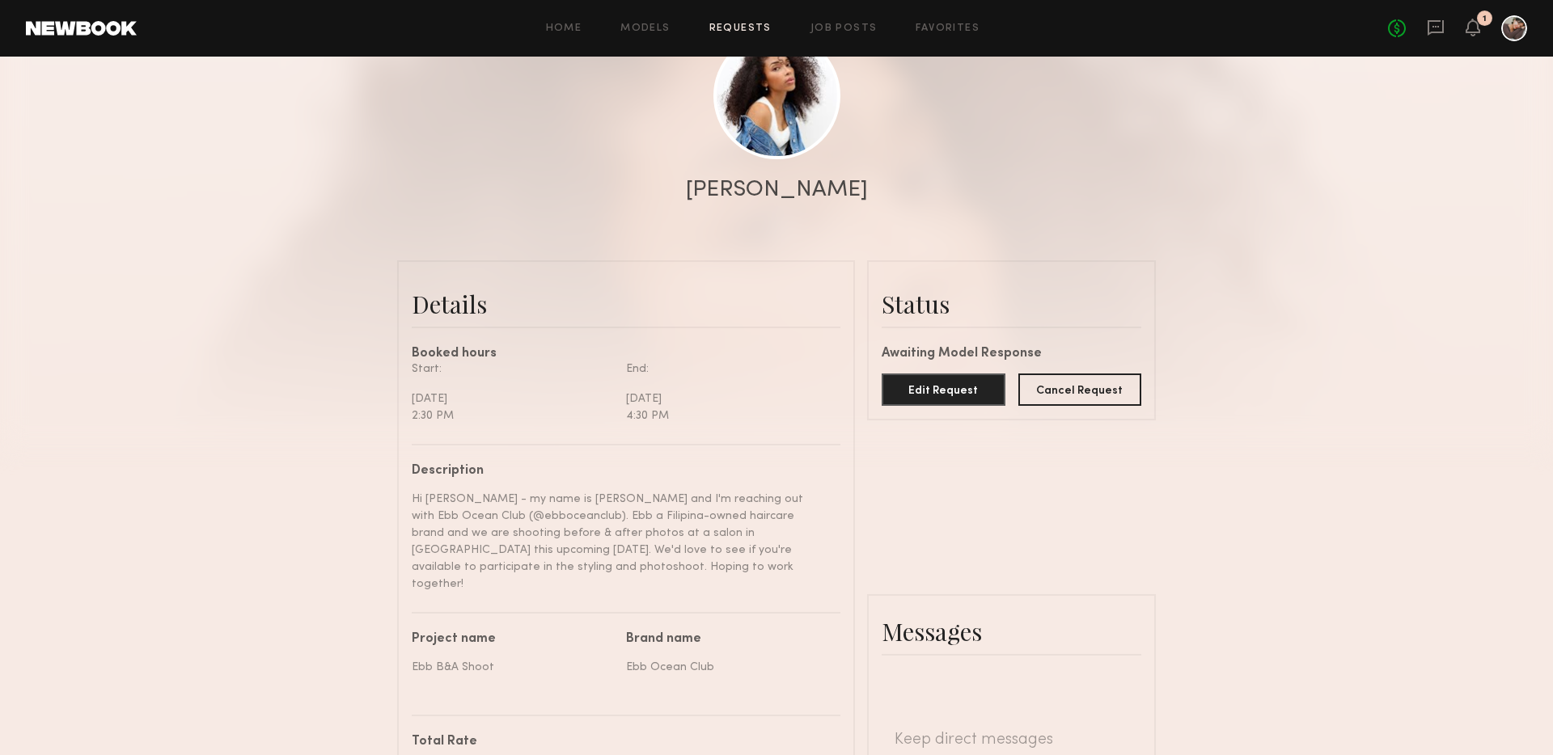
scroll to position [0, 0]
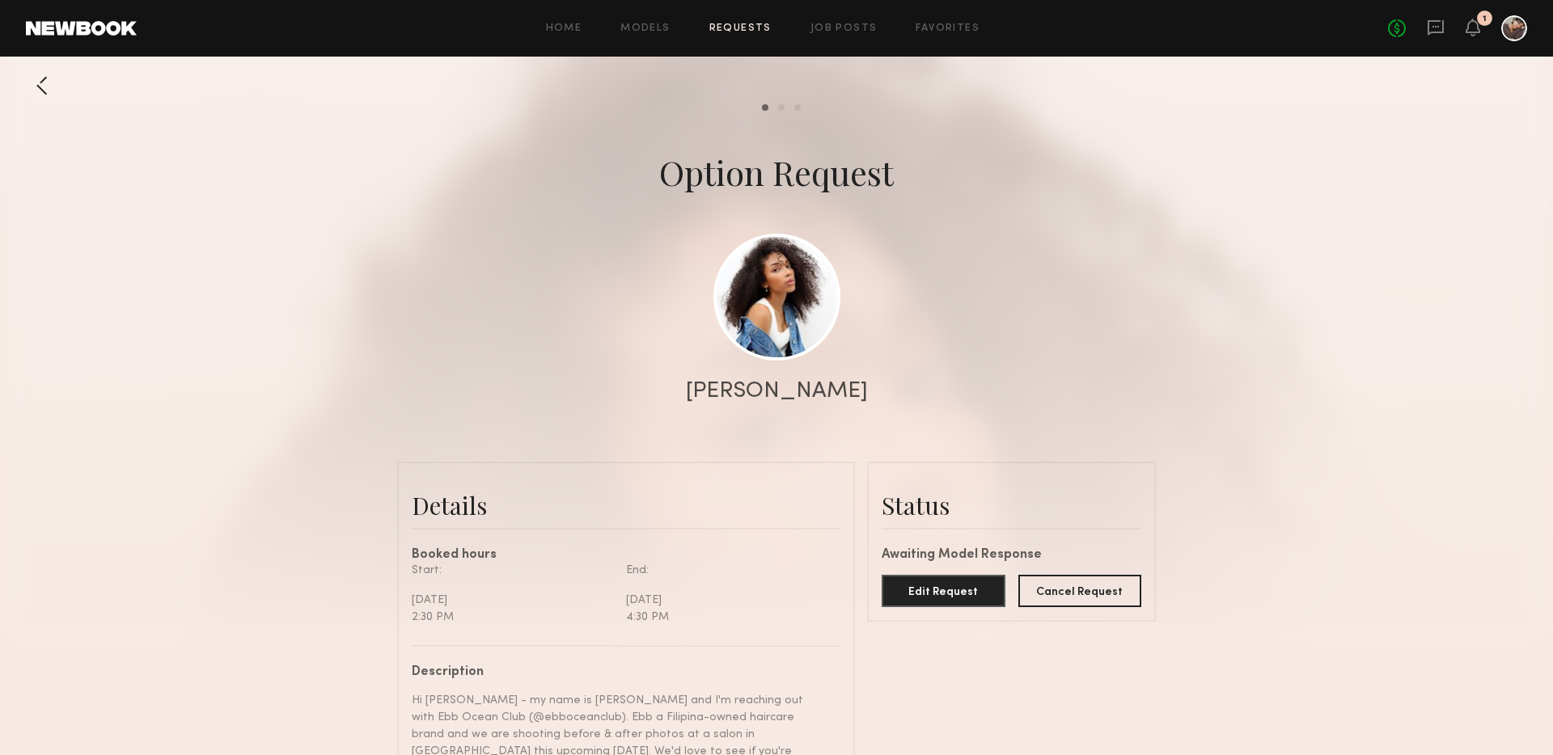
click at [42, 90] on div at bounding box center [42, 86] width 32 height 32
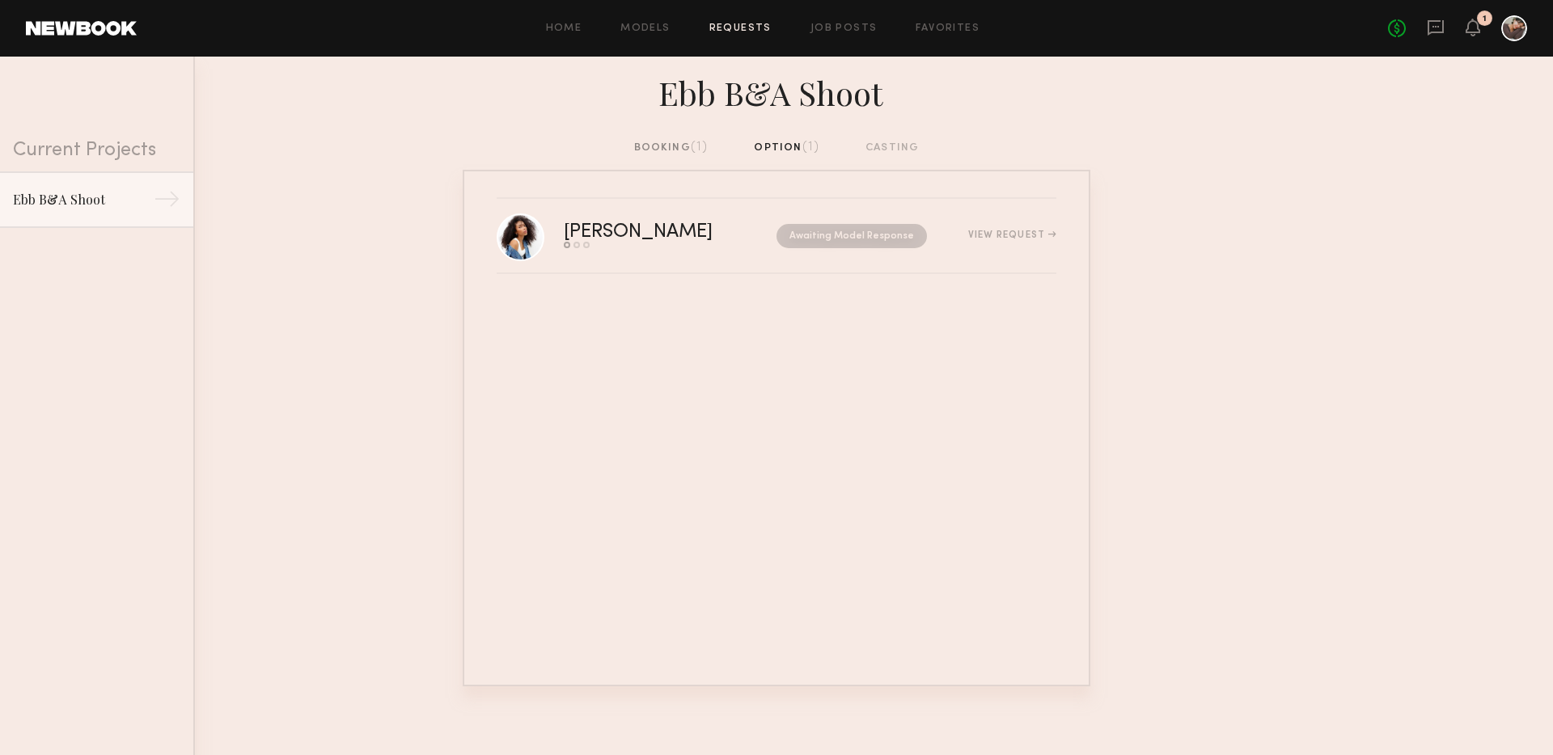
click at [672, 139] on div "booking (1)" at bounding box center [671, 148] width 74 height 18
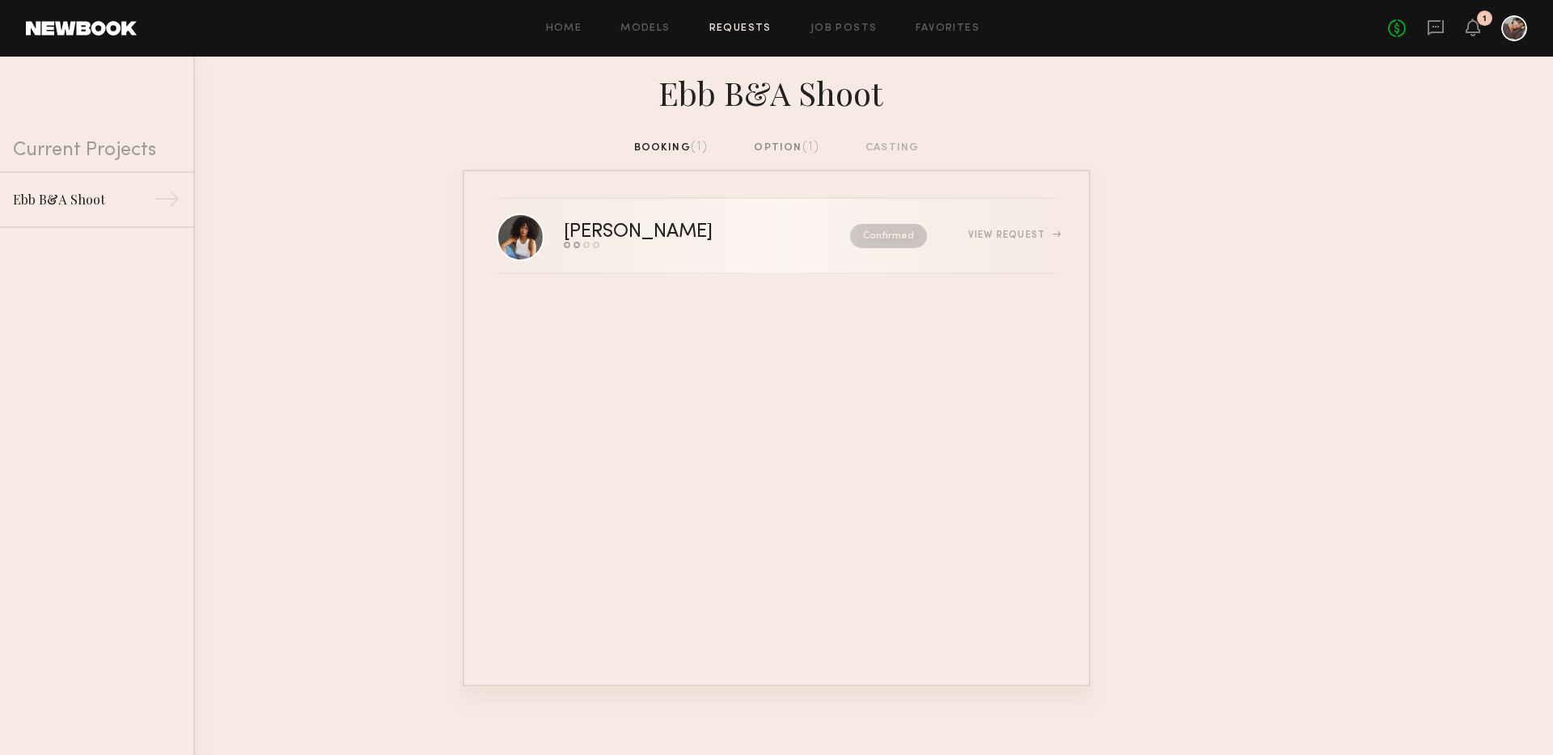
click at [769, 259] on link "Cyan C. Send request Model response Review hours worked Pay model Confirmed Vie…" at bounding box center [777, 236] width 560 height 75
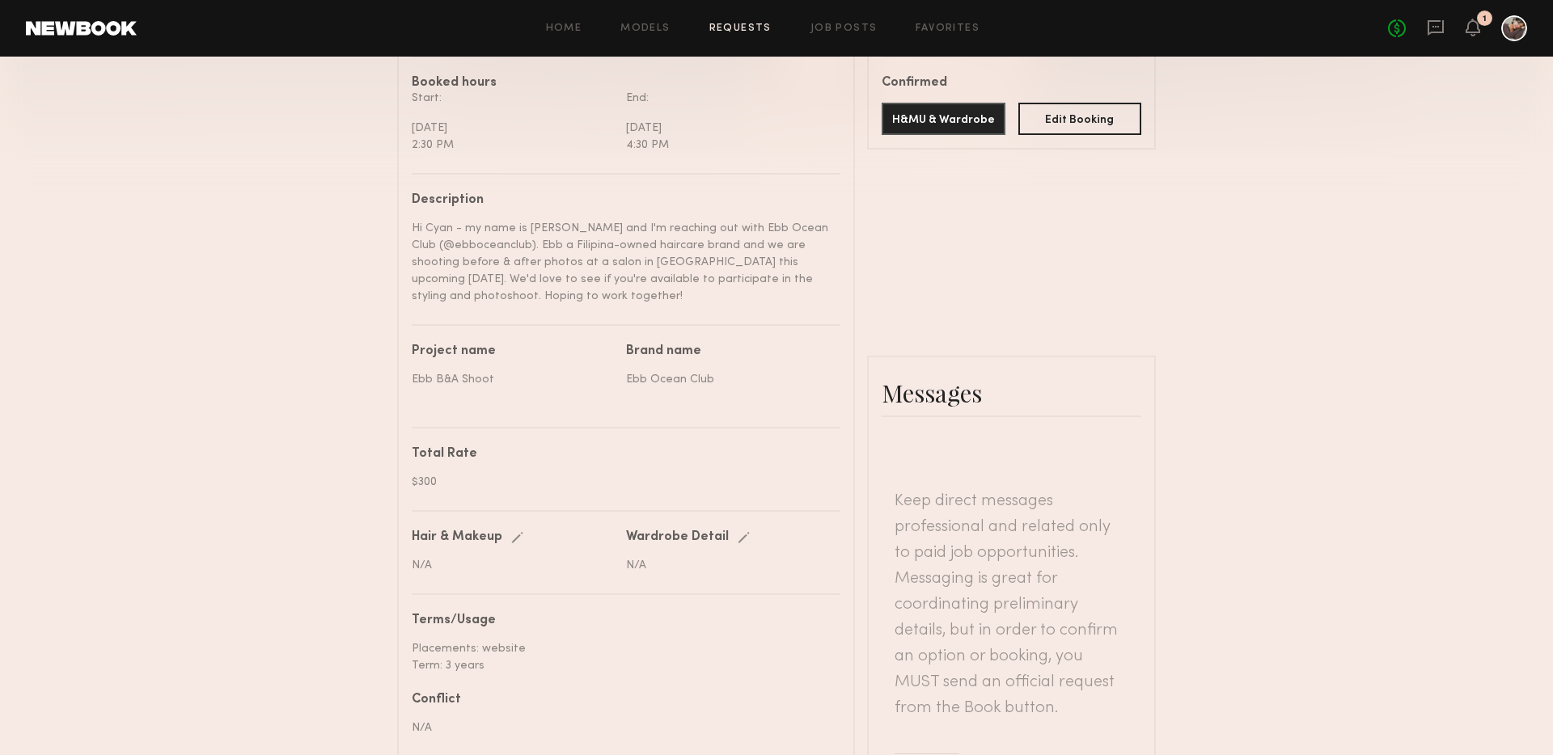
scroll to position [165, 0]
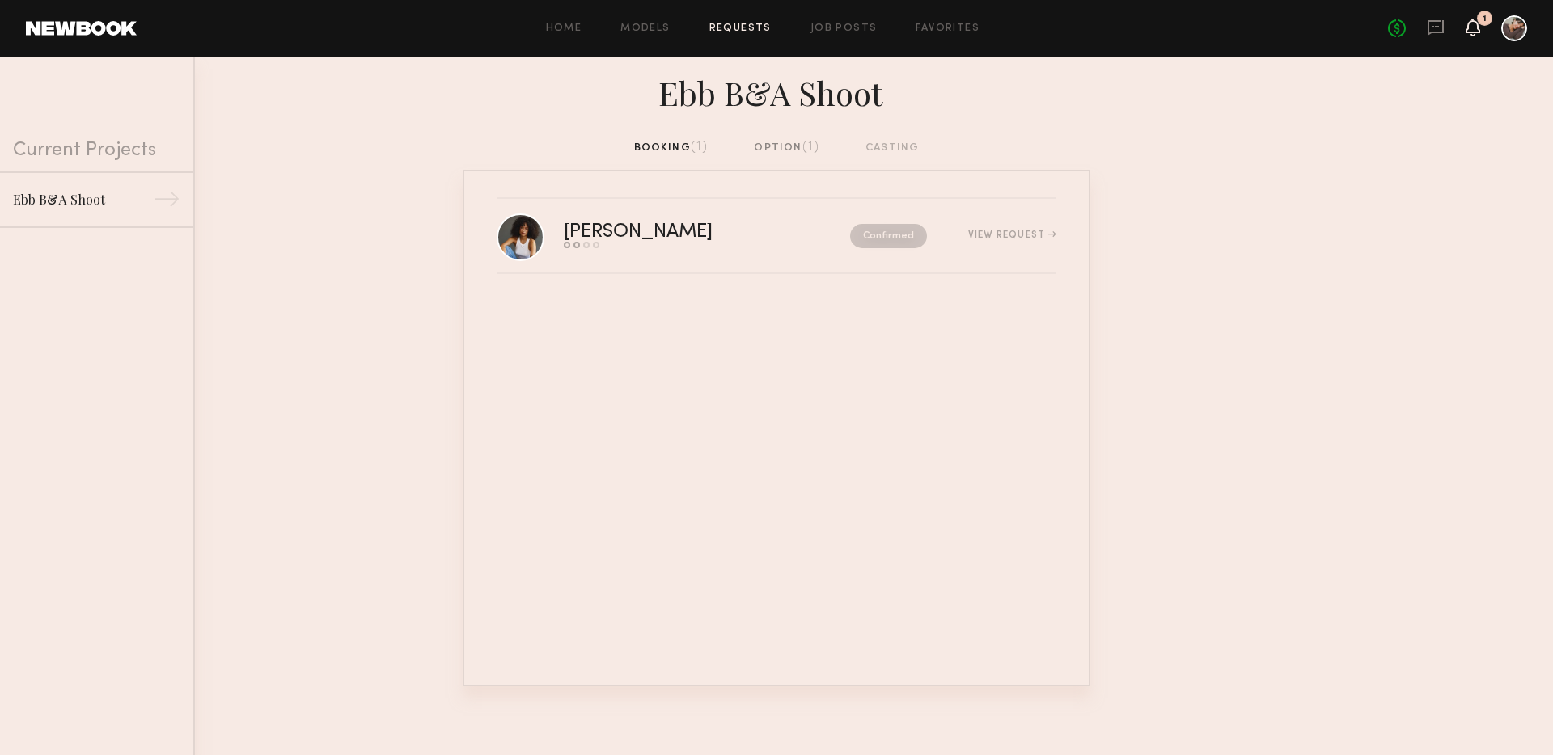
click at [1471, 24] on icon at bounding box center [1472, 26] width 13 height 11
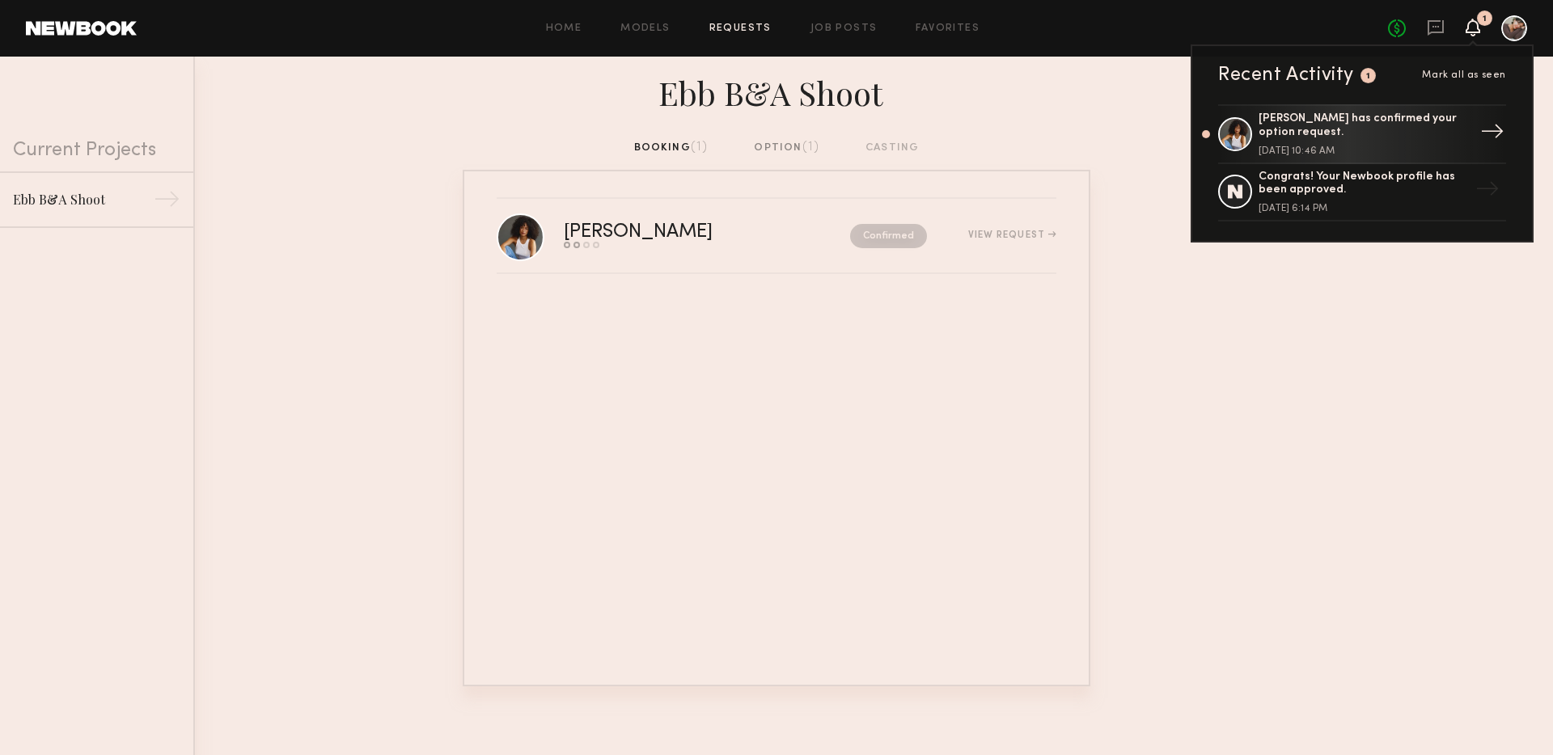
click at [1409, 132] on div "Cyan C. has confirmed your option request." at bounding box center [1364, 126] width 210 height 28
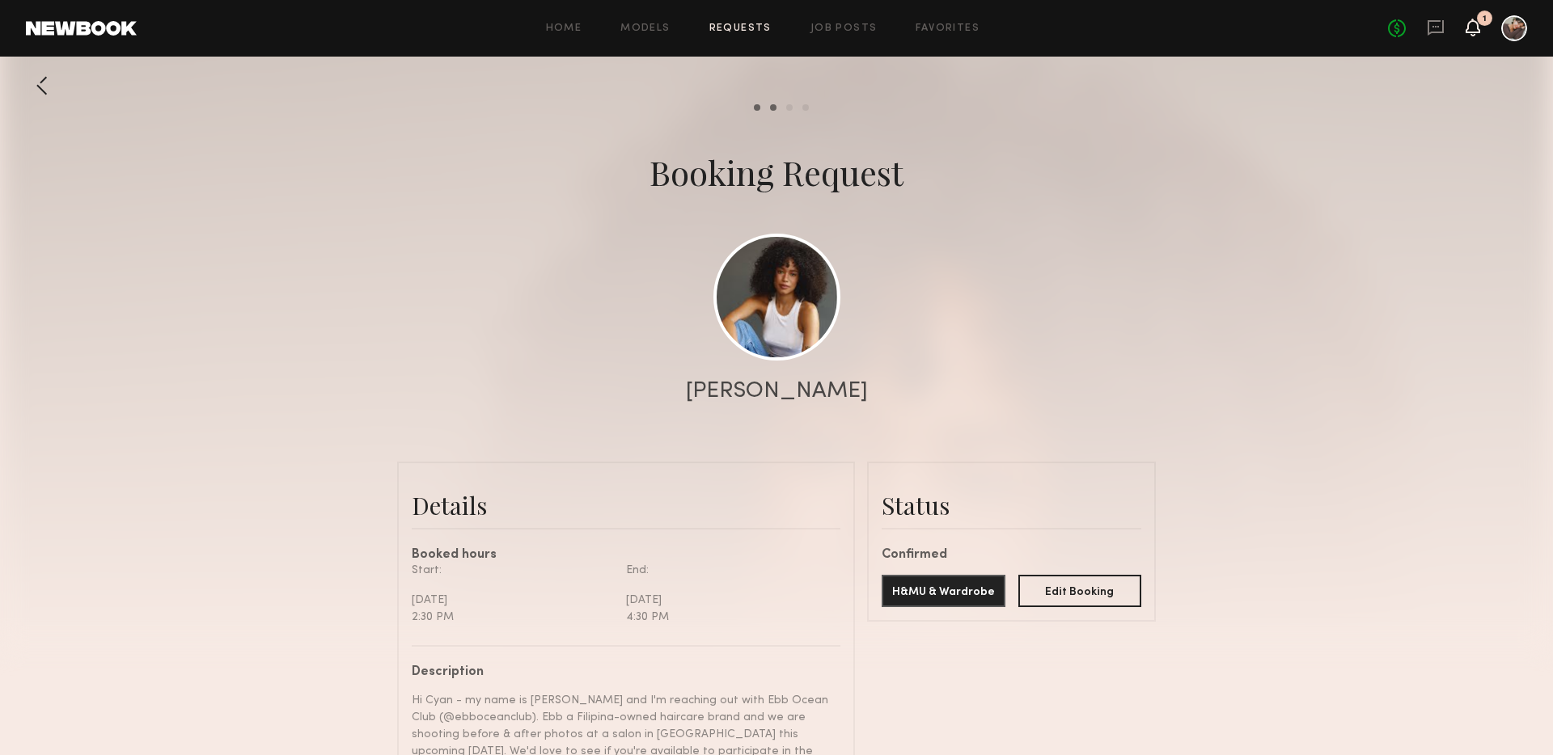
click at [1474, 29] on icon at bounding box center [1472, 26] width 13 height 11
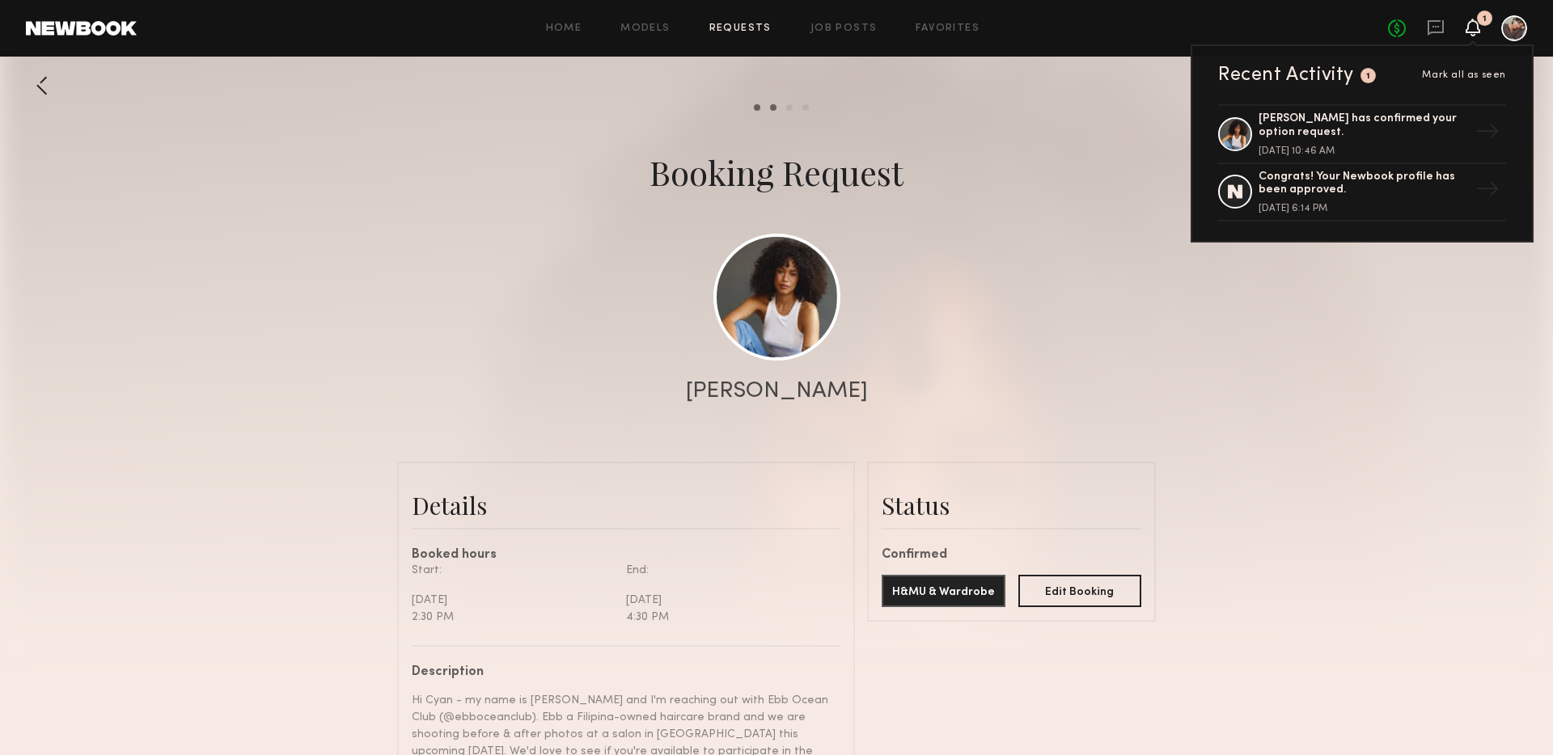
click at [1462, 77] on span "Mark all as seen" at bounding box center [1464, 75] width 84 height 10
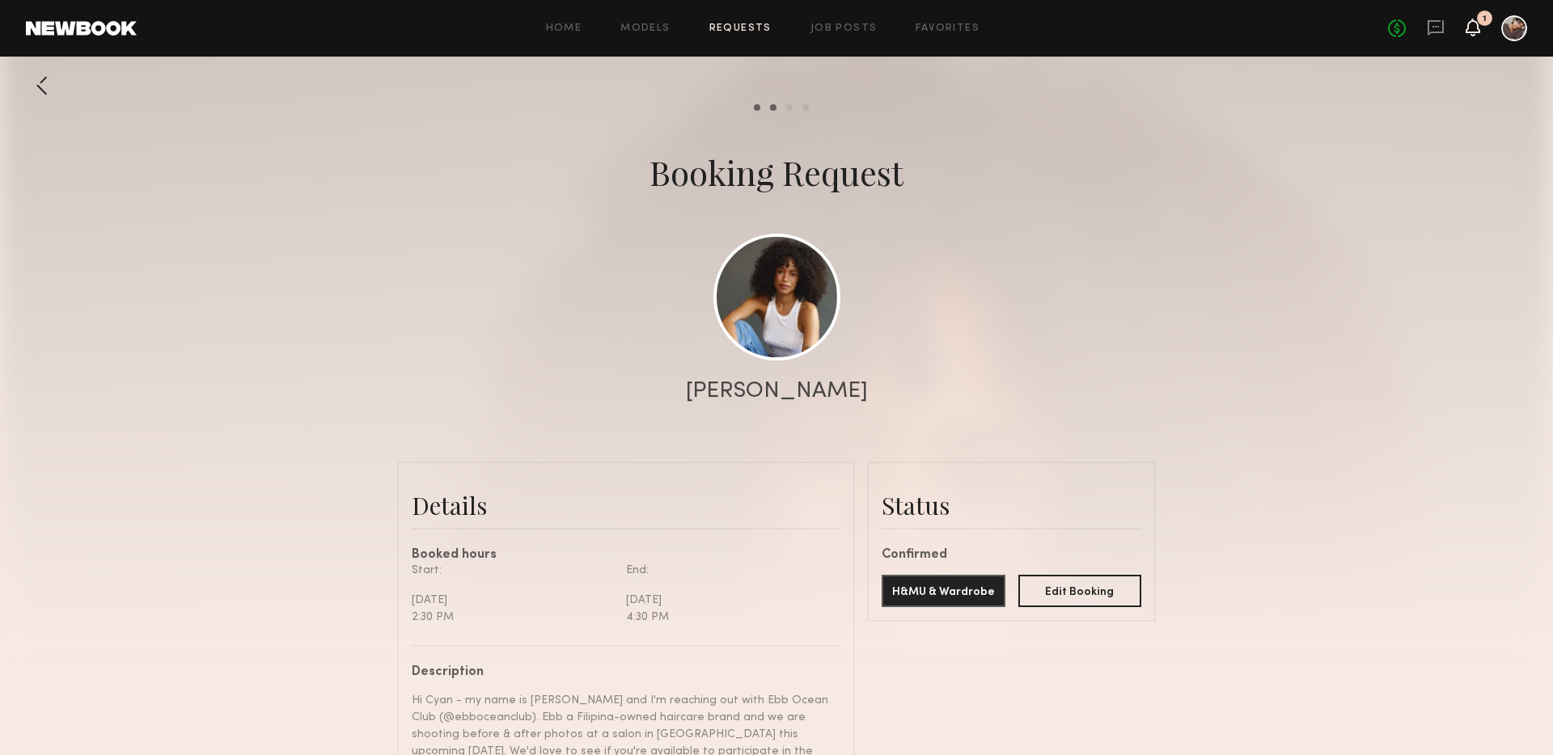
click at [1471, 25] on icon at bounding box center [1472, 26] width 13 height 11
